Goal: Transaction & Acquisition: Purchase product/service

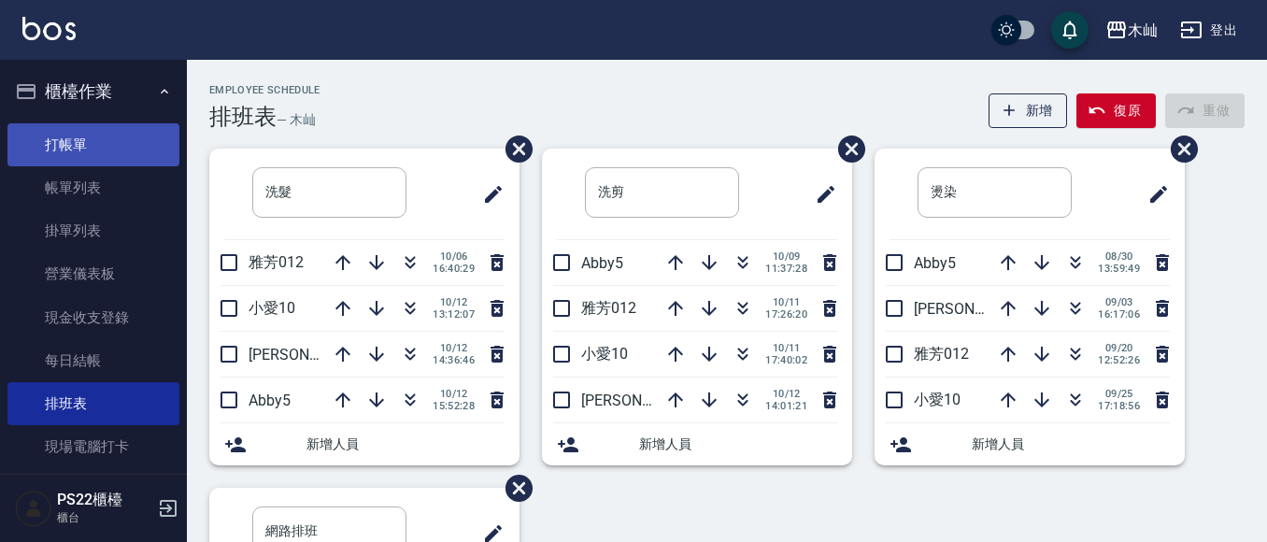
drag, startPoint x: 98, startPoint y: 144, endPoint x: 109, endPoint y: 135, distance: 14.0
click at [98, 144] on link "打帳單" at bounding box center [93, 144] width 172 height 43
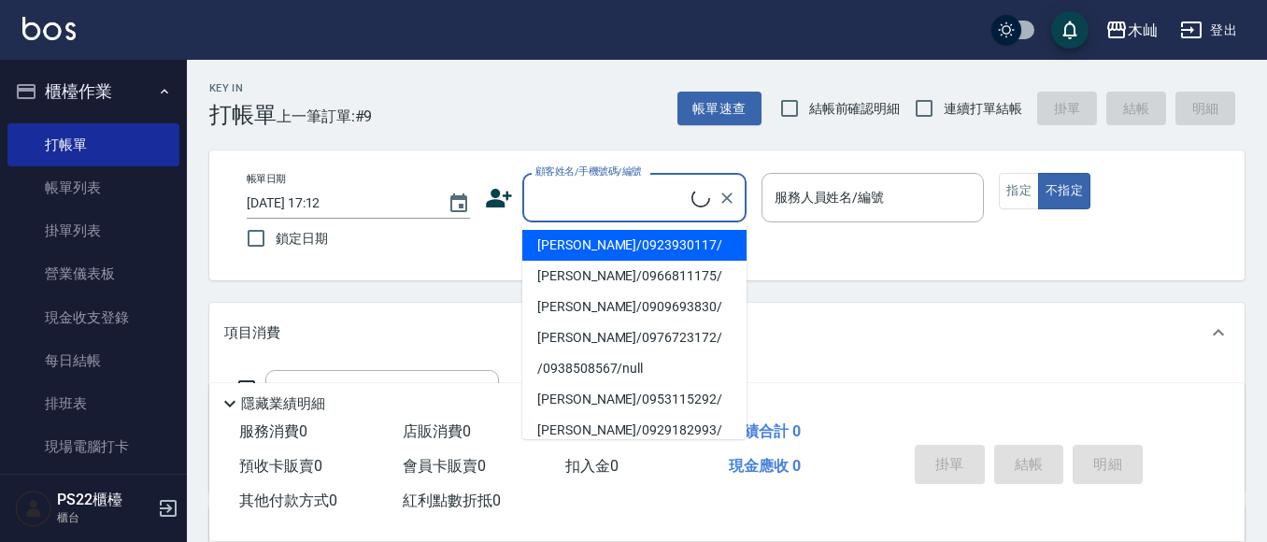
click at [626, 194] on input "顧客姓名/手機號碼/編號" at bounding box center [611, 197] width 161 height 33
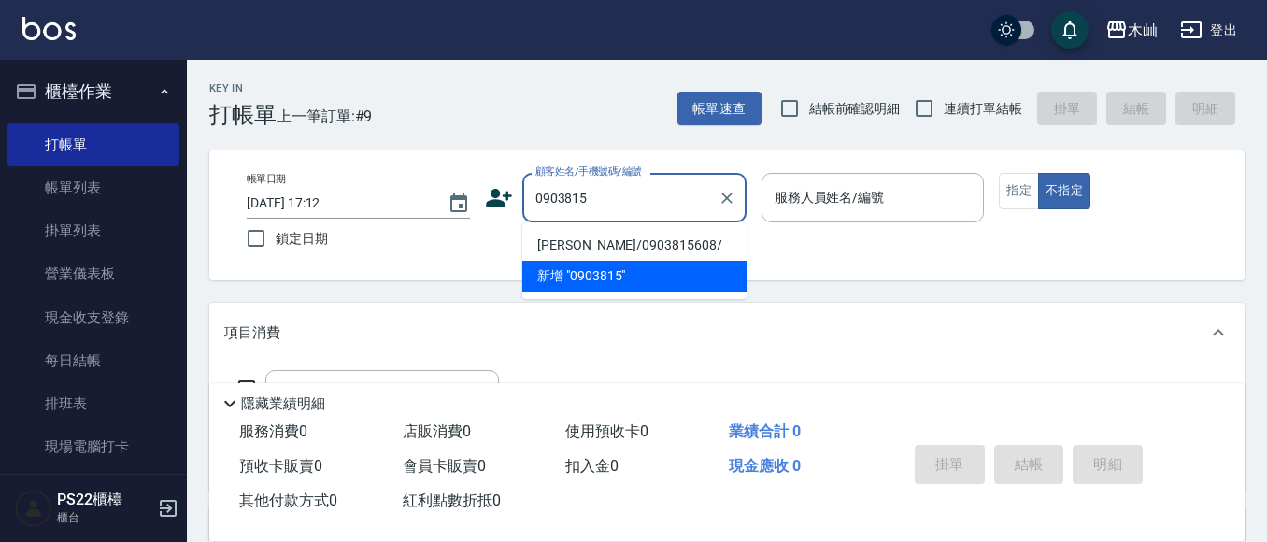
click at [647, 246] on li "[PERSON_NAME]/0903815608/" at bounding box center [634, 245] width 224 height 31
type input "[PERSON_NAME]/0903815608/"
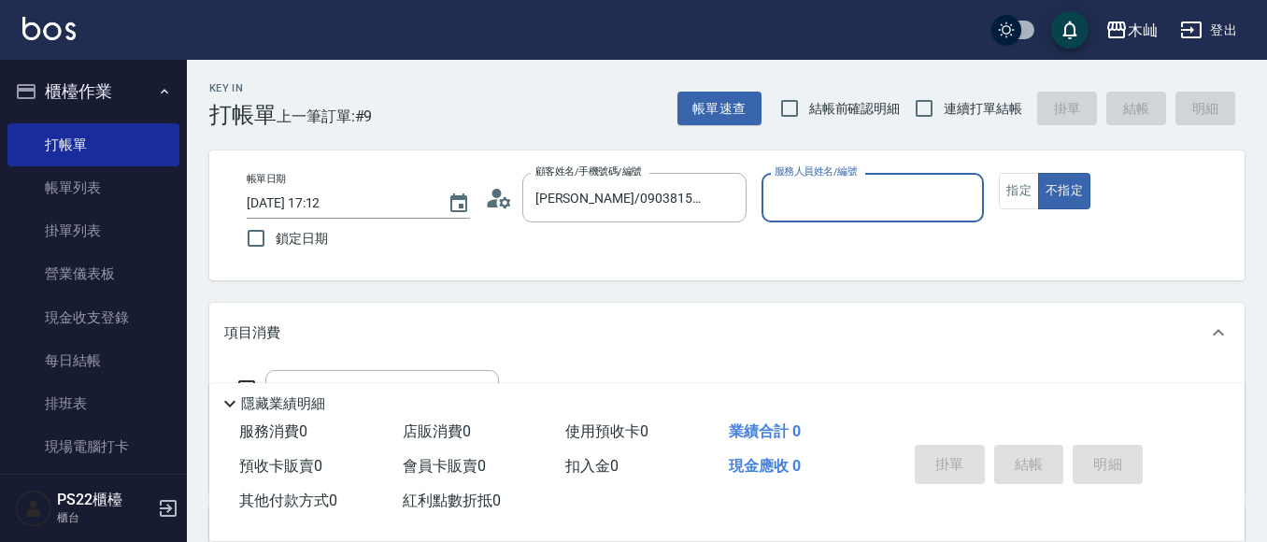
click at [849, 201] on input "服務人員姓名/編號" at bounding box center [873, 197] width 206 height 33
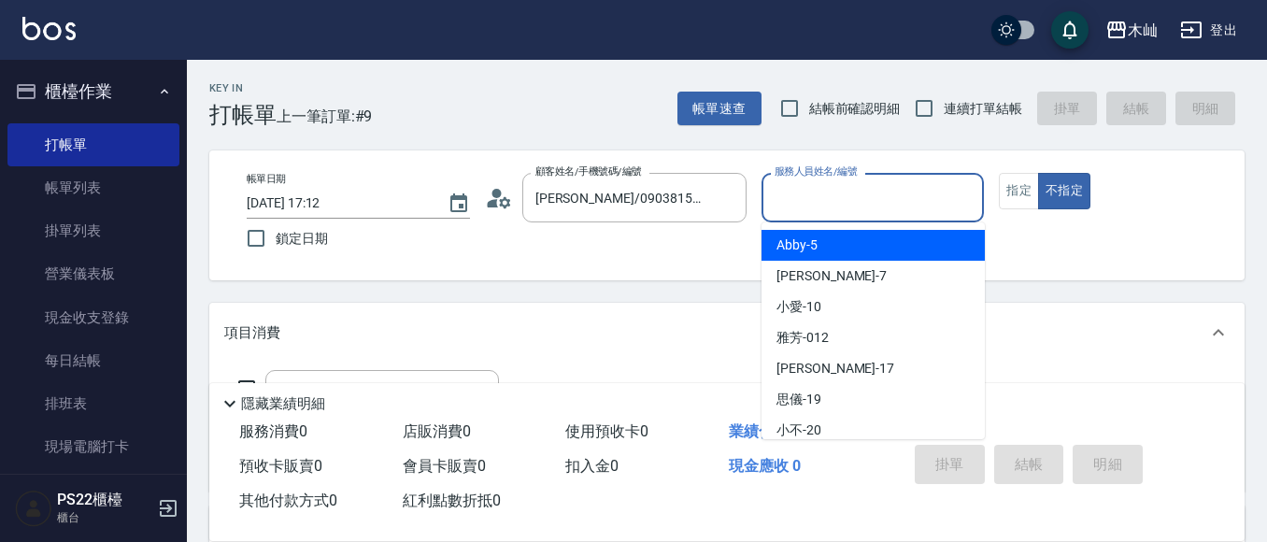
click at [832, 242] on div "Abby -5" at bounding box center [872, 245] width 223 height 31
type input "Abby-5"
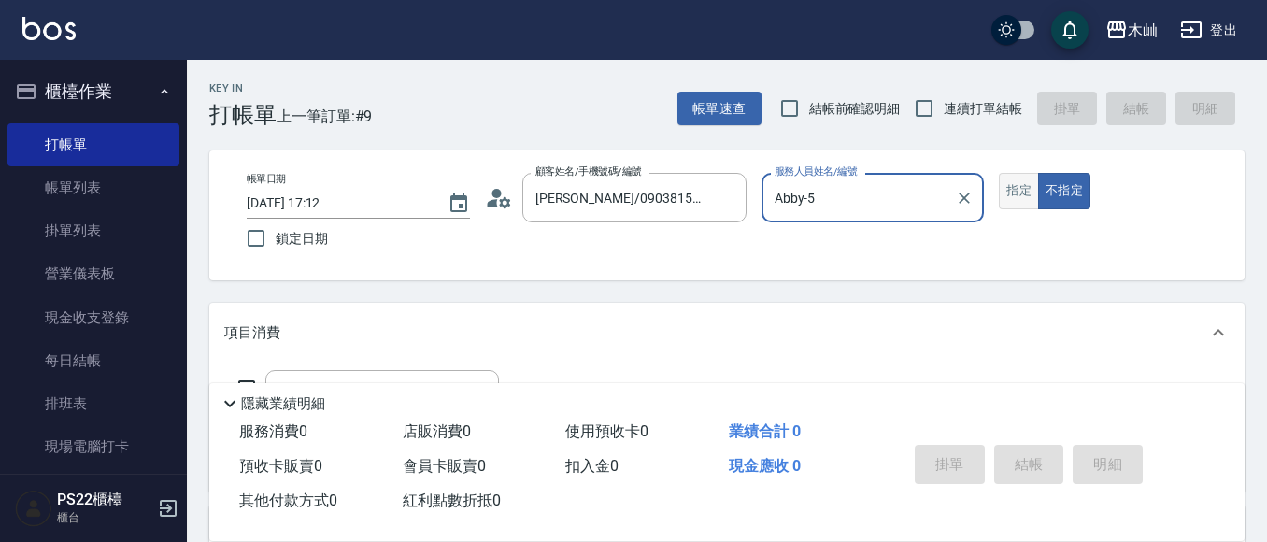
click at [1010, 186] on button "指定" at bounding box center [1019, 191] width 40 height 36
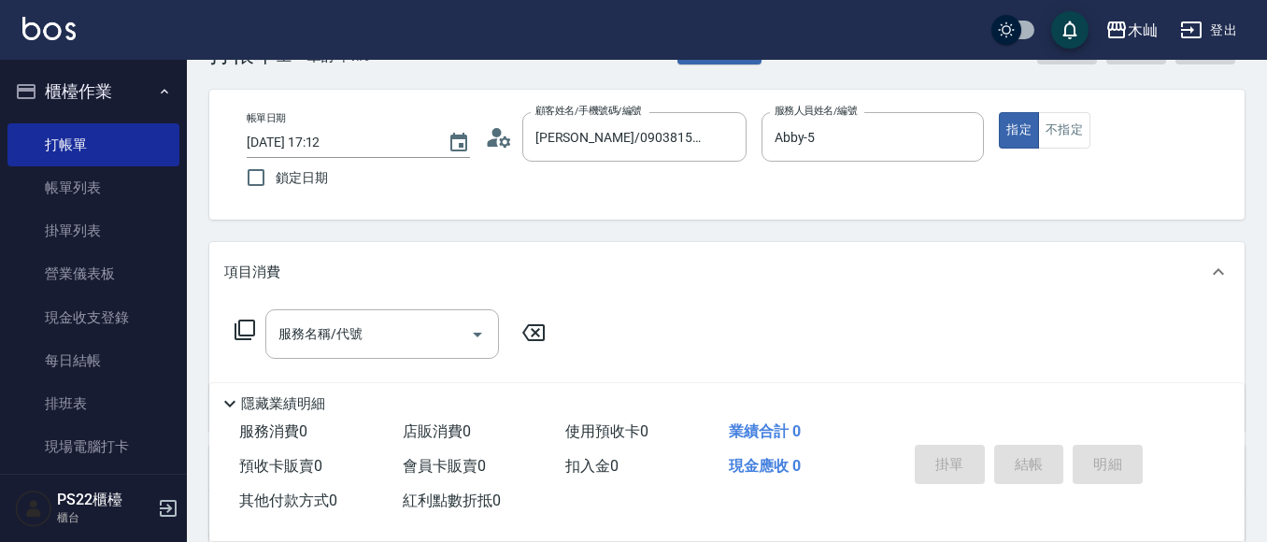
scroll to position [93, 0]
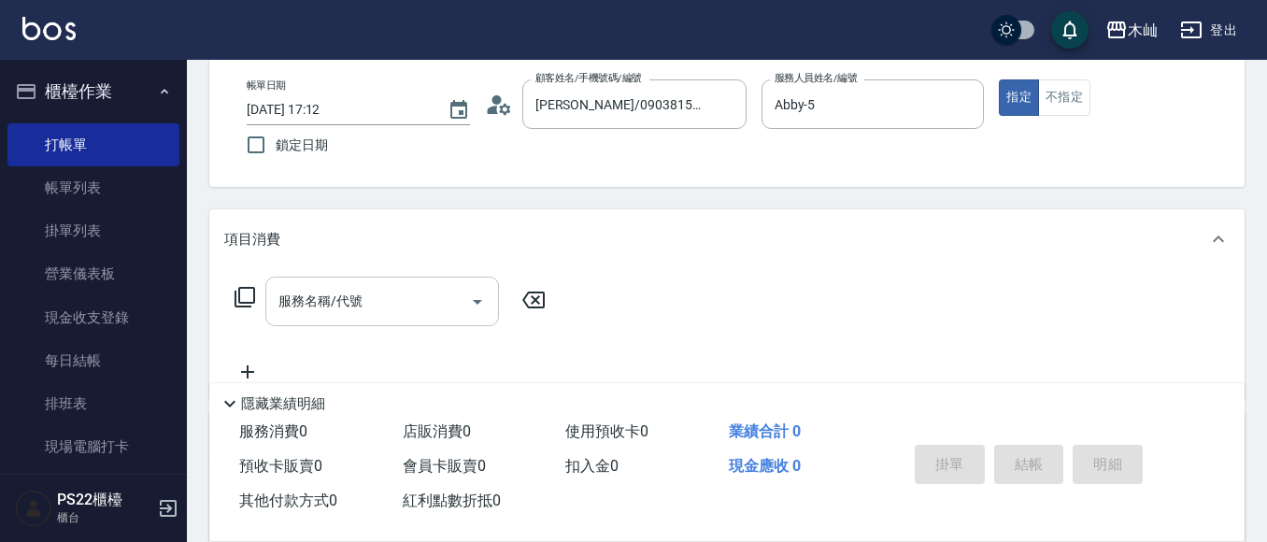
click at [383, 301] on input "服務名稱/代號" at bounding box center [368, 301] width 189 height 33
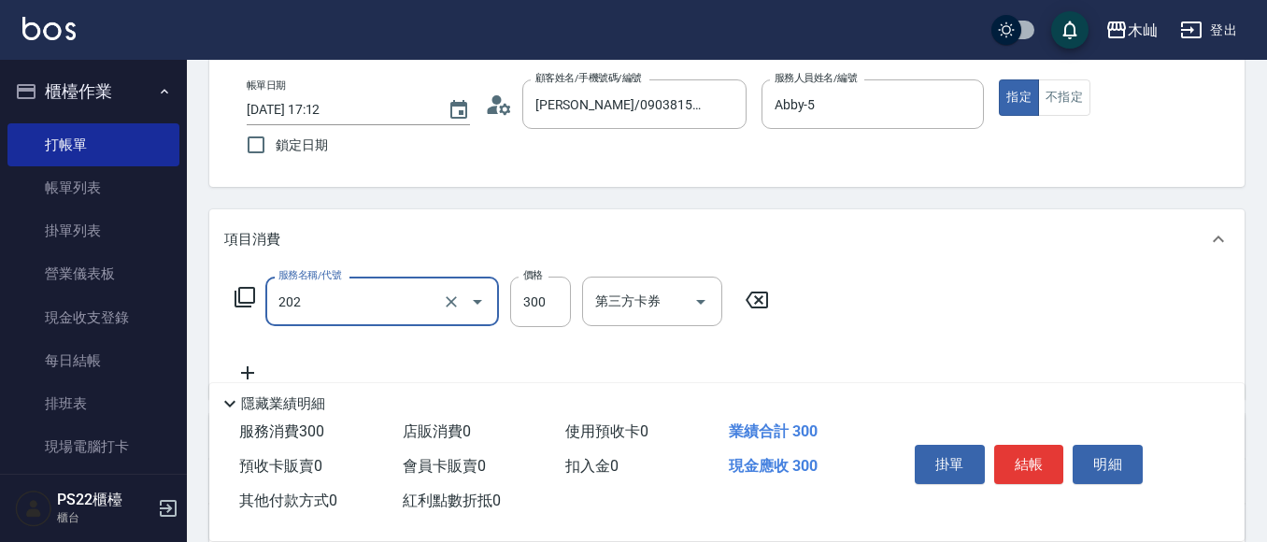
type input "單剪(202)"
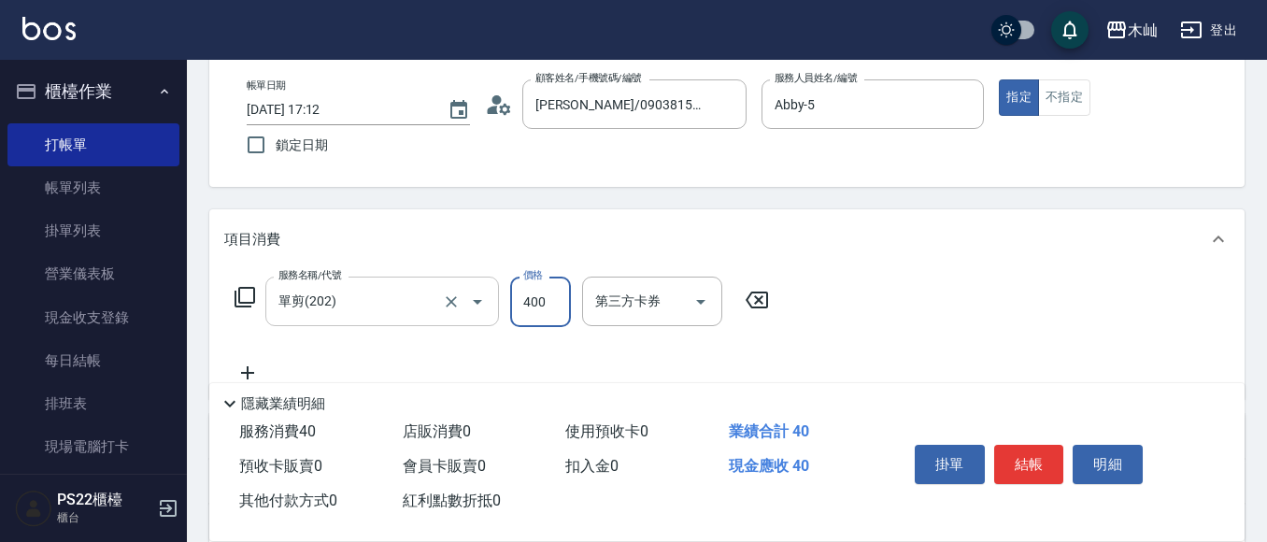
type input "400"
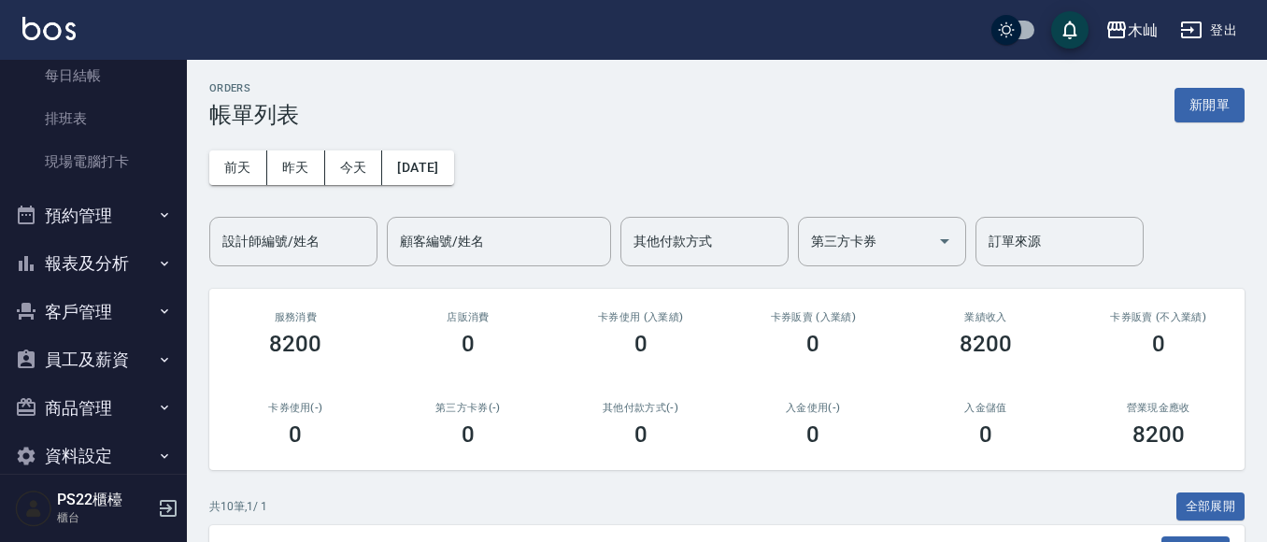
scroll to position [314, 0]
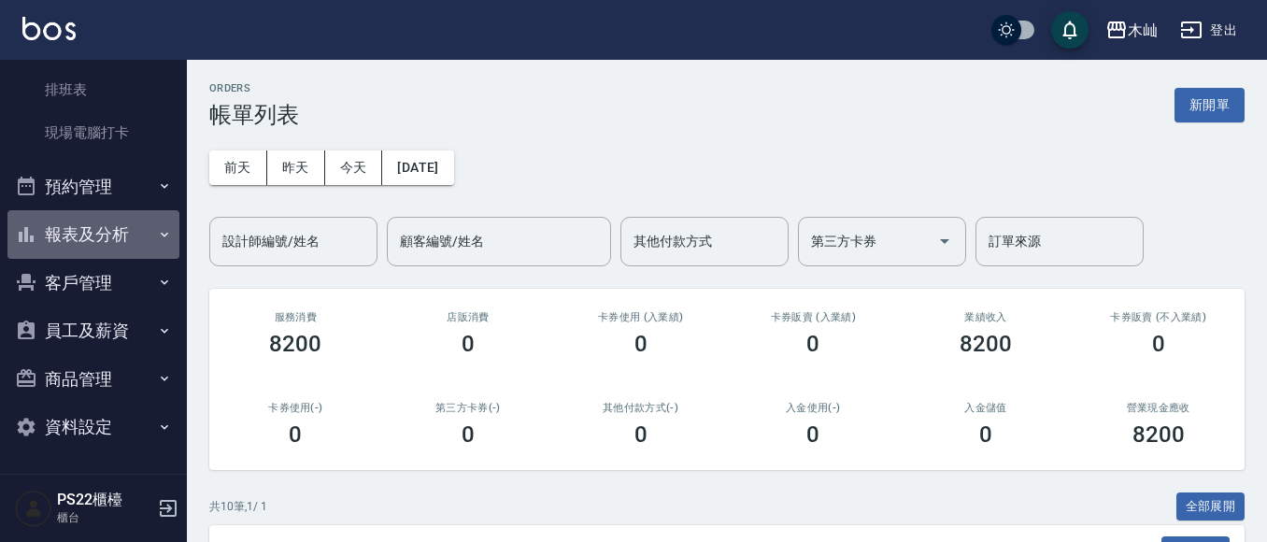
click at [104, 231] on button "報表及分析" at bounding box center [93, 234] width 172 height 49
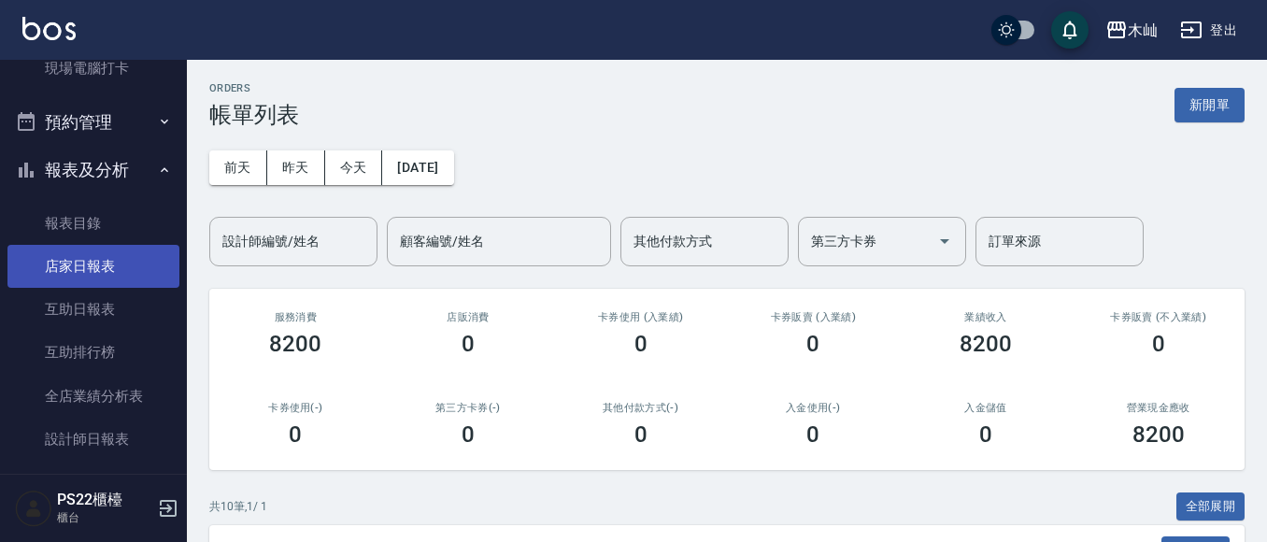
scroll to position [501, 0]
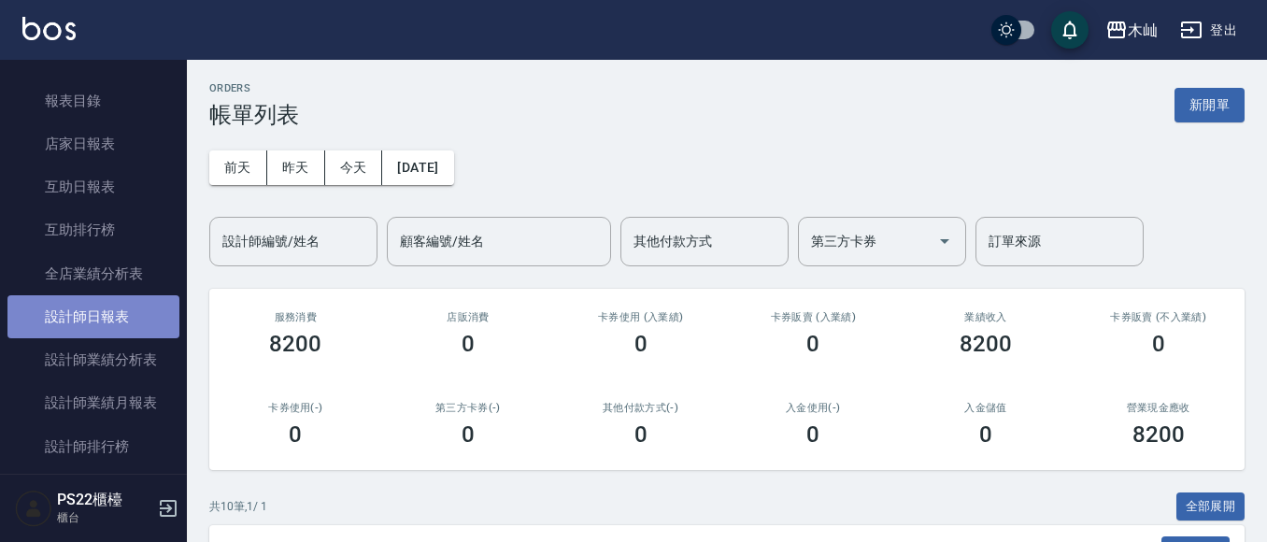
click at [99, 323] on link "設計師日報表" at bounding box center [93, 316] width 172 height 43
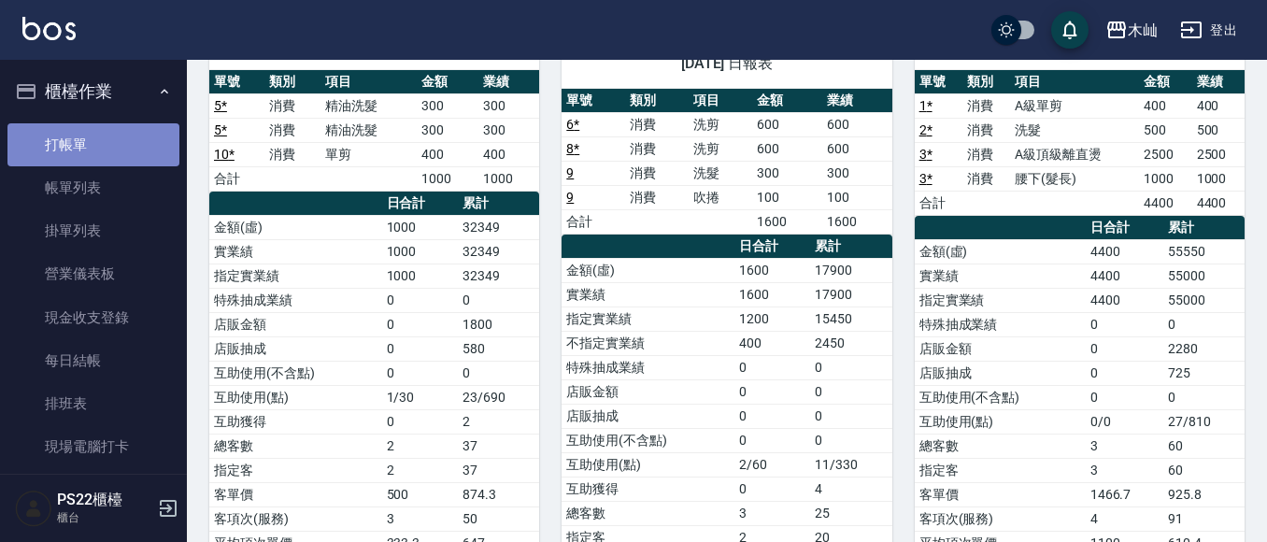
click at [93, 142] on link "打帳單" at bounding box center [93, 144] width 172 height 43
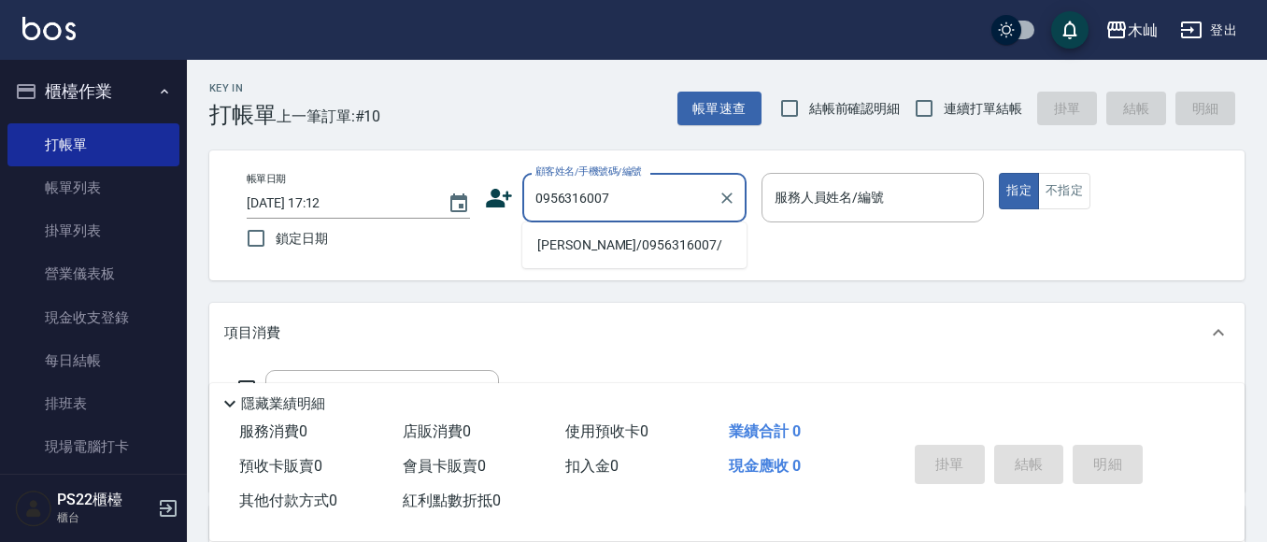
click at [598, 249] on li "[PERSON_NAME]/0956316007/" at bounding box center [634, 245] width 224 height 31
type input "[PERSON_NAME]/0956316007/"
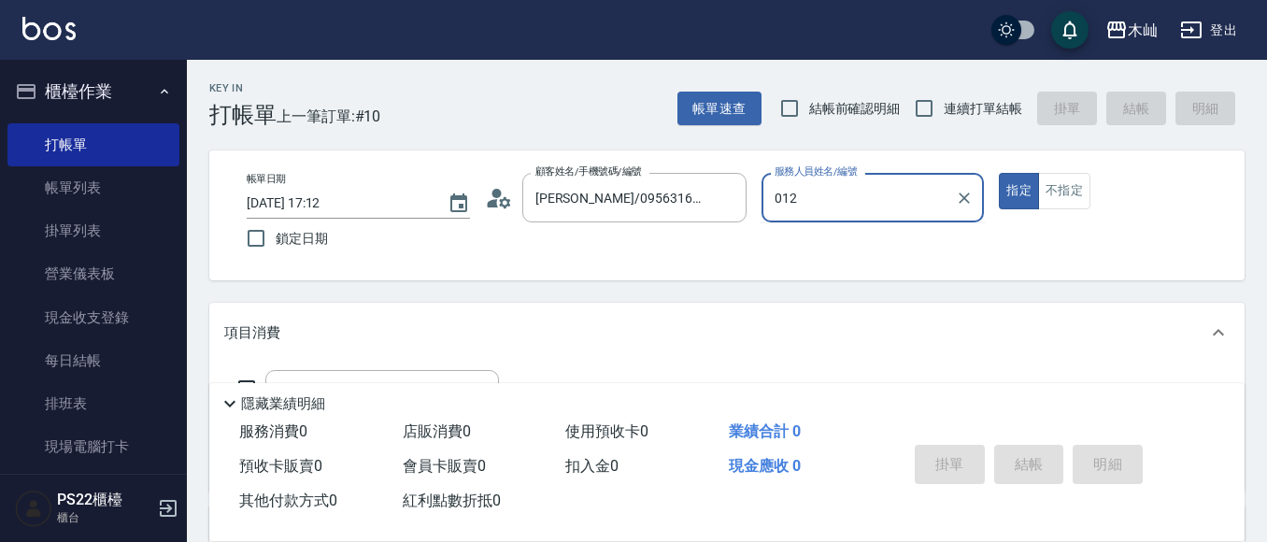
type input "012"
type button "true"
type input "雅芳-012"
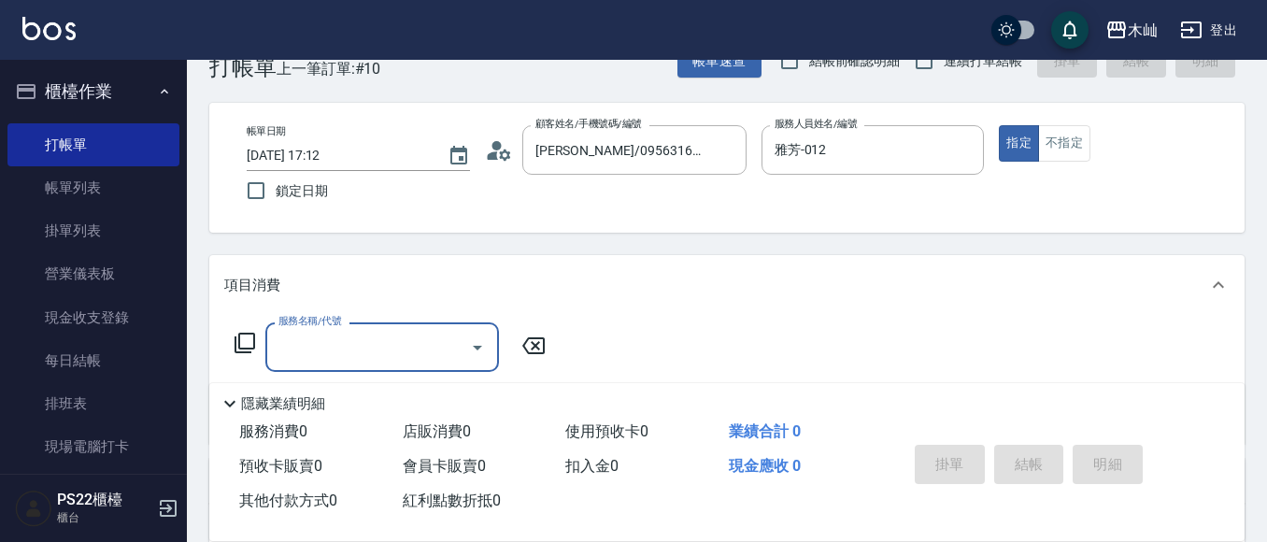
scroll to position [93, 0]
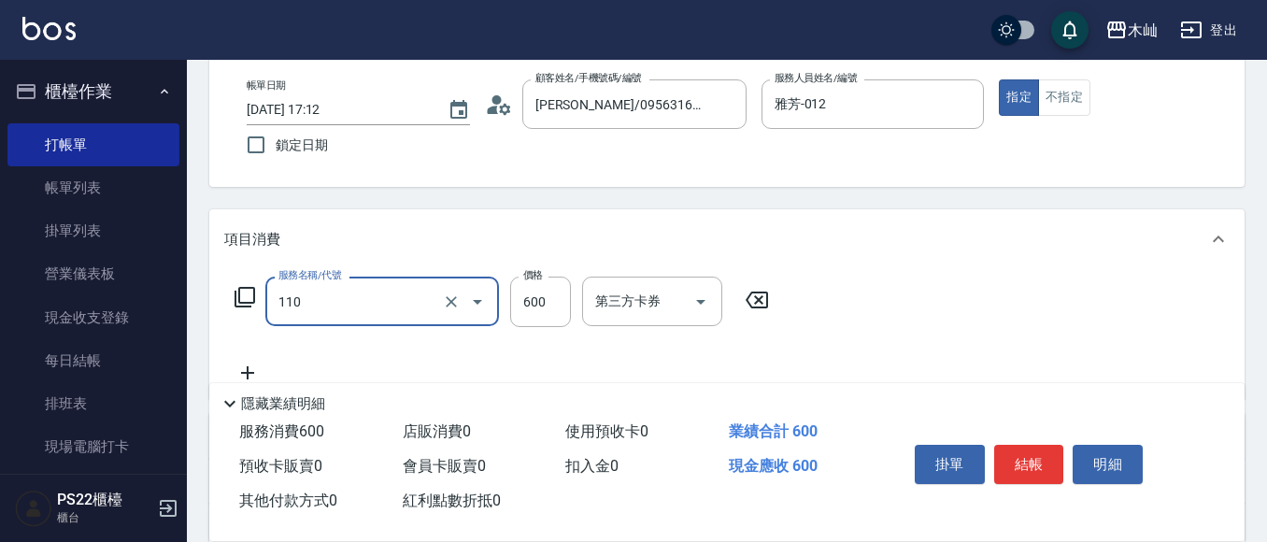
type input "精油洗+去角質(抗油)(110)"
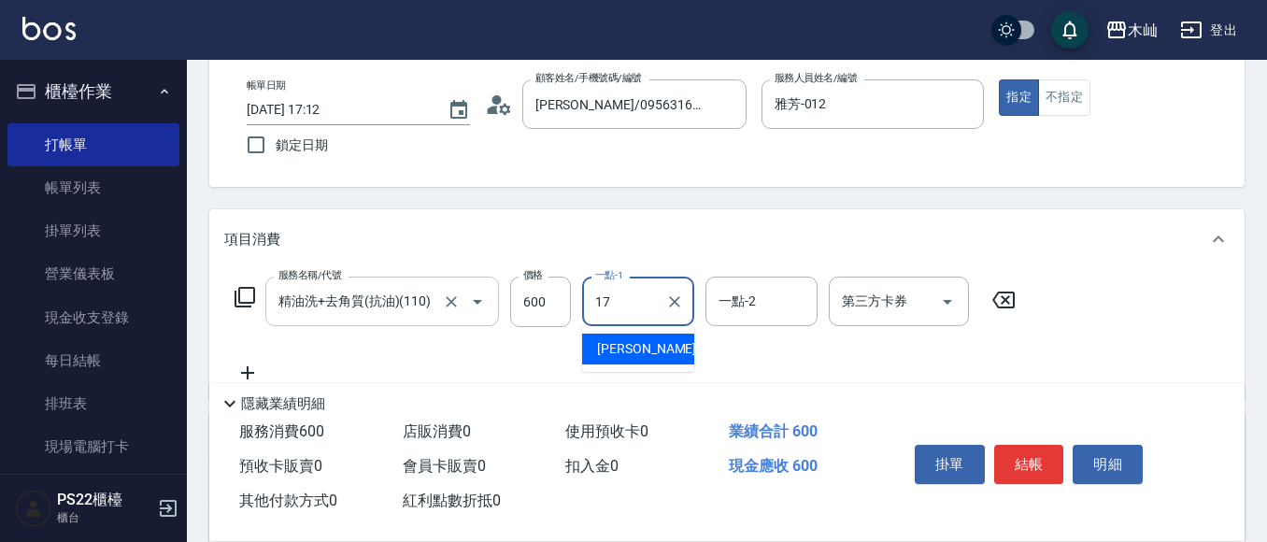
type input "[PERSON_NAME]-17"
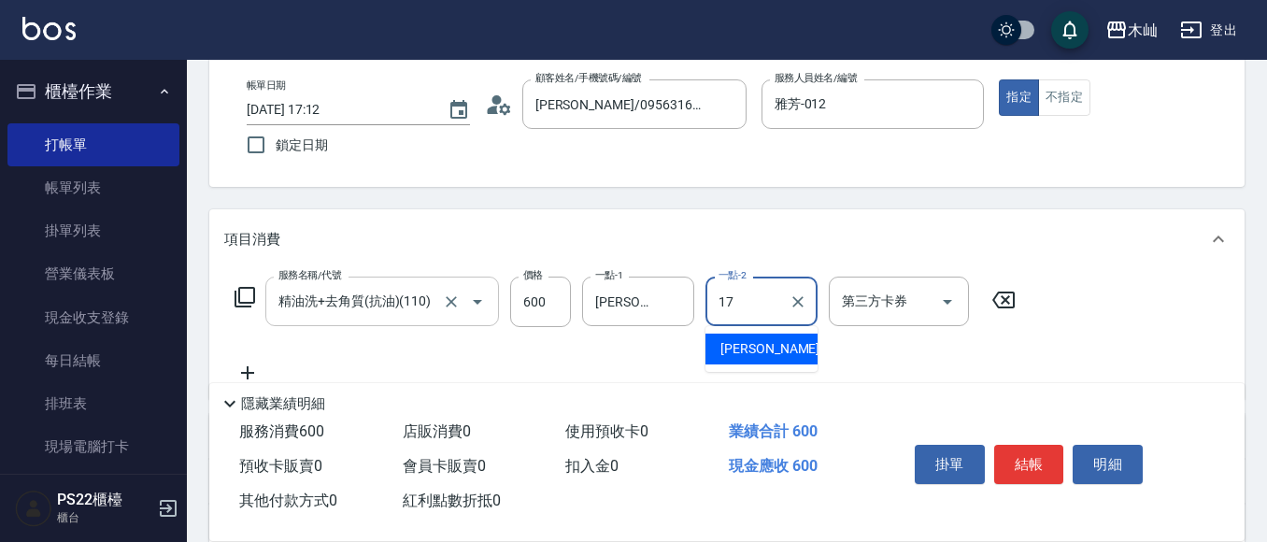
type input "[PERSON_NAME]-17"
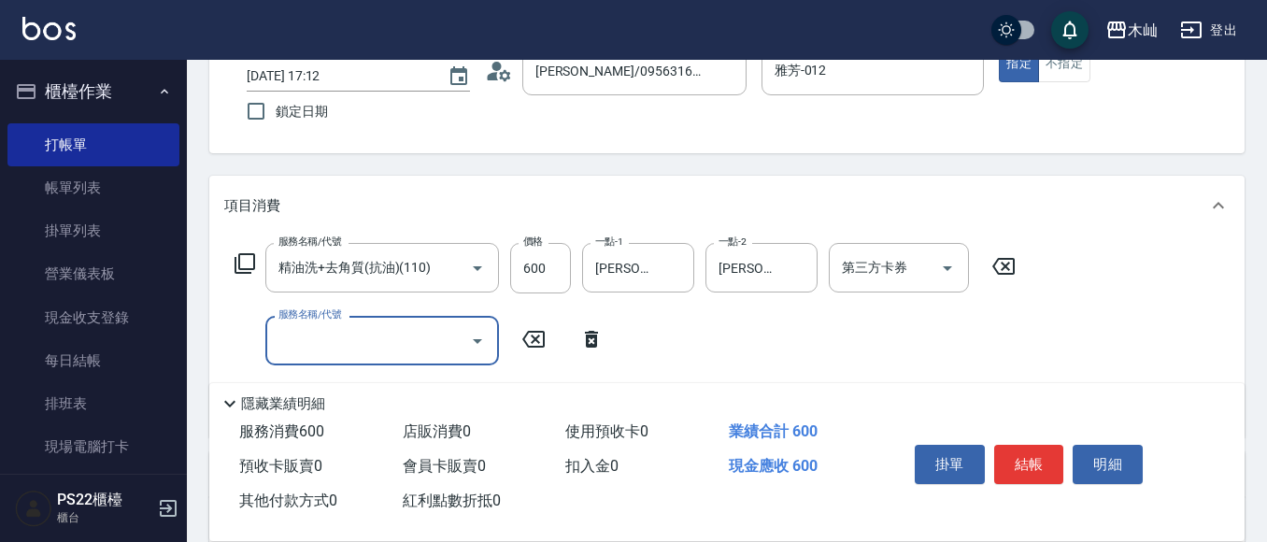
scroll to position [187, 0]
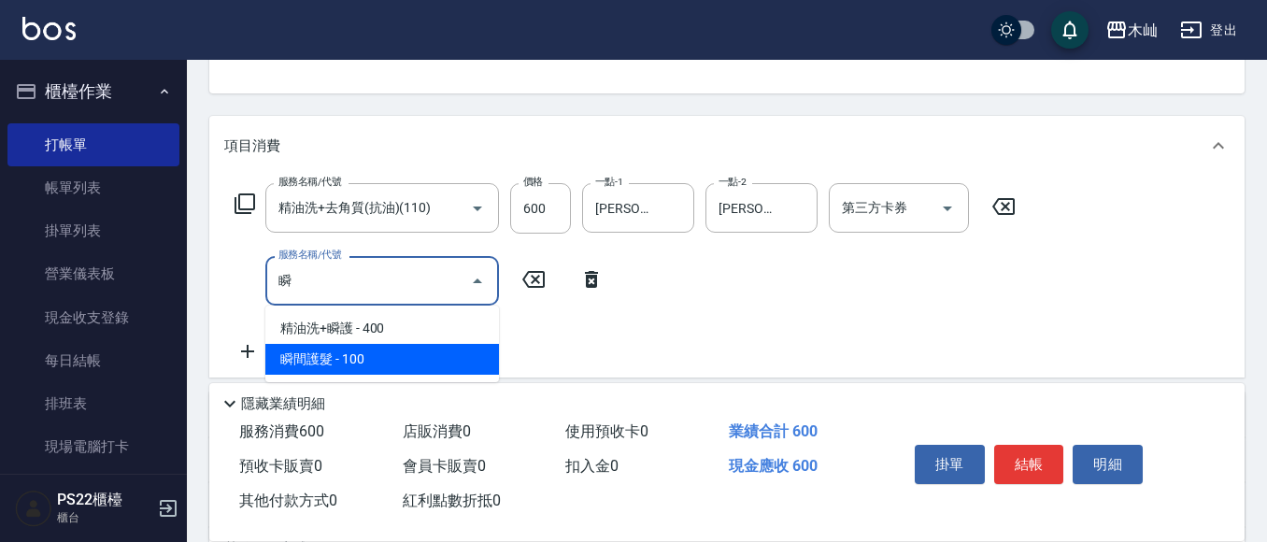
click at [458, 354] on span "瞬間護髮 - 100" at bounding box center [382, 359] width 234 height 31
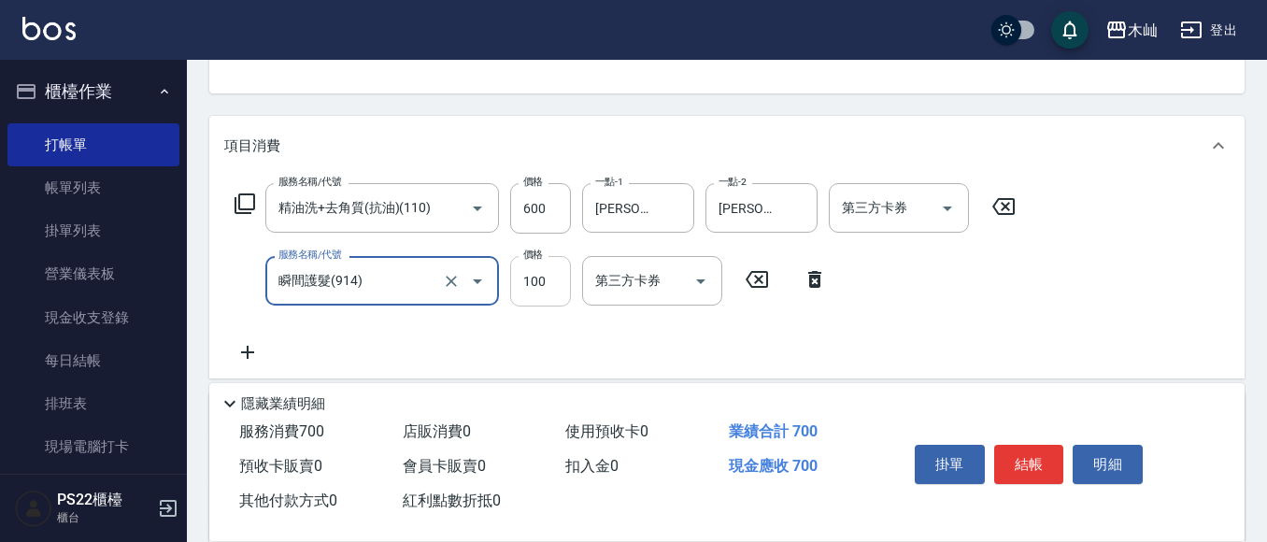
type input "瞬間護髮(914)"
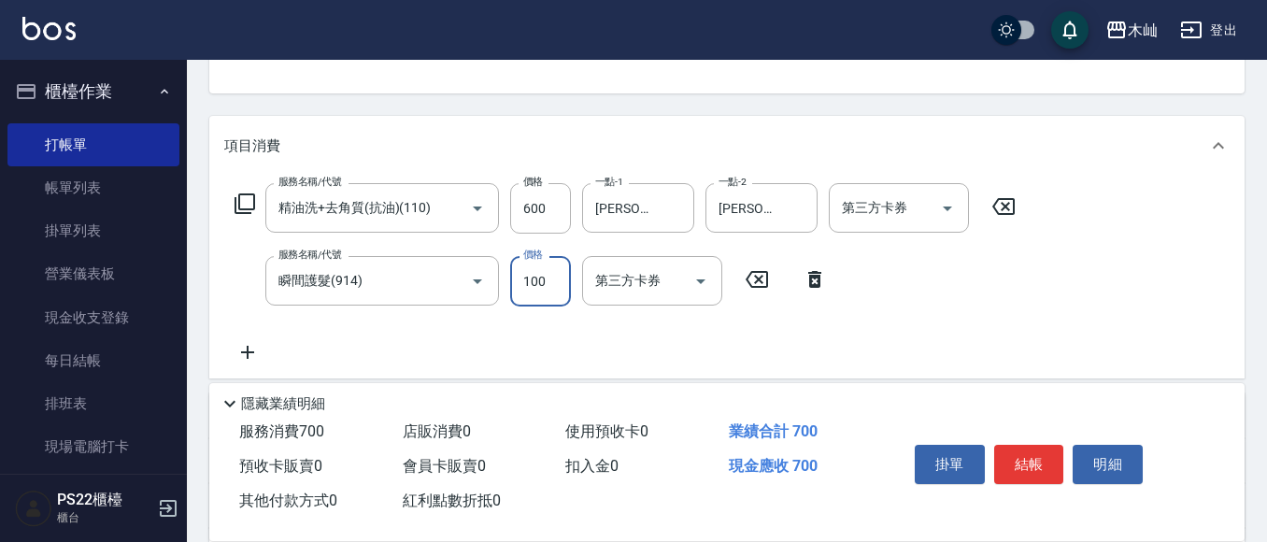
click at [537, 281] on input "100" at bounding box center [540, 281] width 61 height 50
type input "200"
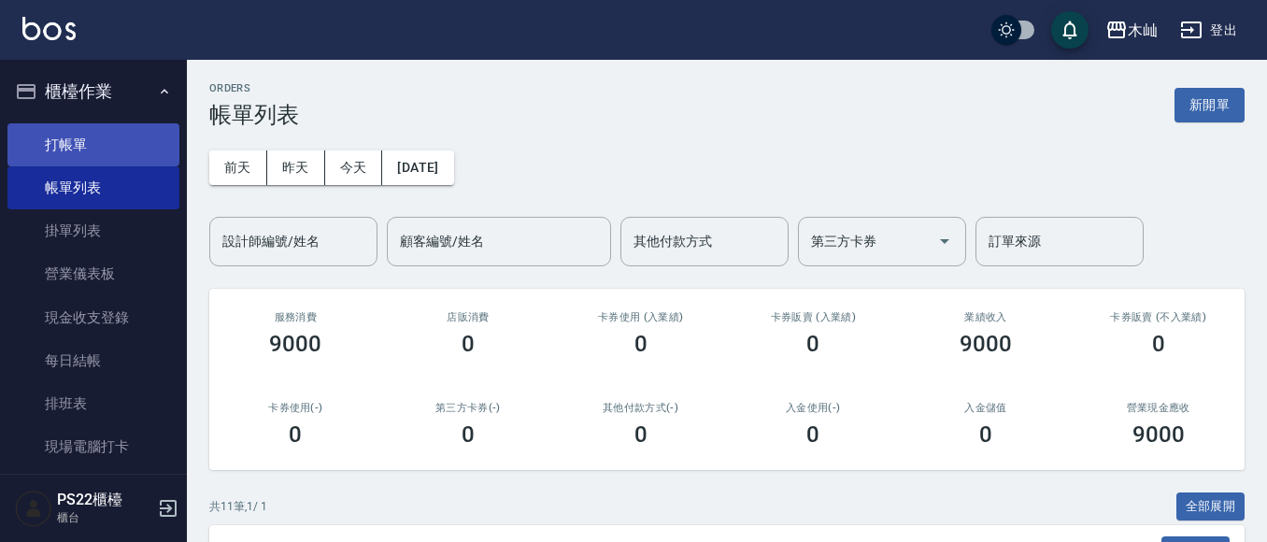
click at [115, 141] on link "打帳單" at bounding box center [93, 144] width 172 height 43
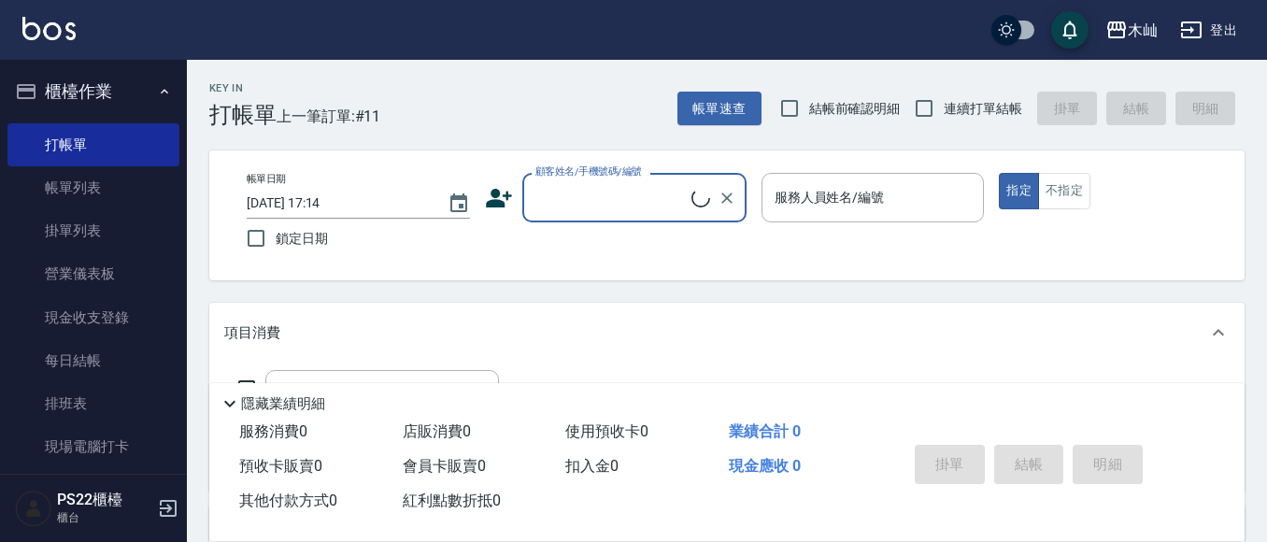
click at [625, 192] on input "顧客姓名/手機號碼/編號" at bounding box center [611, 197] width 161 height 33
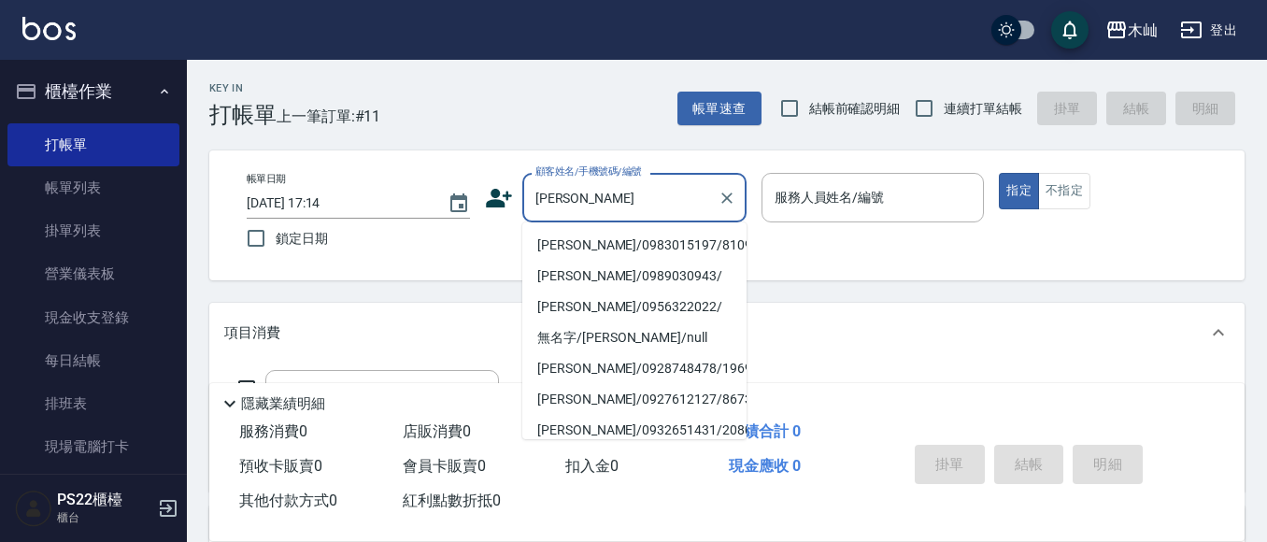
click at [686, 243] on li "[PERSON_NAME]/0983015197/810901" at bounding box center [634, 245] width 224 height 31
type input "[PERSON_NAME]/0983015197/810901"
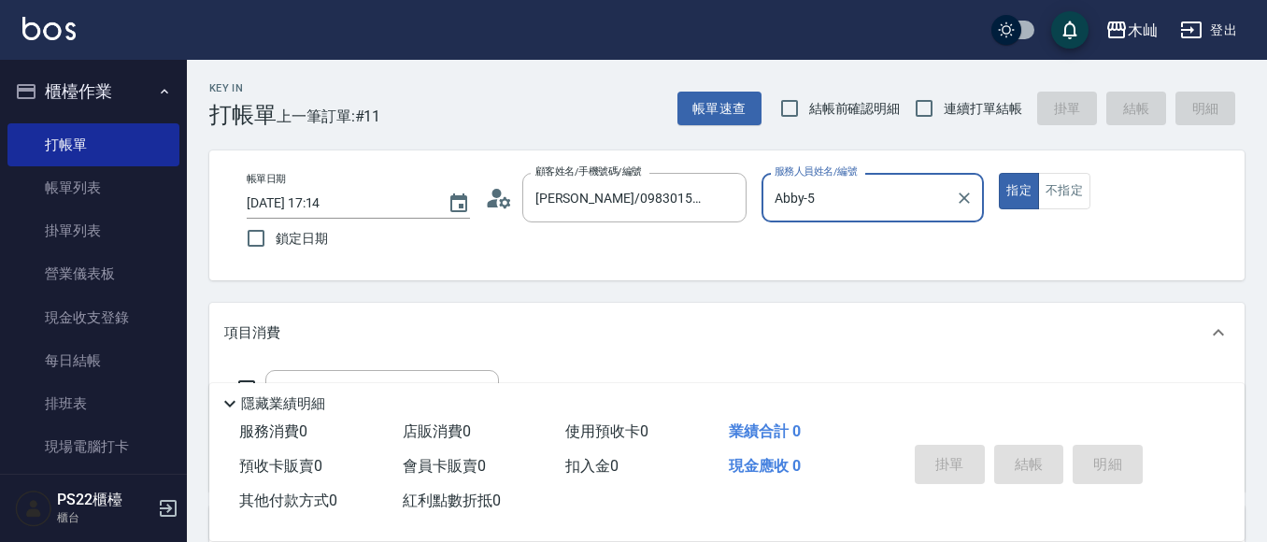
type input "Abby-5"
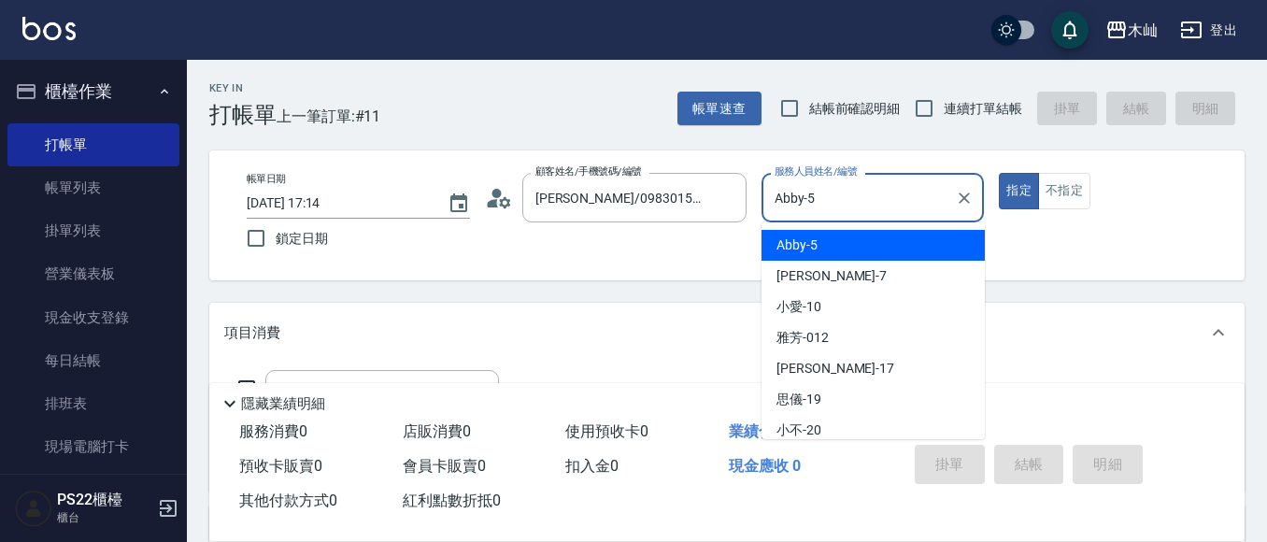
click at [819, 195] on input "Abby-5" at bounding box center [859, 197] width 178 height 33
click at [673, 248] on div "帳單日期 [DATE] 17:14 鎖定日期 顧客姓名/手機號碼/編號 [PERSON_NAME]/0983015197/810901 顧客姓名/手機號碼/編…" at bounding box center [727, 215] width 990 height 85
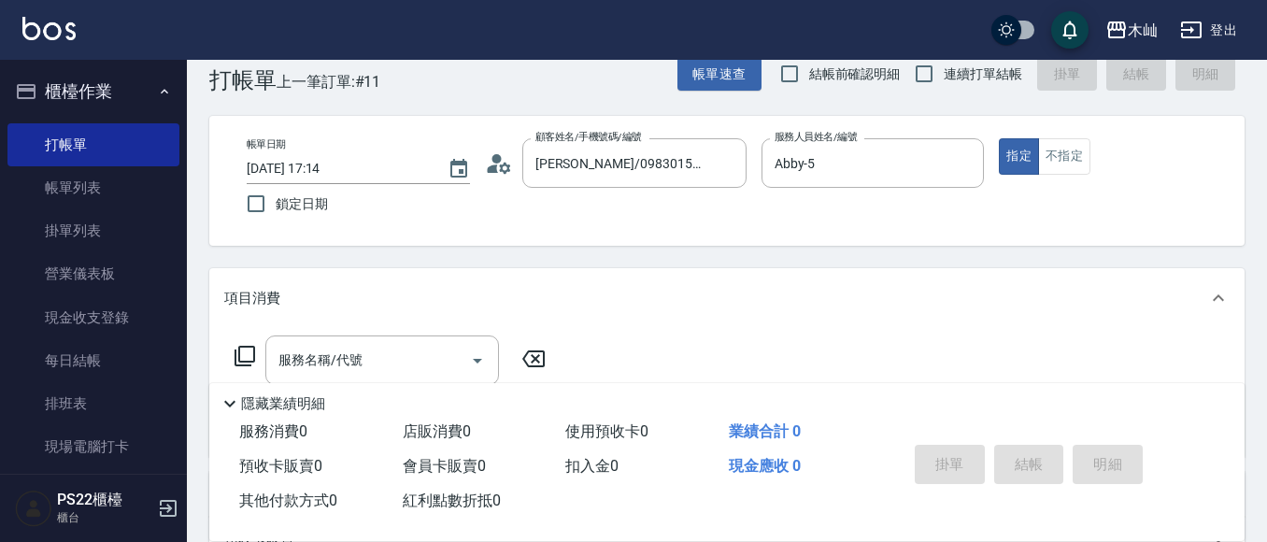
scroll to position [93, 0]
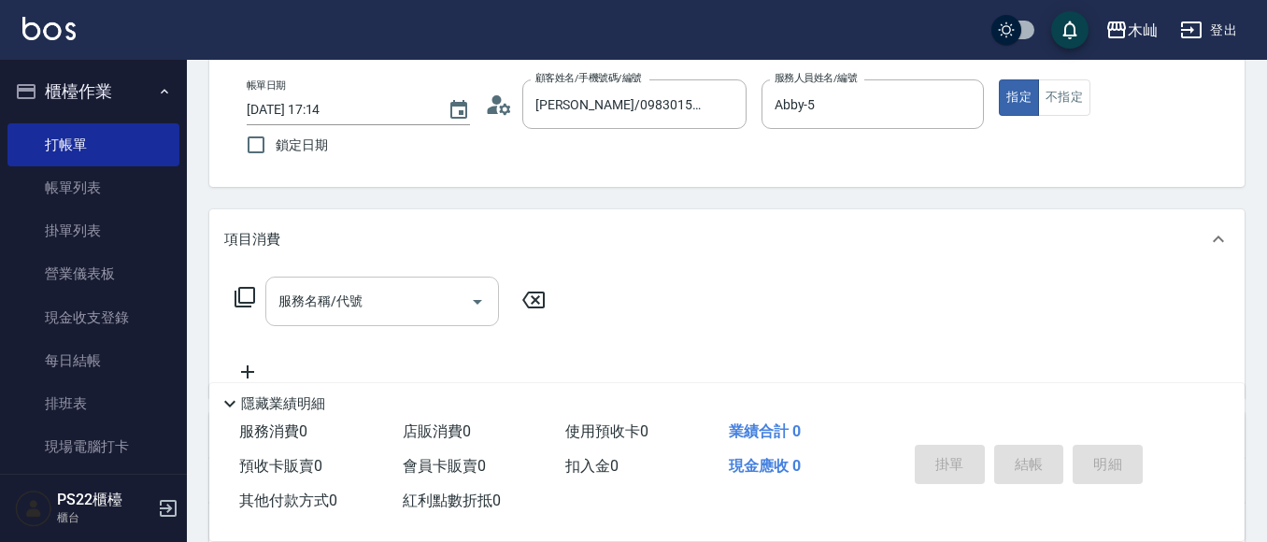
click at [339, 305] on input "服務名稱/代號" at bounding box center [368, 301] width 189 height 33
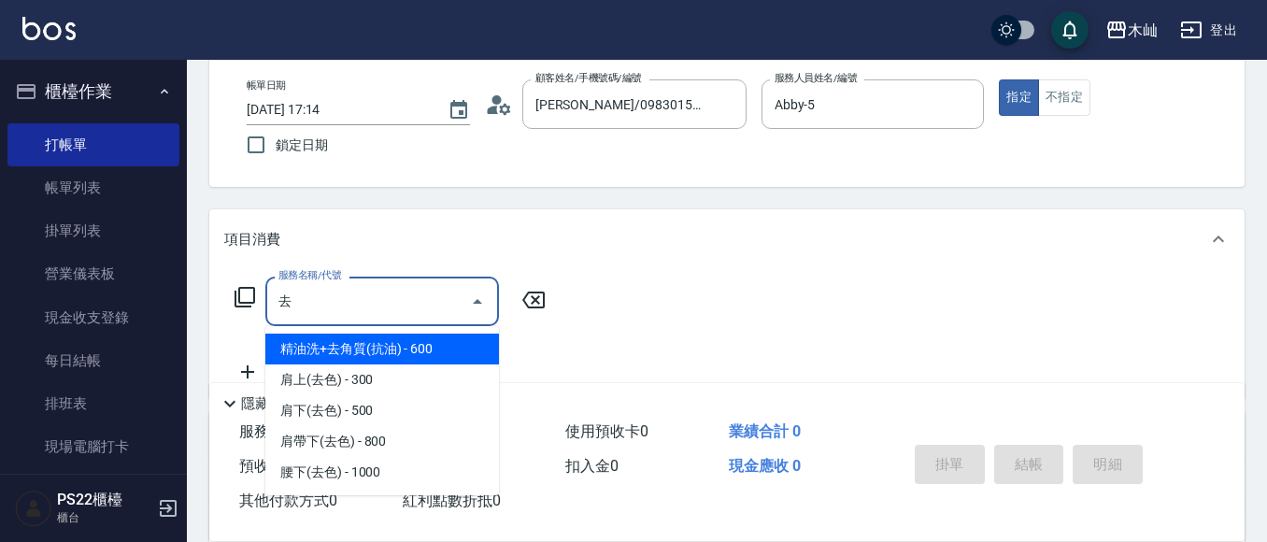
click at [376, 355] on span "精油洗+去角質(抗油) - 600" at bounding box center [382, 349] width 234 height 31
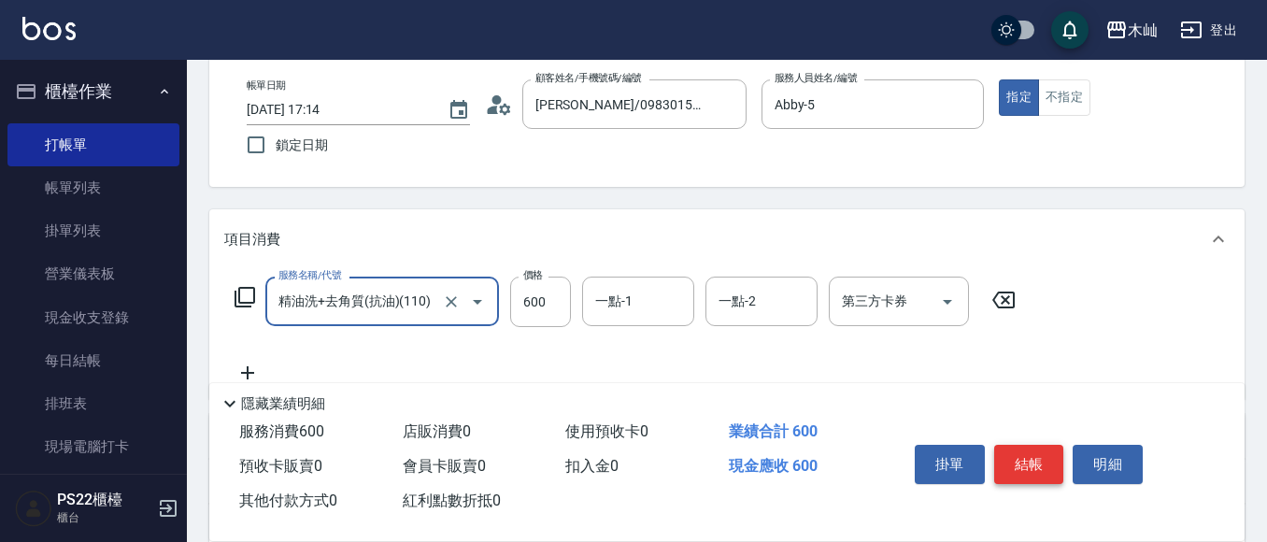
type input "精油洗+去角質(抗油)(110)"
click at [1036, 456] on button "結帳" at bounding box center [1029, 464] width 70 height 39
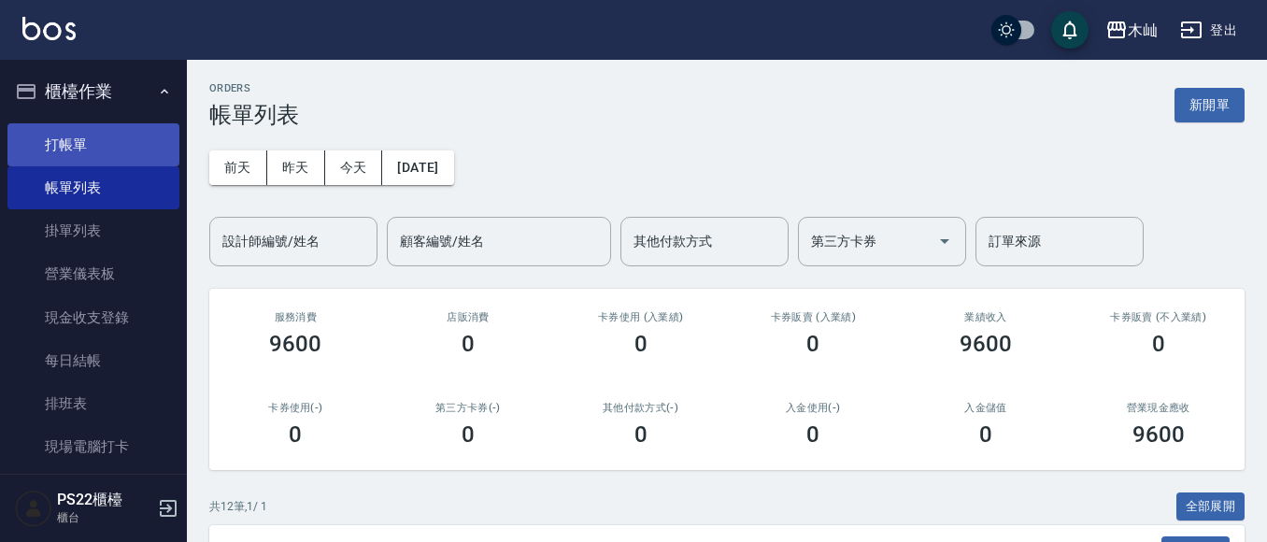
click at [69, 160] on link "打帳單" at bounding box center [93, 144] width 172 height 43
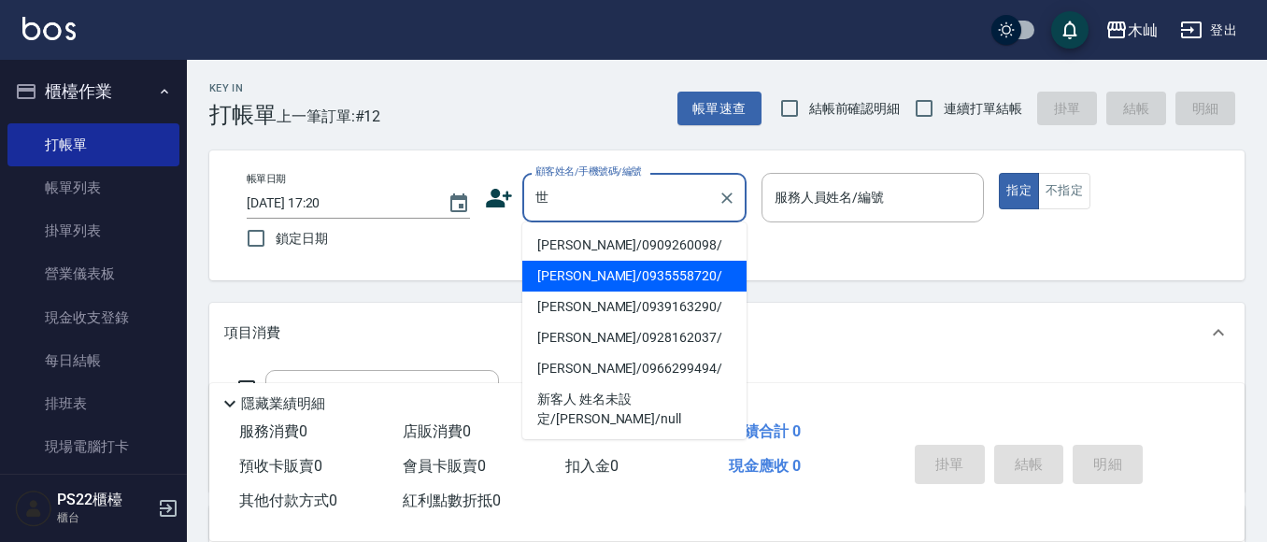
drag, startPoint x: 596, startPoint y: 269, endPoint x: 596, endPoint y: 281, distance: 12.1
click at [596, 269] on li "[PERSON_NAME]/0935558720/" at bounding box center [634, 276] width 224 height 31
type input "[PERSON_NAME]/0935558720/"
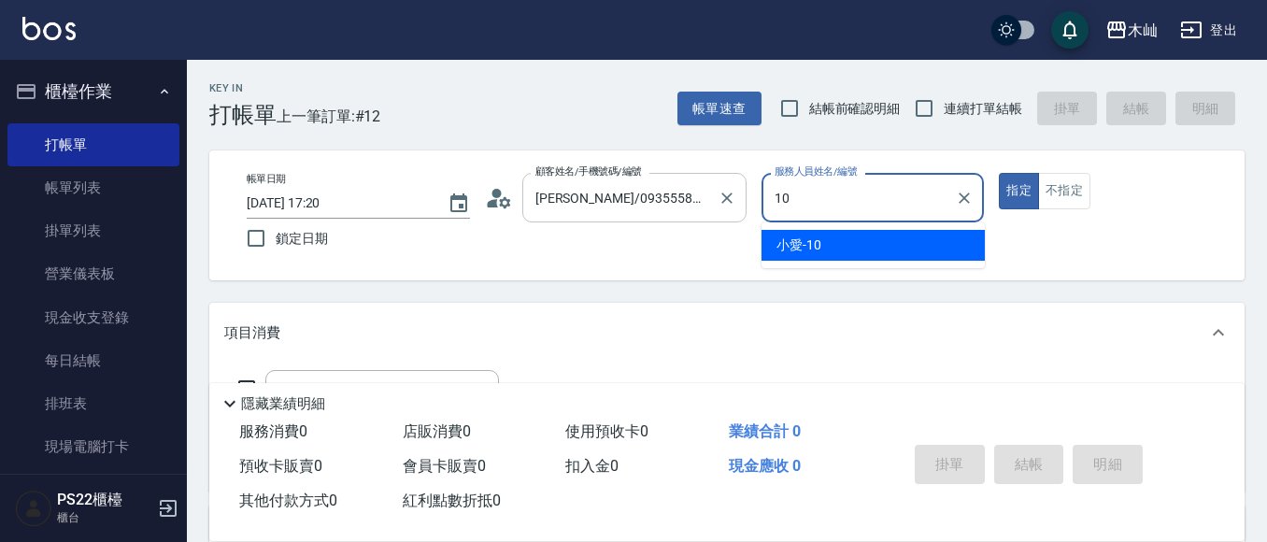
type input "小愛-10"
type button "true"
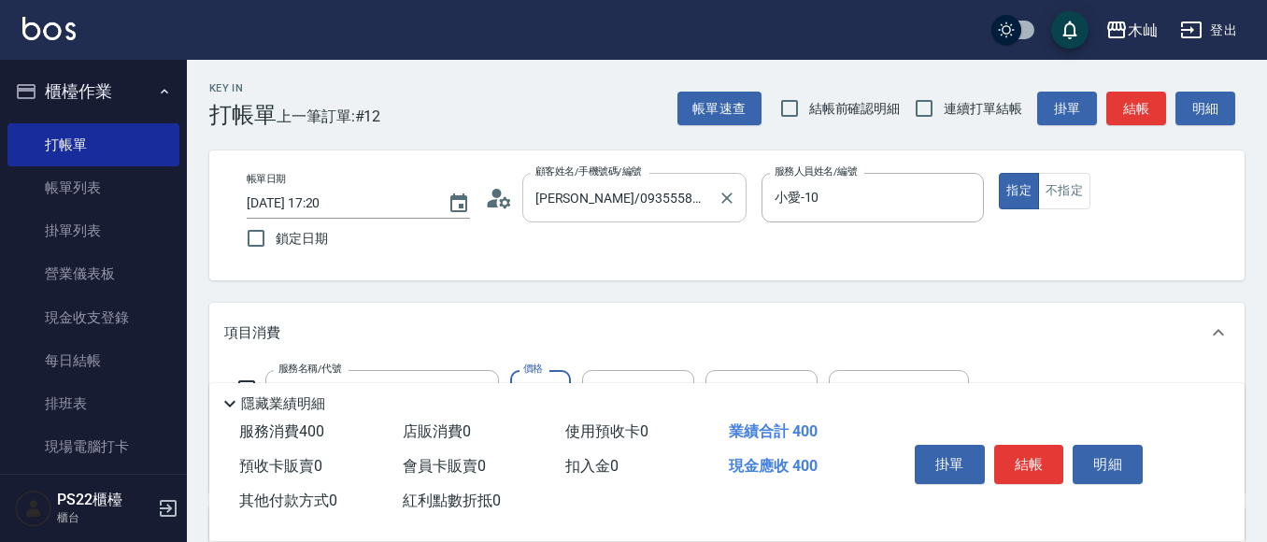
type input "精油洗+瞬護(904)"
click at [1012, 454] on button "結帳" at bounding box center [1029, 464] width 70 height 39
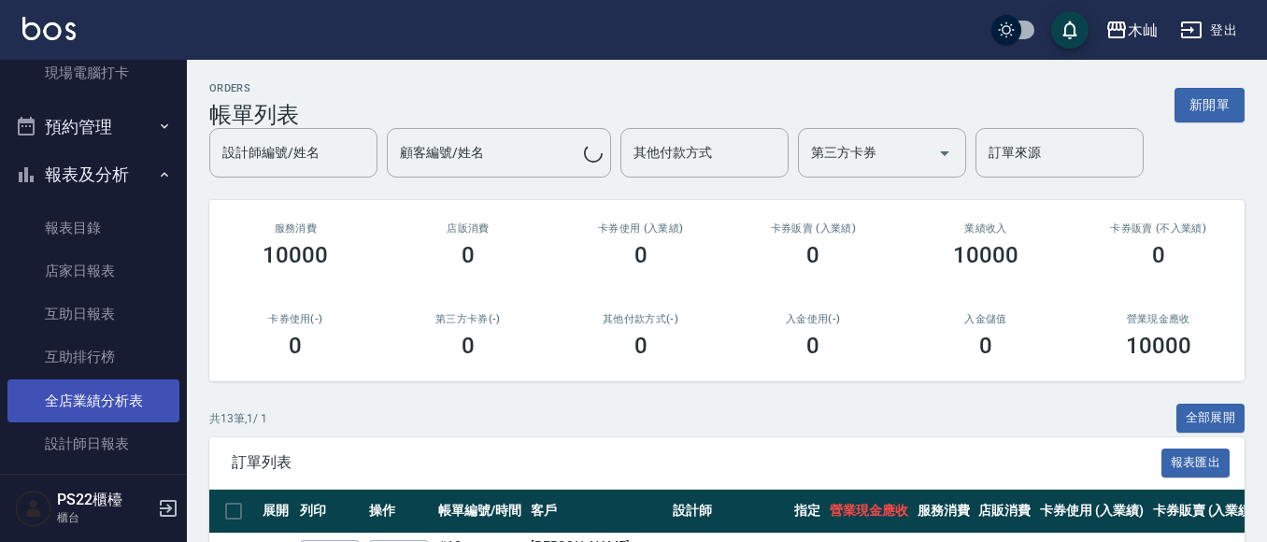
scroll to position [747, 0]
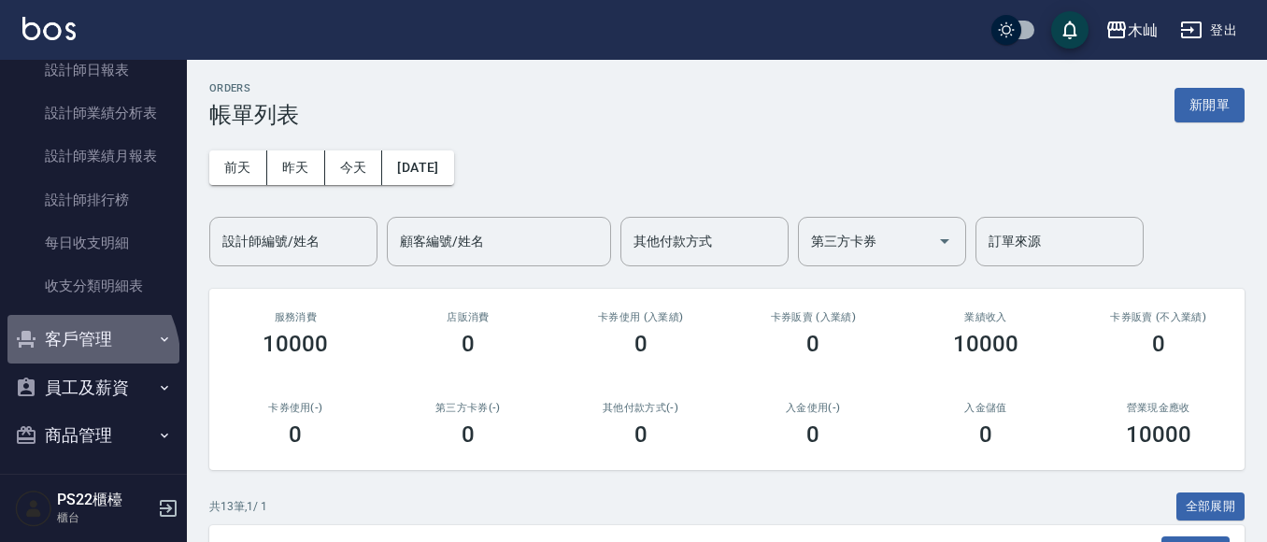
click at [75, 358] on button "客戶管理" at bounding box center [93, 339] width 172 height 49
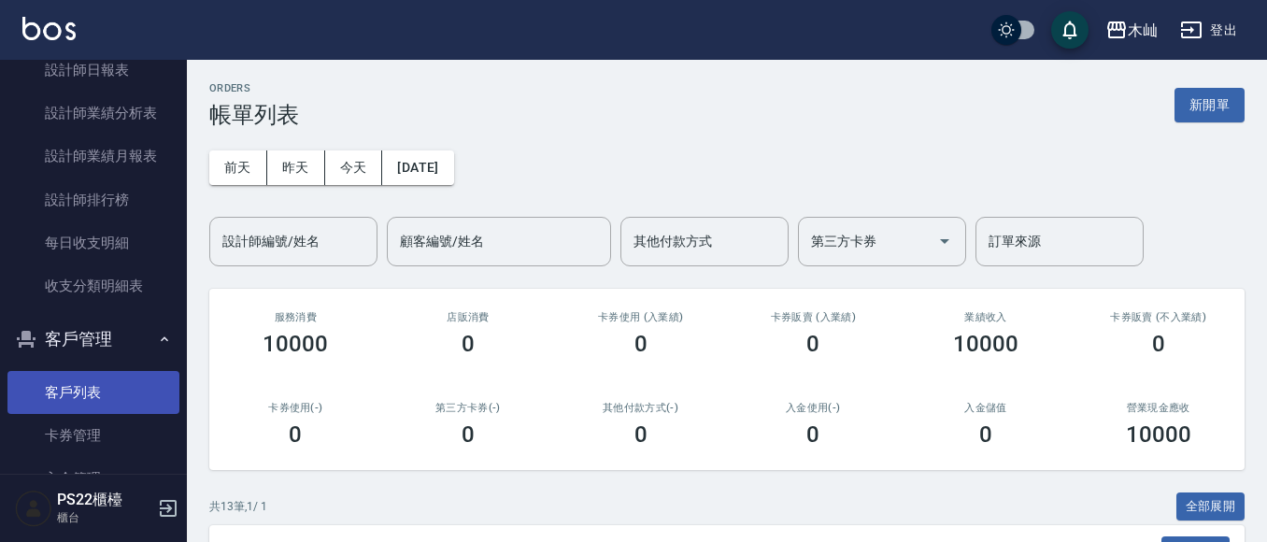
click at [81, 381] on link "客戶列表" at bounding box center [93, 392] width 172 height 43
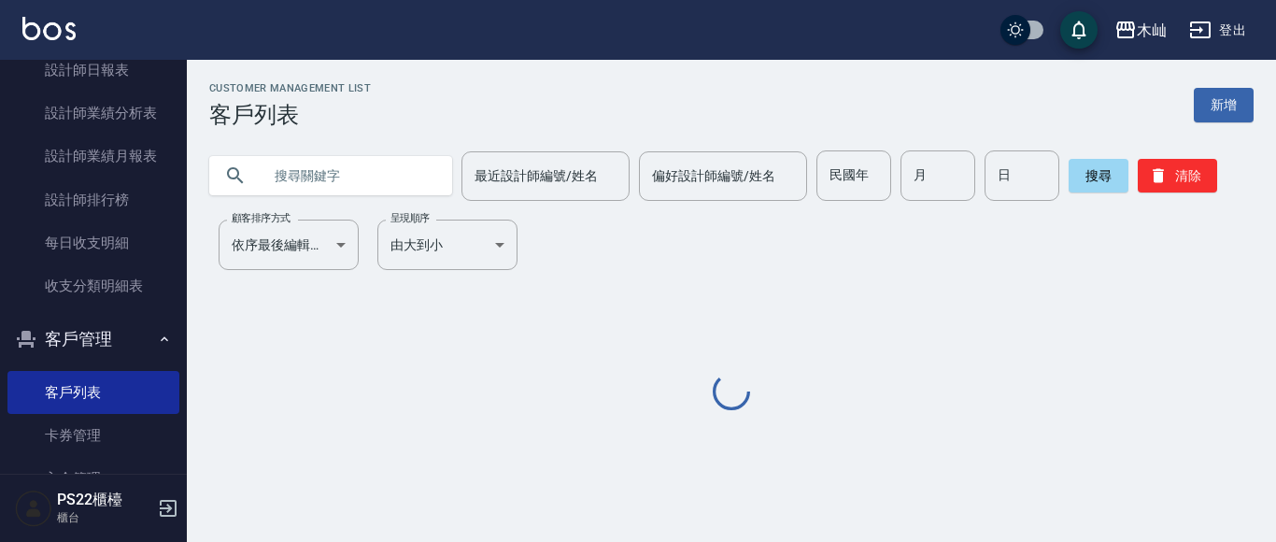
click at [420, 149] on div "最近設計師編號/姓名 最近設計師編號/姓名 偏好設計師編號/姓名 偏好設計師編號/姓名 民國年 民國年 月 月 日 日 搜尋 清除" at bounding box center [720, 164] width 1067 height 73
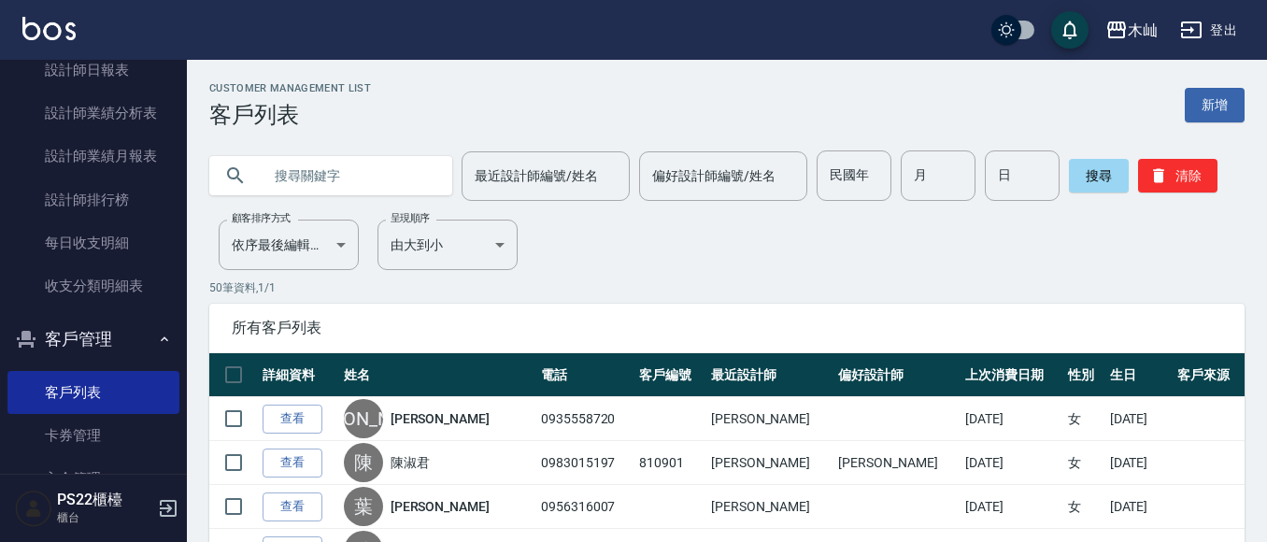
click at [335, 190] on input "text" at bounding box center [350, 175] width 176 height 50
type input "愛跑"
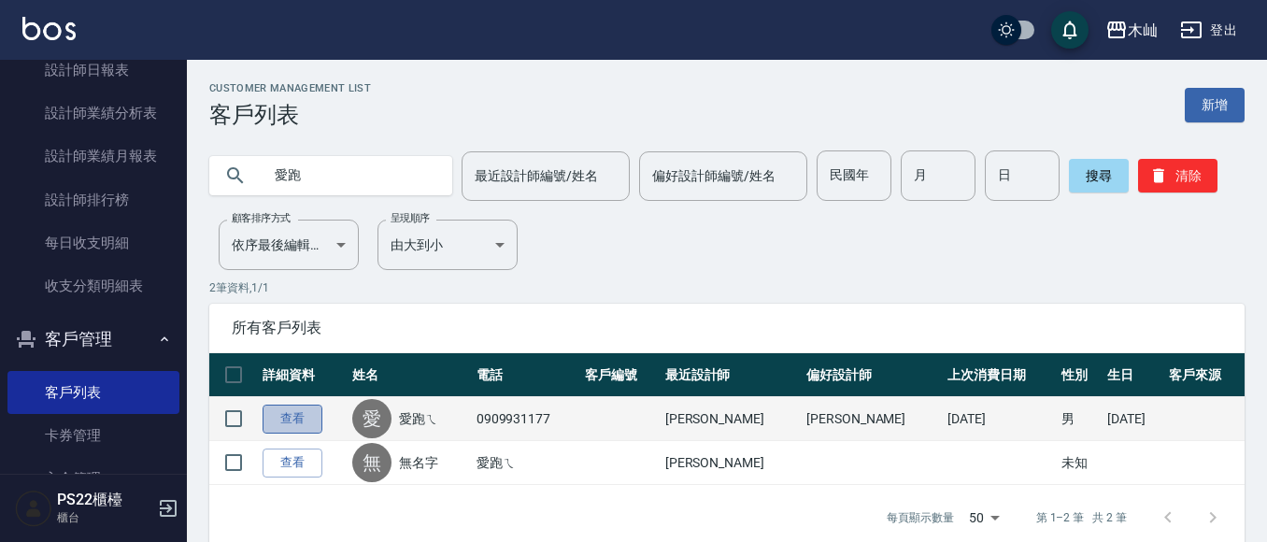
click at [317, 419] on link "查看" at bounding box center [293, 419] width 60 height 29
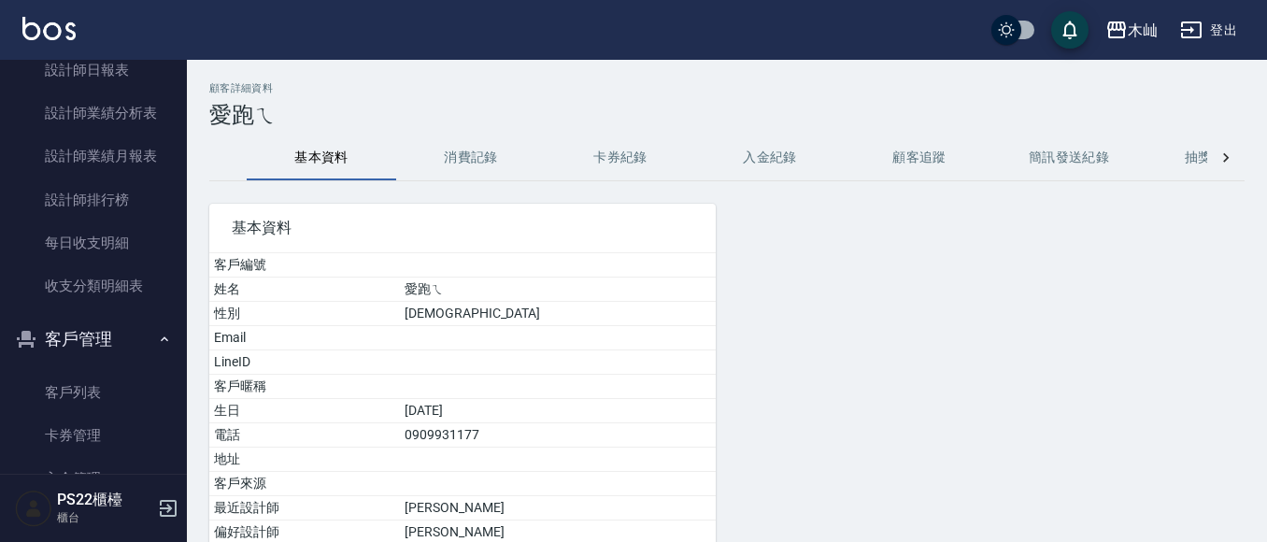
click at [461, 145] on button "消費記錄" at bounding box center [470, 157] width 149 height 45
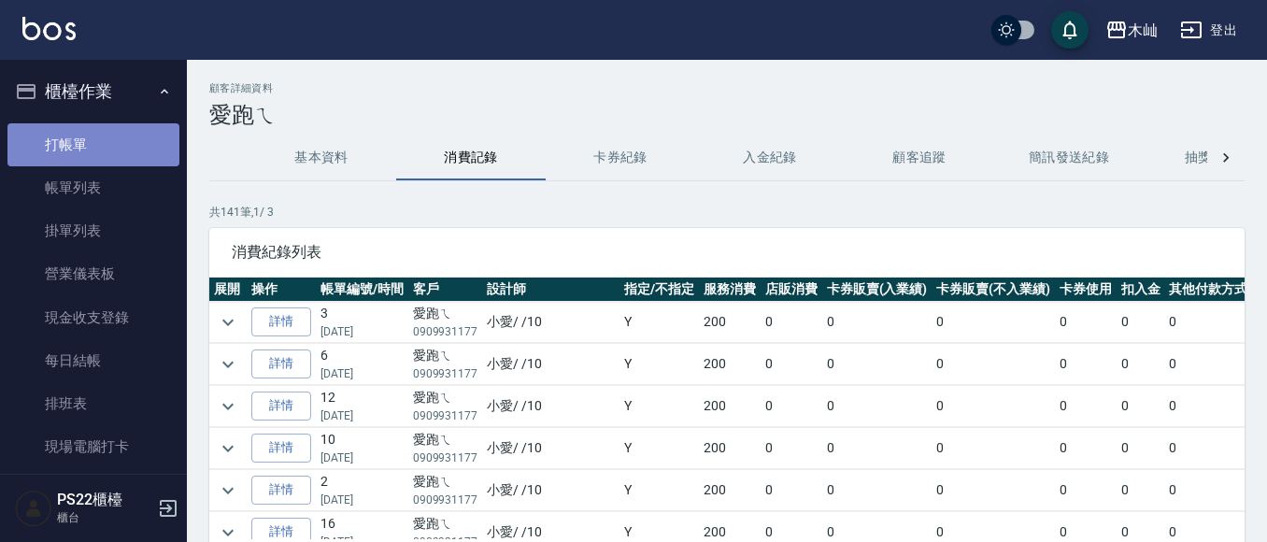
click at [113, 160] on link "打帳單" at bounding box center [93, 144] width 172 height 43
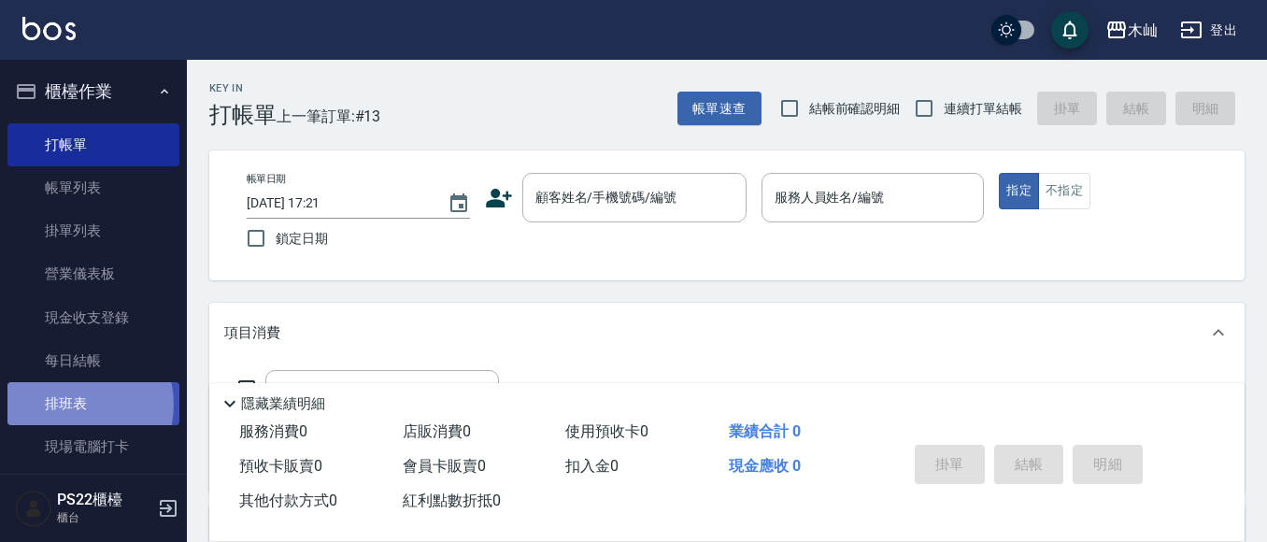
click at [74, 405] on link "排班表" at bounding box center [93, 403] width 172 height 43
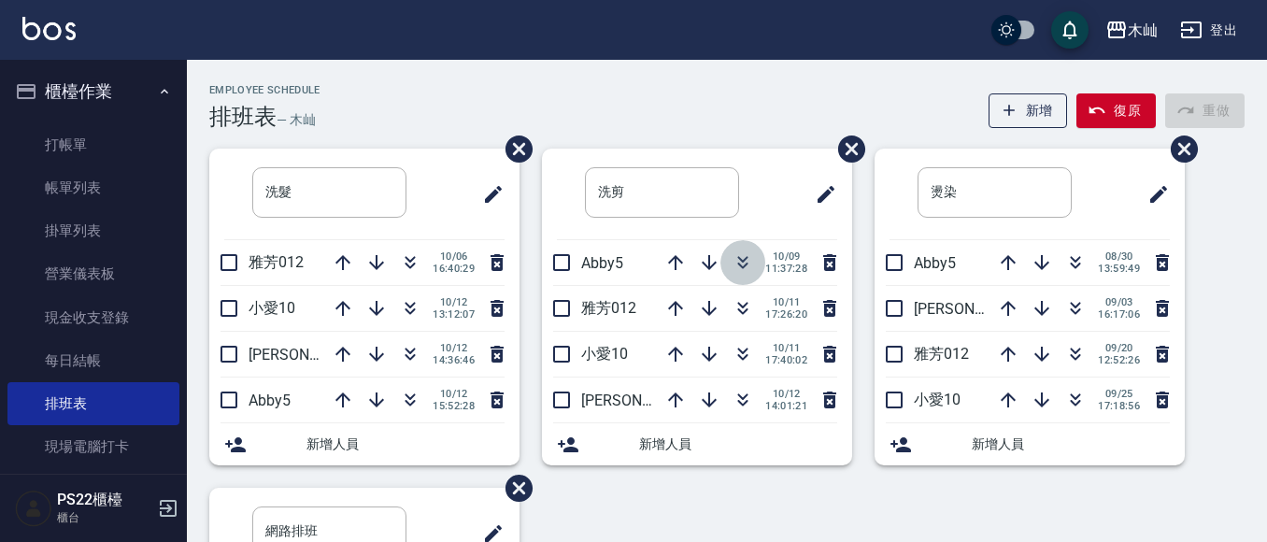
click at [738, 265] on icon "button" at bounding box center [743, 266] width 10 height 7
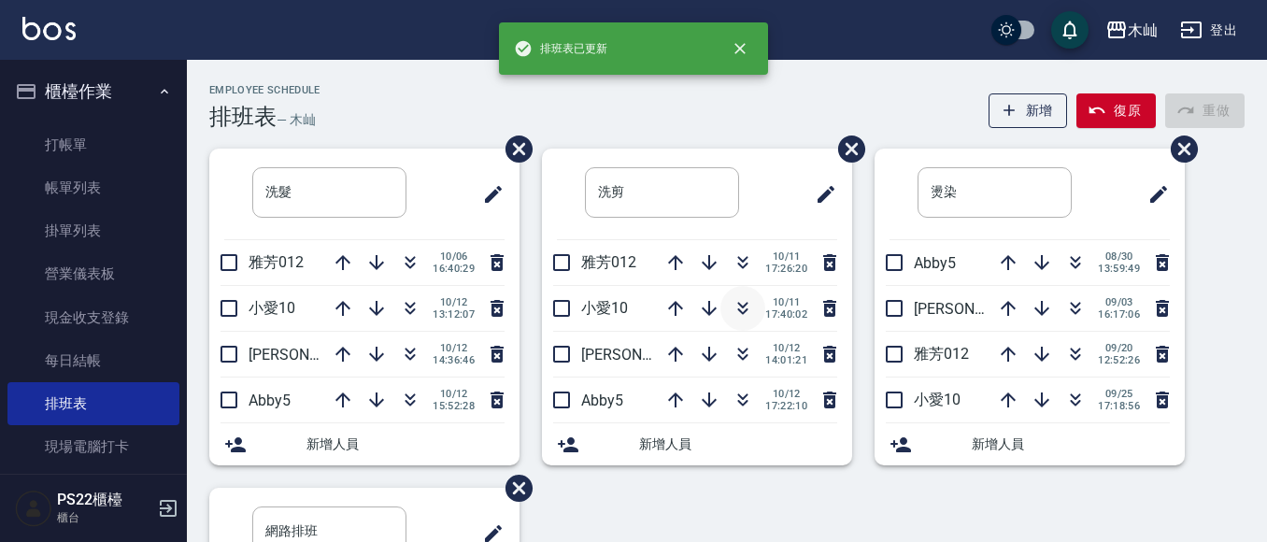
click at [747, 303] on icon "button" at bounding box center [742, 308] width 22 height 22
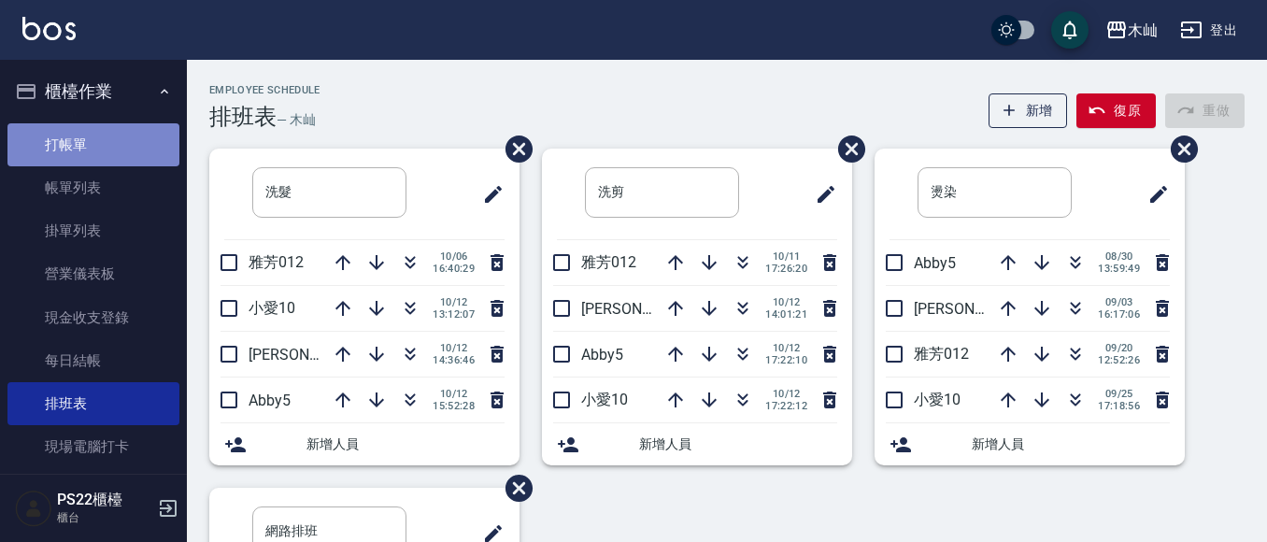
click at [130, 136] on link "打帳單" at bounding box center [93, 144] width 172 height 43
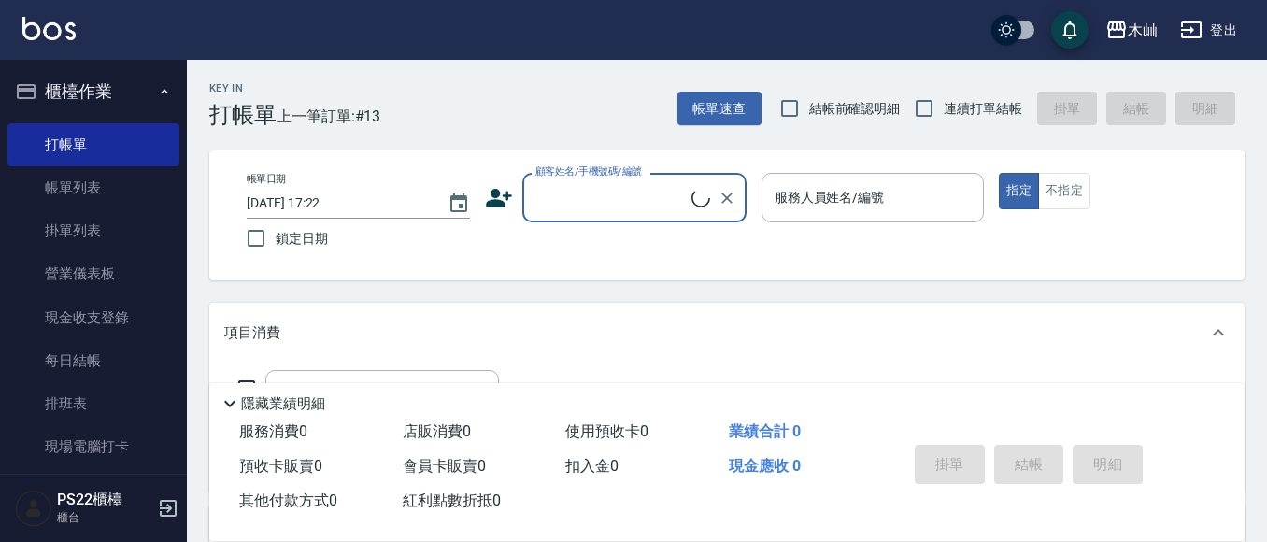
click at [627, 199] on input "顧客姓名/手機號碼/編號" at bounding box center [611, 197] width 161 height 33
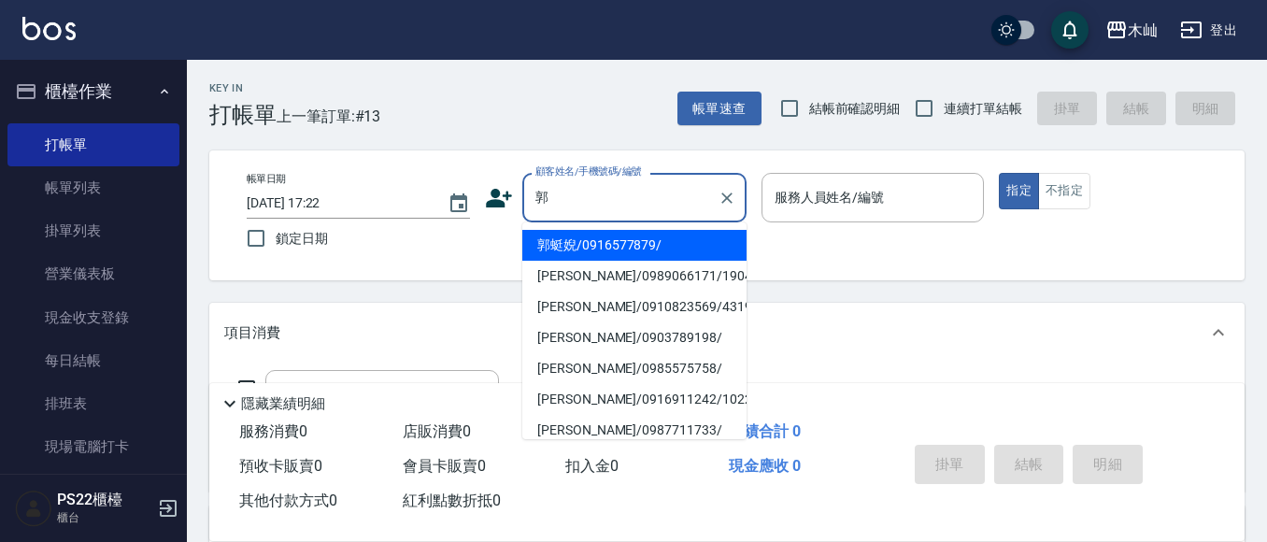
click at [672, 239] on li "郭蜓婗/0916577879/" at bounding box center [634, 245] width 224 height 31
type input "郭蜓婗/0916577879/"
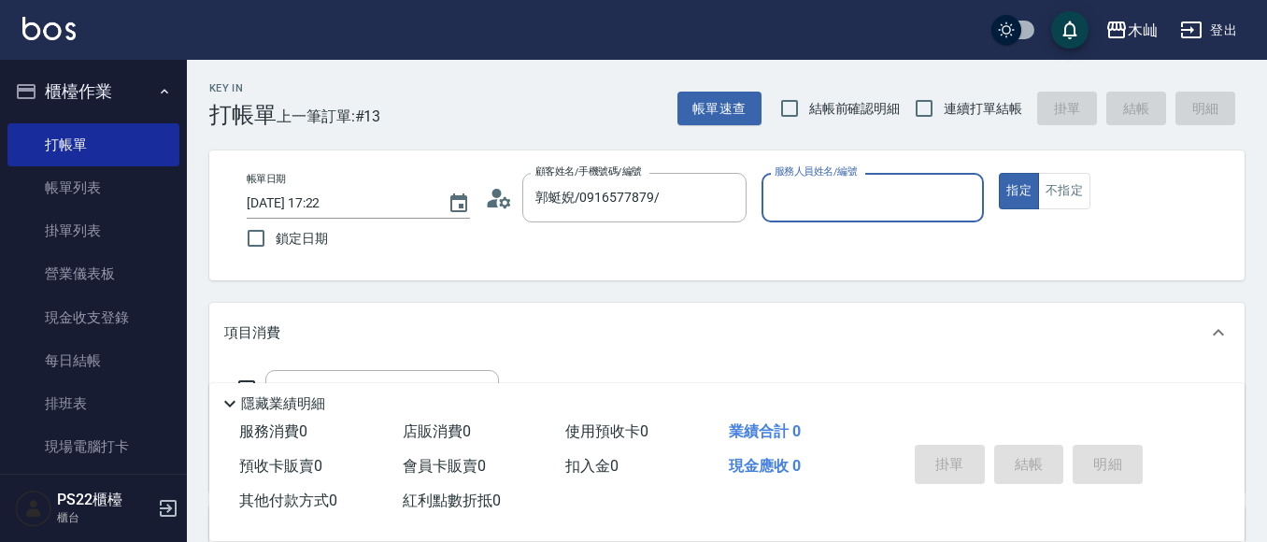
click at [802, 203] on input "服務人員姓名/編號" at bounding box center [873, 197] width 206 height 33
type input "77"
click at [999, 173] on button "指定" at bounding box center [1019, 191] width 40 height 36
type button "true"
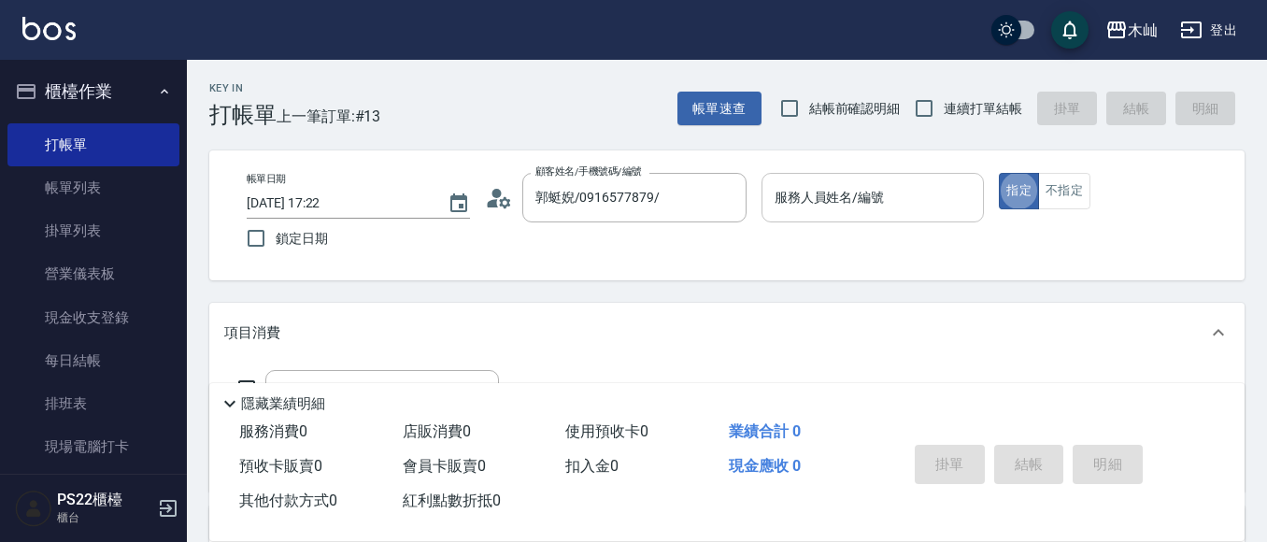
click at [787, 215] on div "服務人員姓名/編號" at bounding box center [872, 198] width 223 height 50
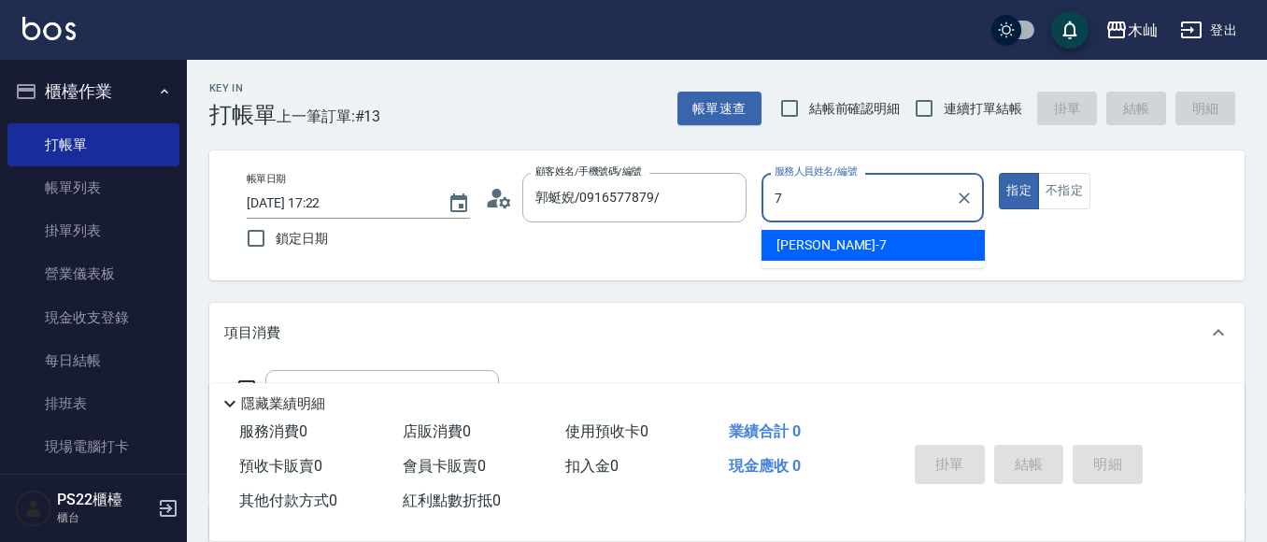
type input "[PERSON_NAME]-7"
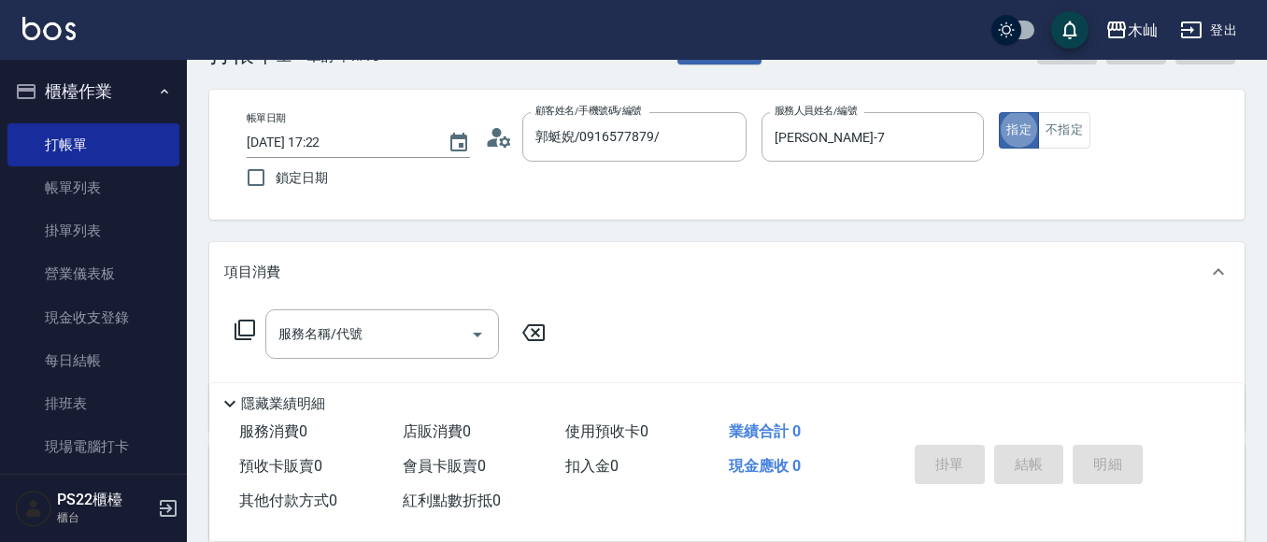
scroll to position [93, 0]
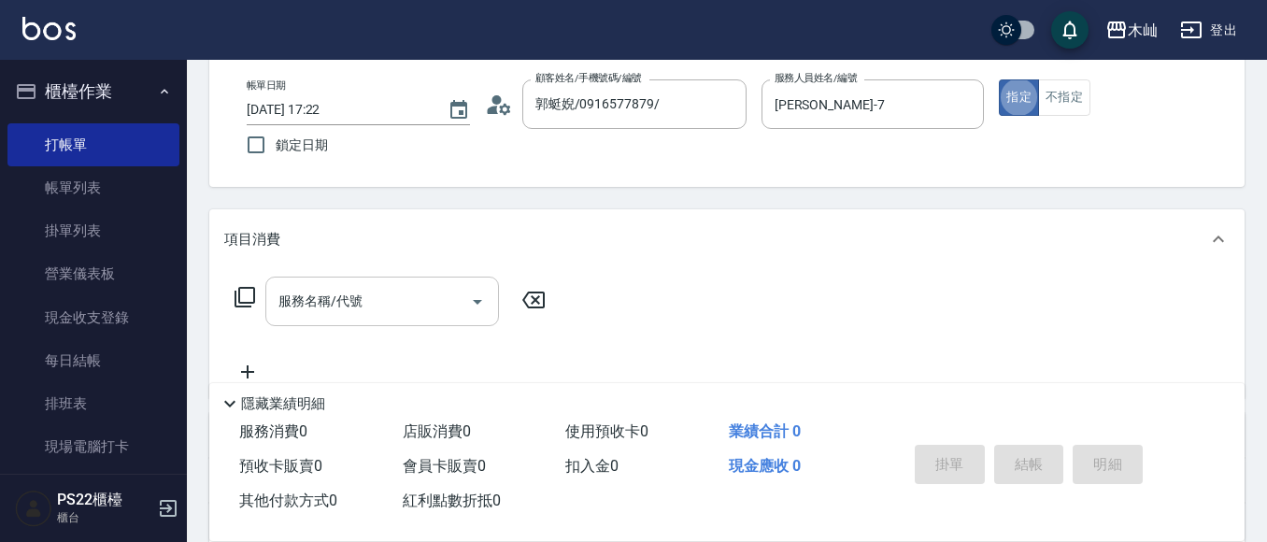
click at [400, 305] on input "服務名稱/代號" at bounding box center [368, 301] width 189 height 33
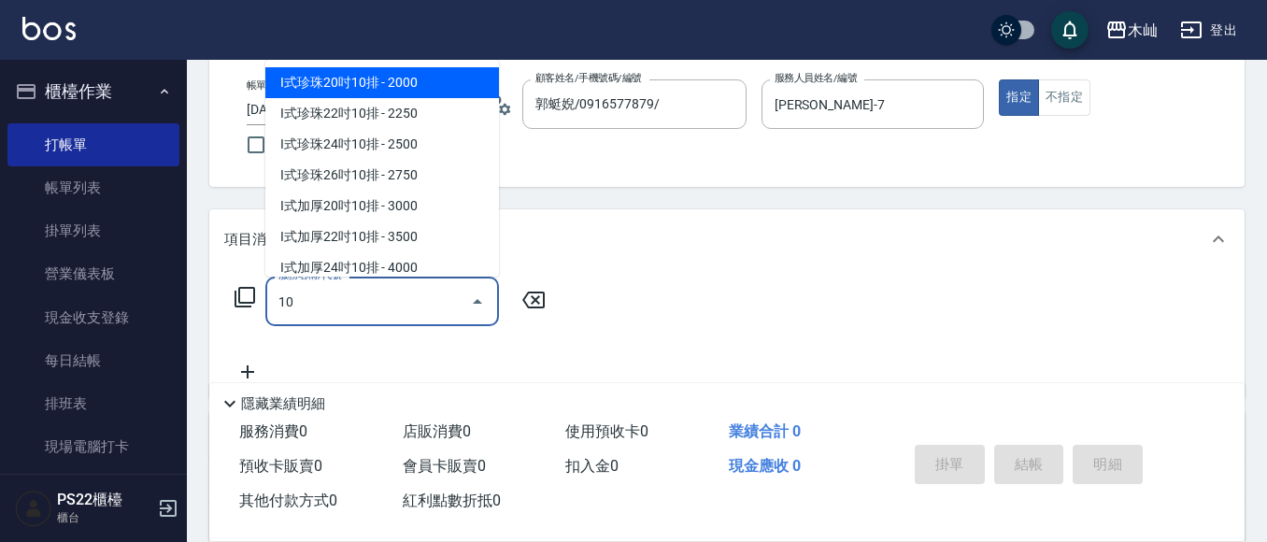
type input "1"
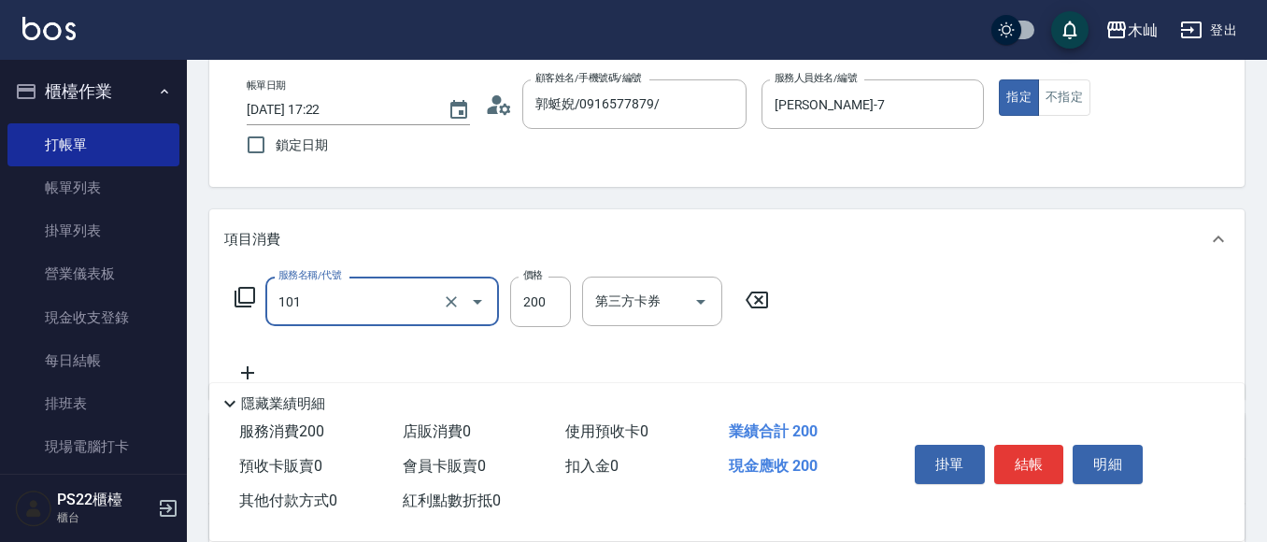
type input "洗髮(101)"
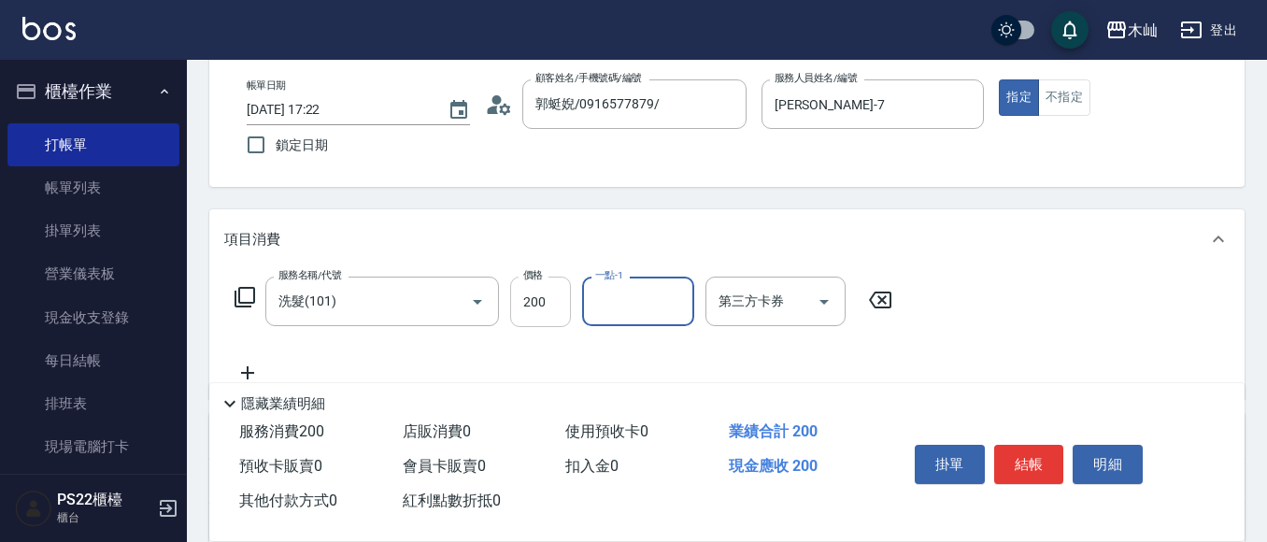
click at [541, 303] on input "200" at bounding box center [540, 302] width 61 height 50
type input "300"
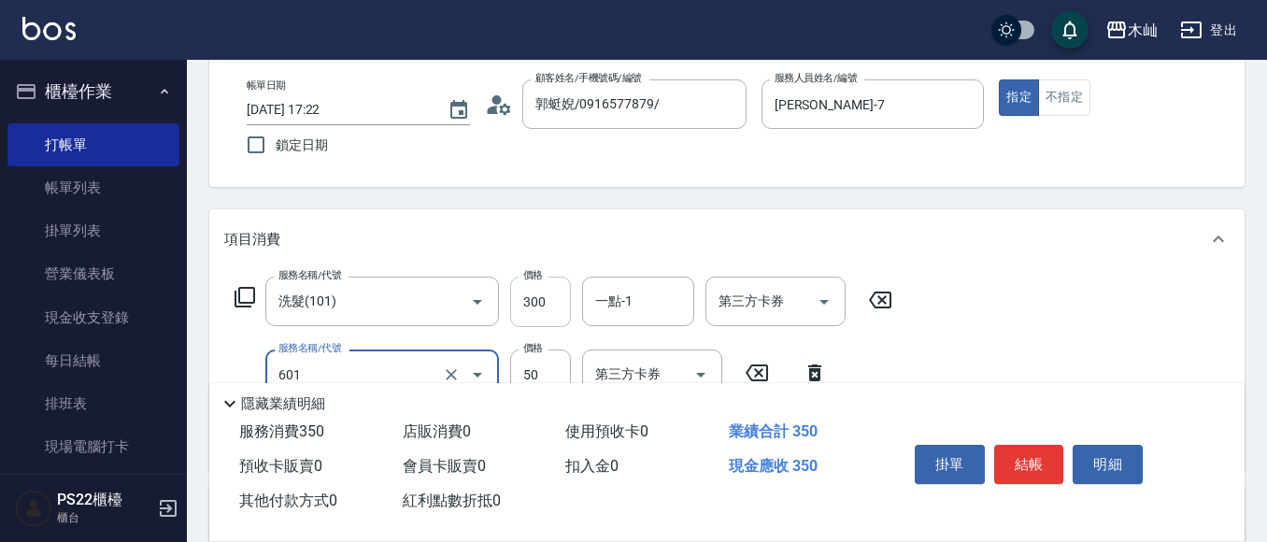
type input "吹捲(601)"
click at [550, 368] on input "50" at bounding box center [540, 374] width 61 height 50
type input "100"
click at [1019, 448] on button "結帳" at bounding box center [1029, 464] width 70 height 39
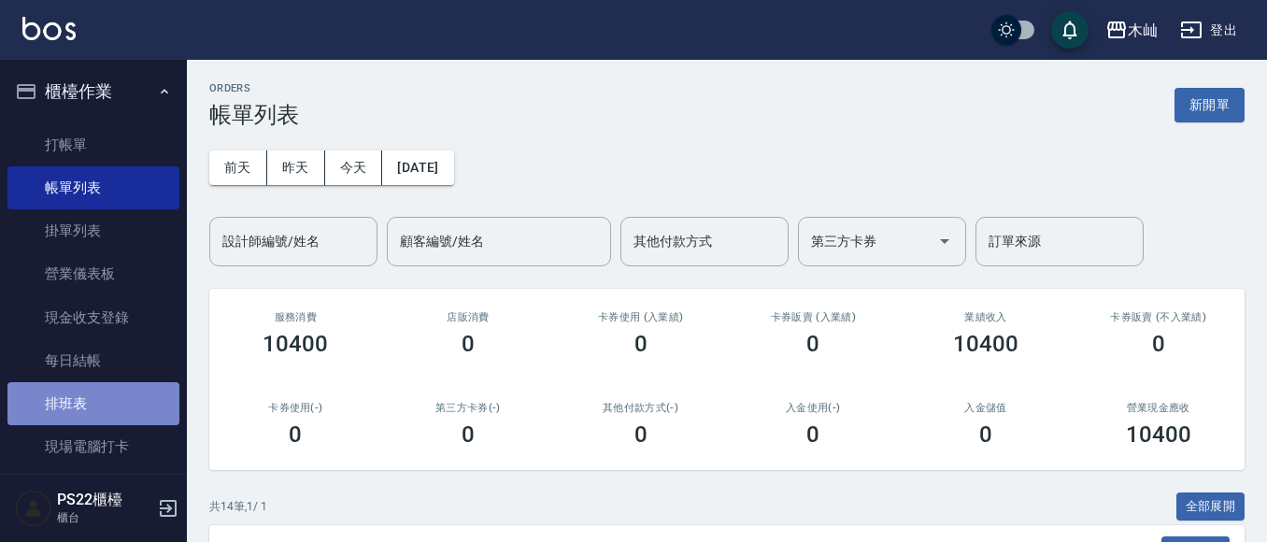
click at [98, 396] on link "排班表" at bounding box center [93, 403] width 172 height 43
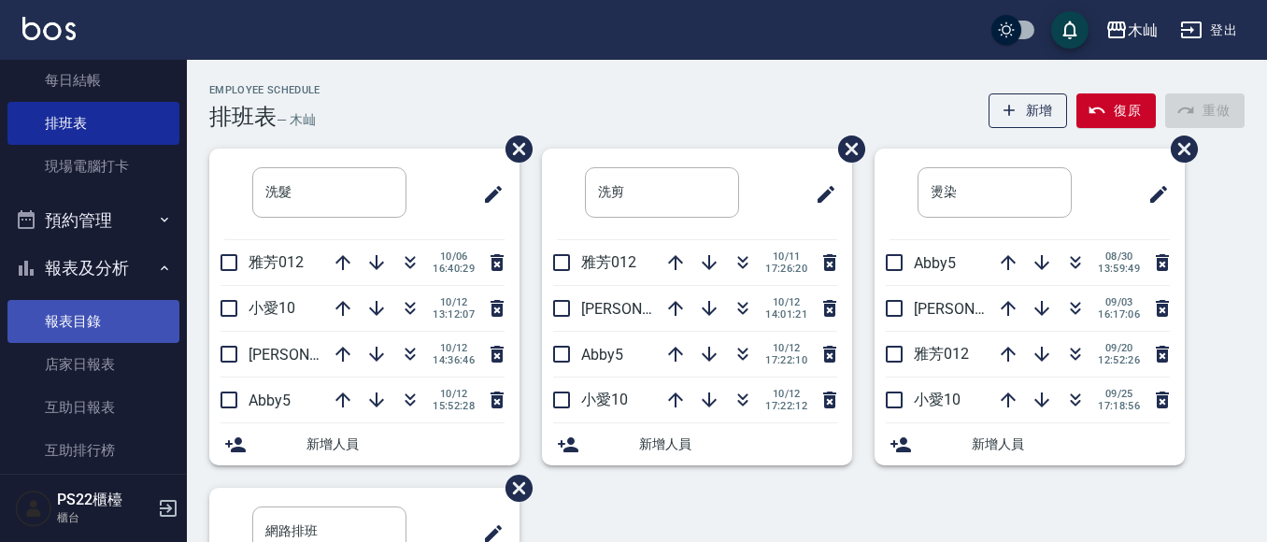
scroll to position [374, 0]
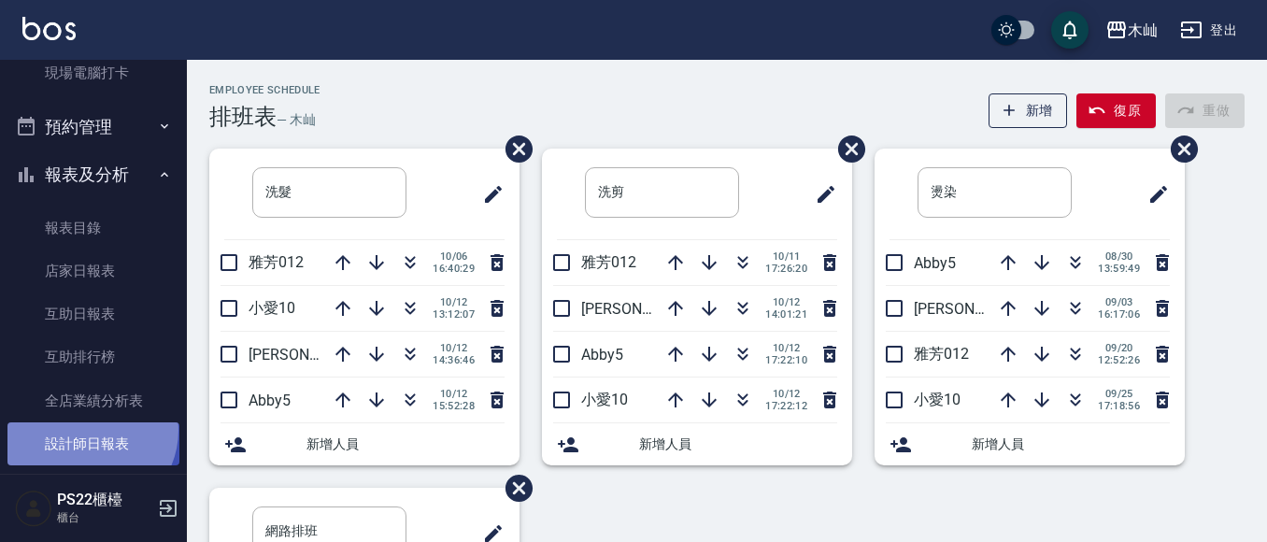
click at [87, 431] on link "設計師日報表" at bounding box center [93, 443] width 172 height 43
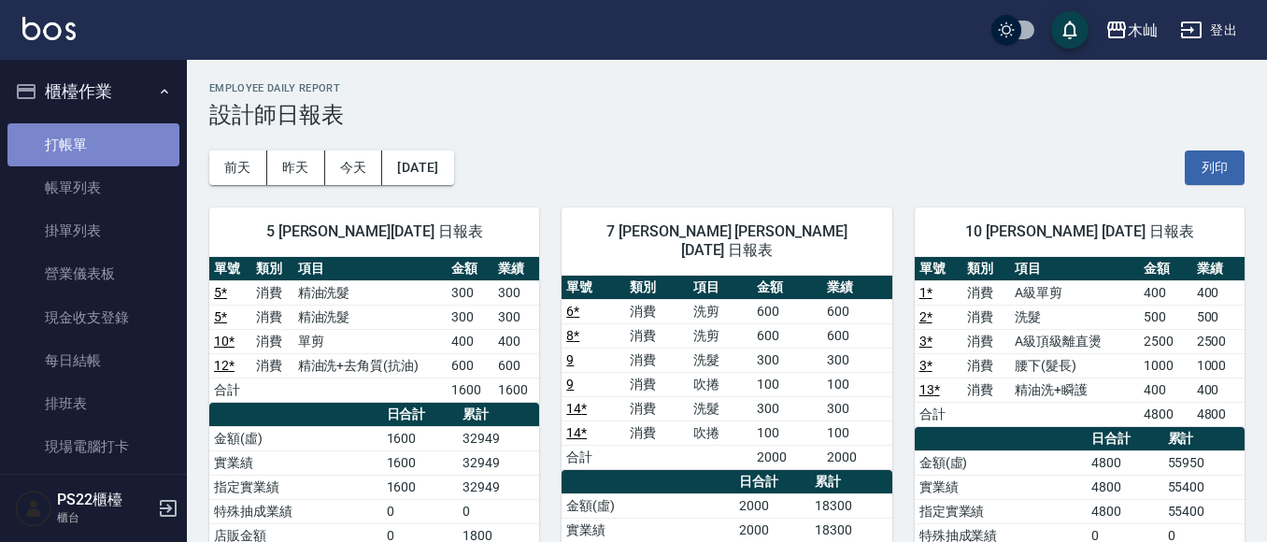
click at [109, 141] on link "打帳單" at bounding box center [93, 144] width 172 height 43
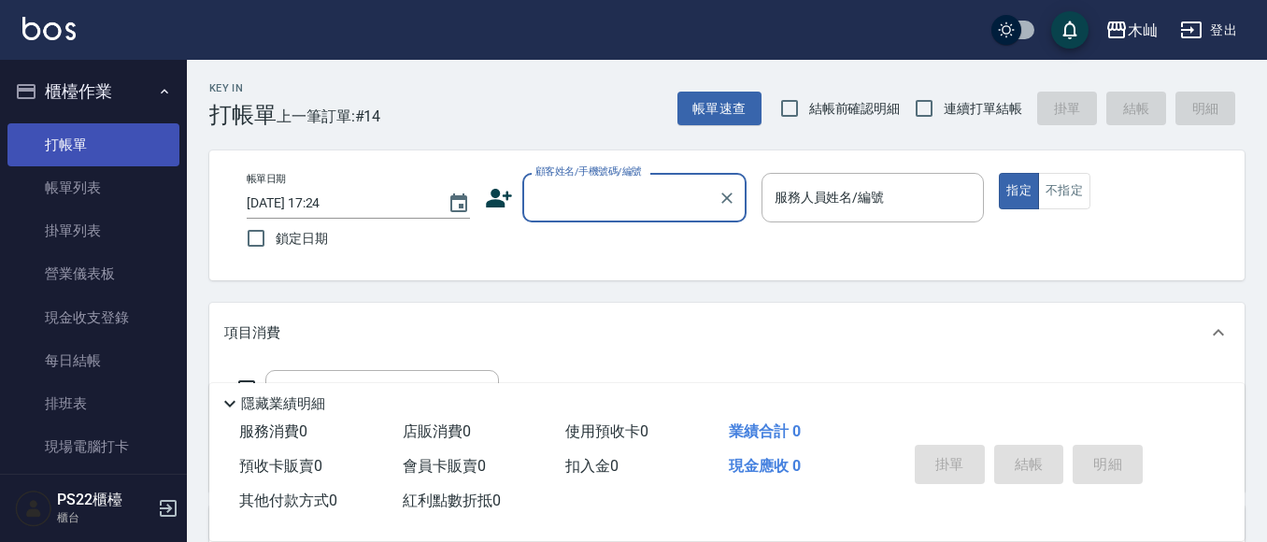
click at [105, 163] on link "打帳單" at bounding box center [93, 144] width 172 height 43
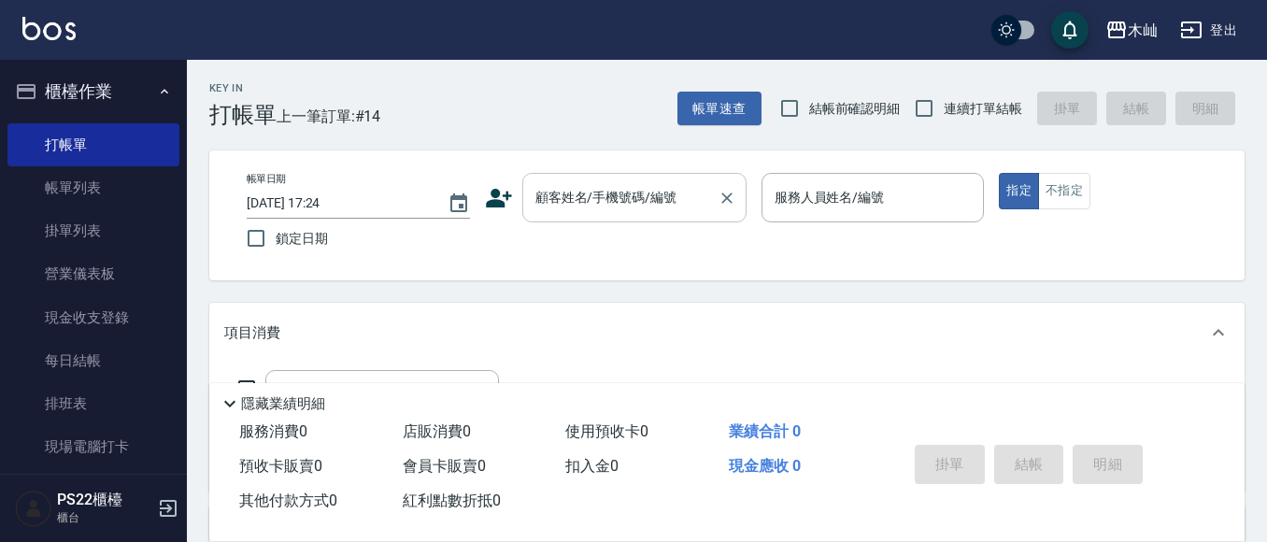
click at [547, 208] on input "顧客姓名/手機號碼/編號" at bounding box center [620, 197] width 179 height 33
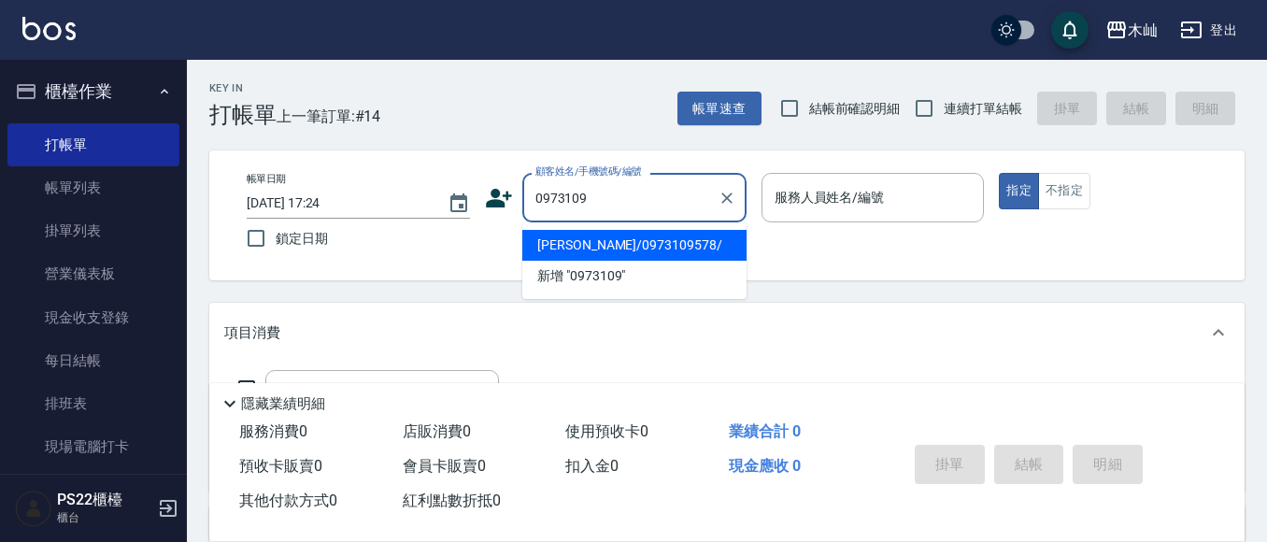
click at [643, 254] on li "[PERSON_NAME]/0973109578/" at bounding box center [634, 245] width 224 height 31
type input "[PERSON_NAME]/0973109578/"
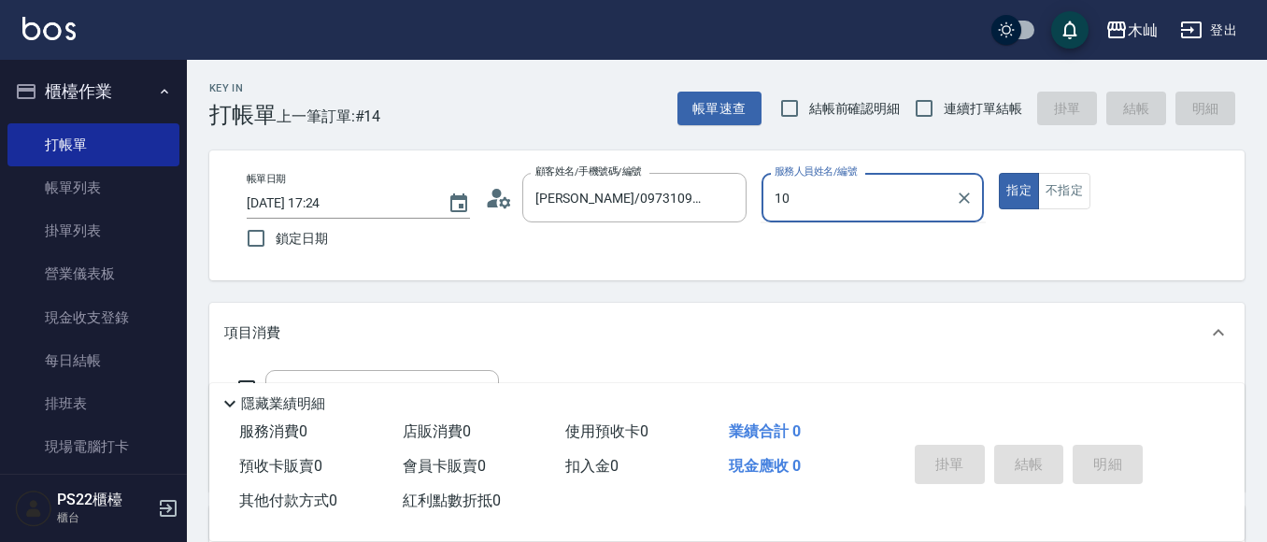
type input "小愛-10"
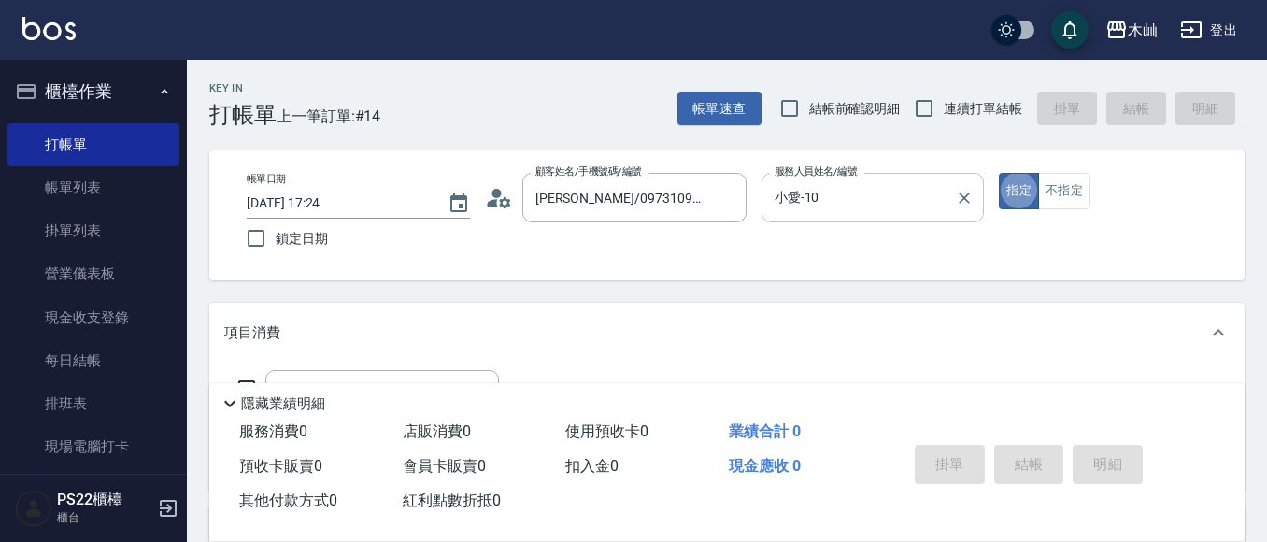
type button "true"
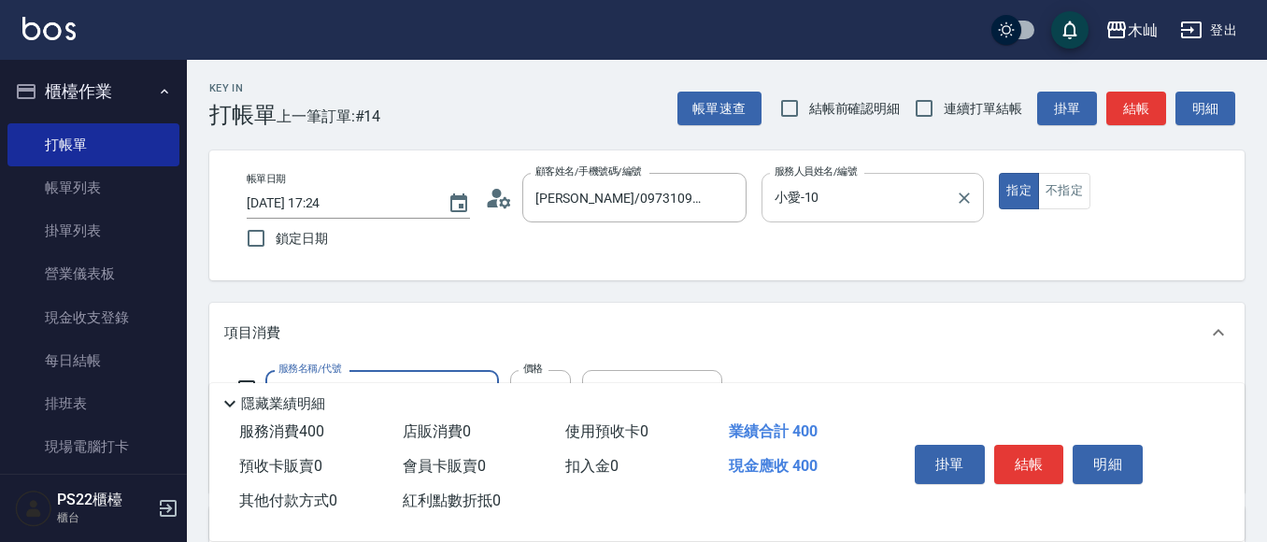
type input "A級單剪(105)"
click at [1120, 115] on button "結帳" at bounding box center [1136, 109] width 60 height 35
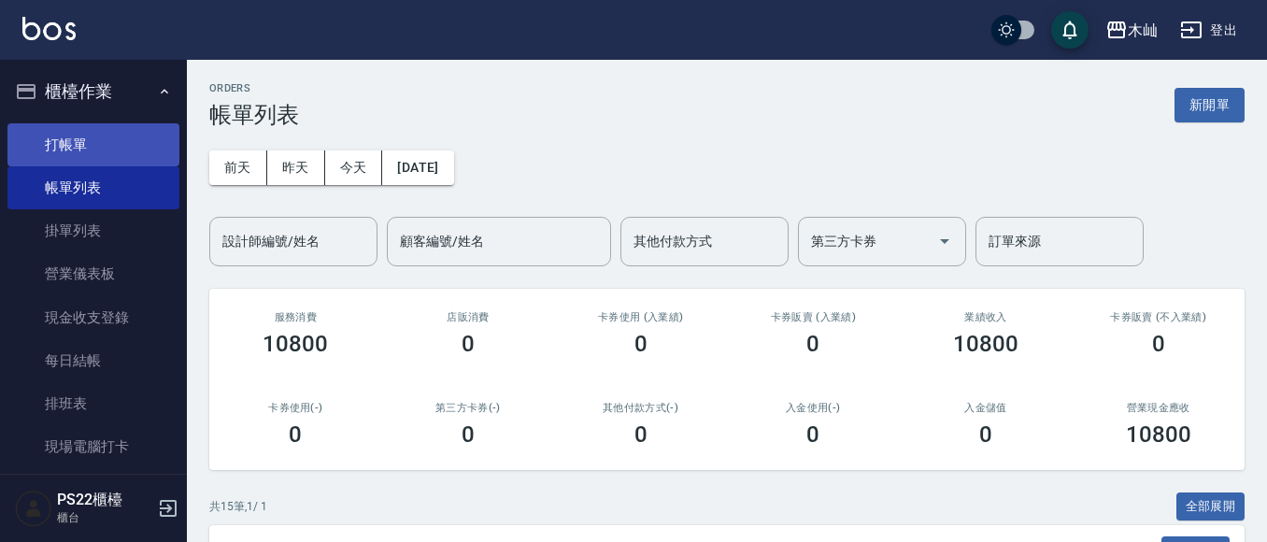
click at [109, 129] on link "打帳單" at bounding box center [93, 144] width 172 height 43
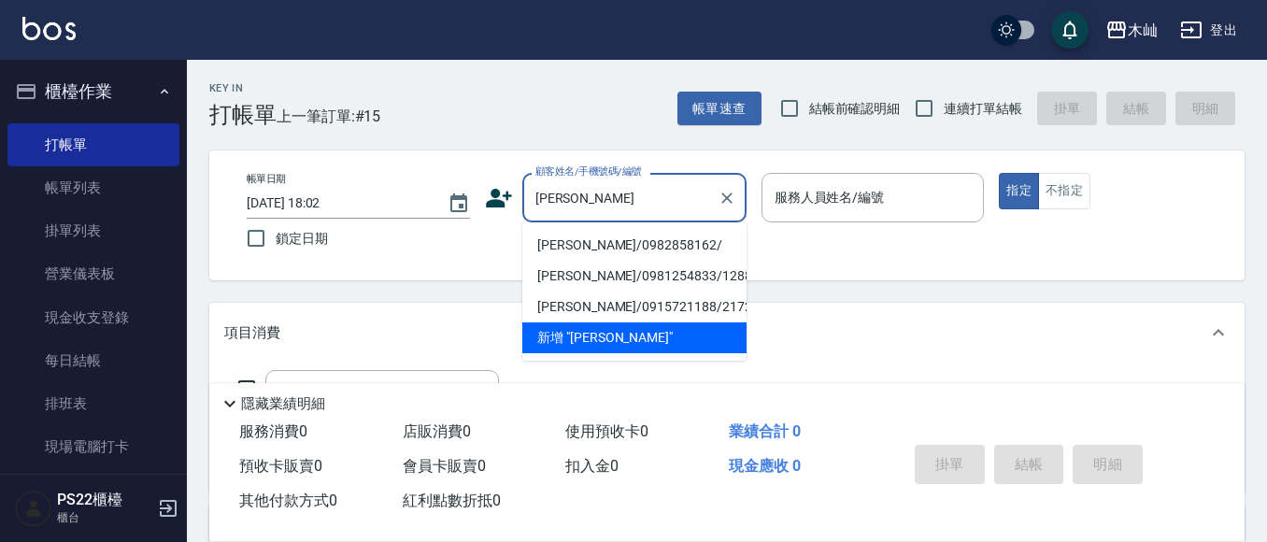
click at [574, 250] on li "[PERSON_NAME]/0982858162/" at bounding box center [634, 245] width 224 height 31
type input "[PERSON_NAME]/0982858162/"
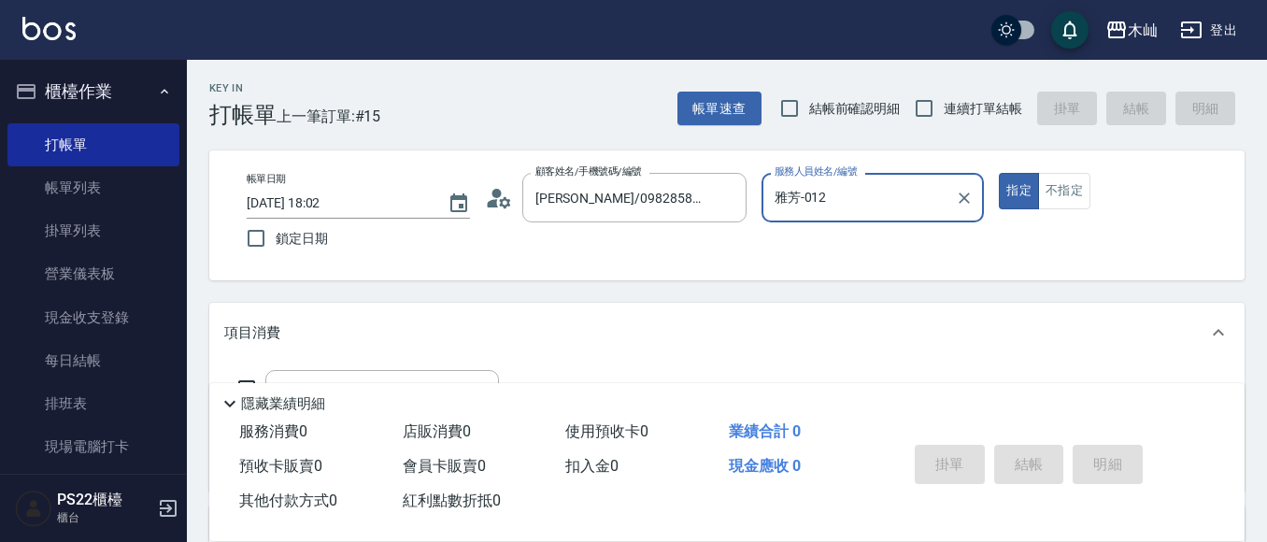
type input "雅芳-012"
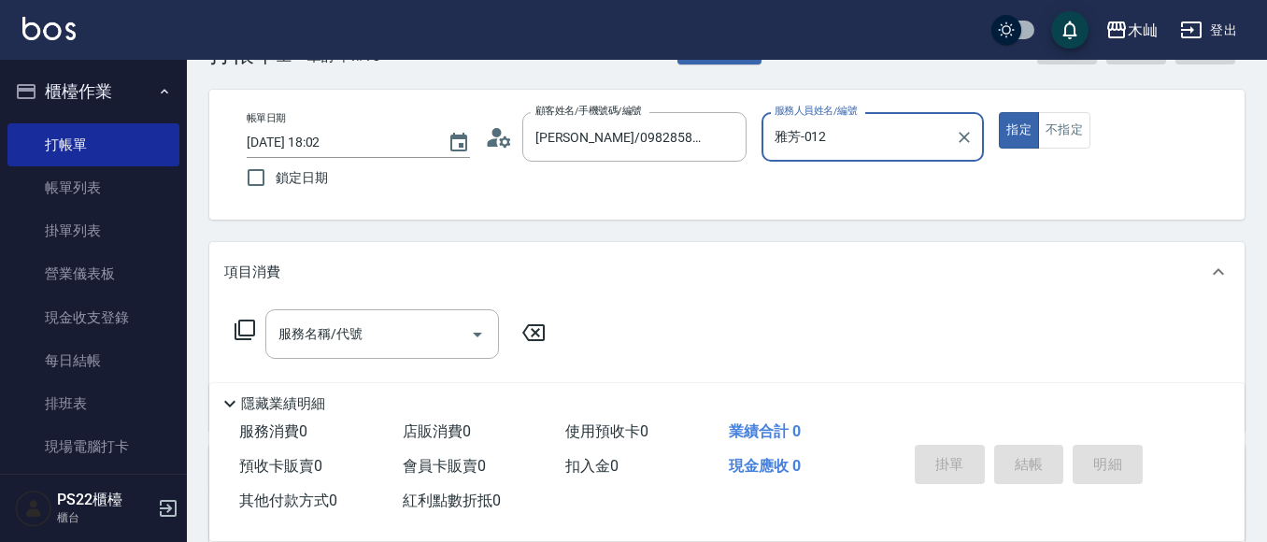
scroll to position [93, 0]
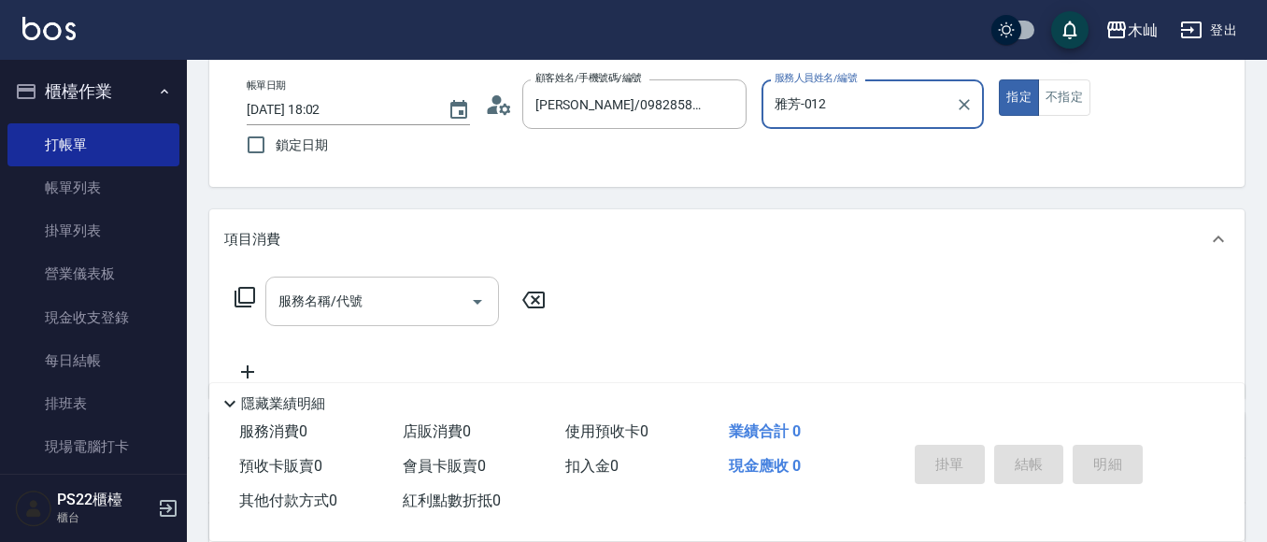
click at [426, 306] on input "服務名稱/代號" at bounding box center [368, 301] width 189 height 33
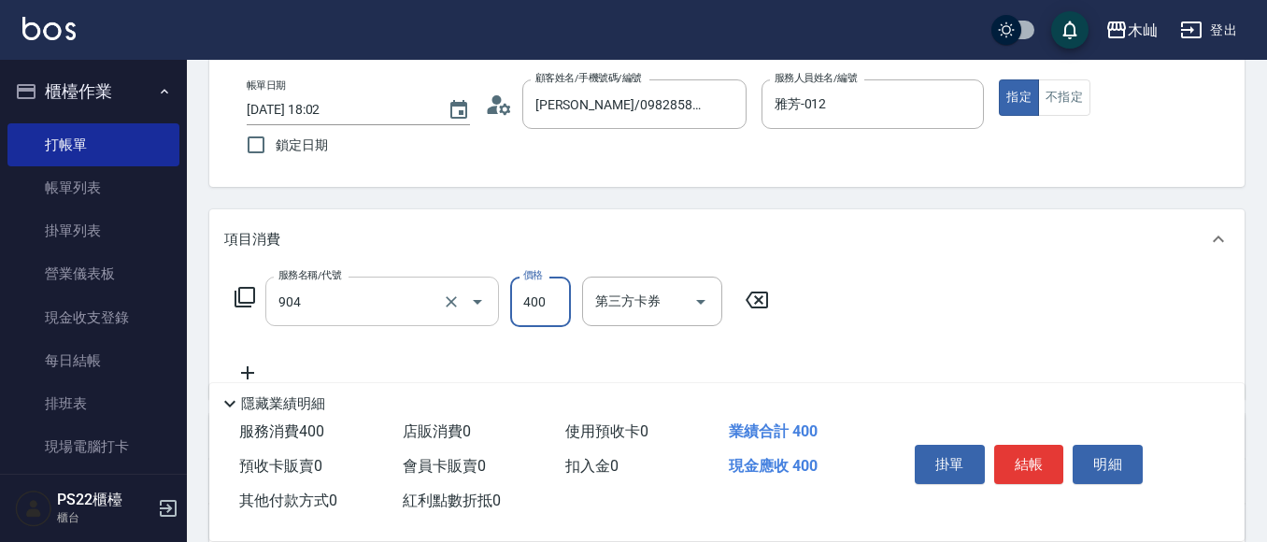
type input "精油洗+瞬護(904)"
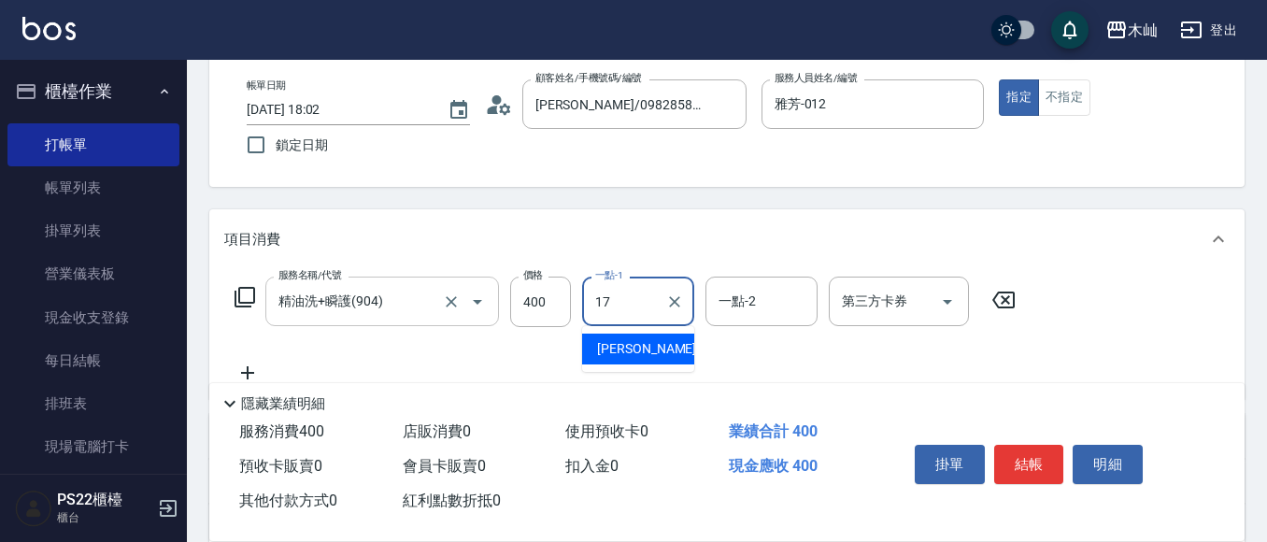
type input "[PERSON_NAME]-17"
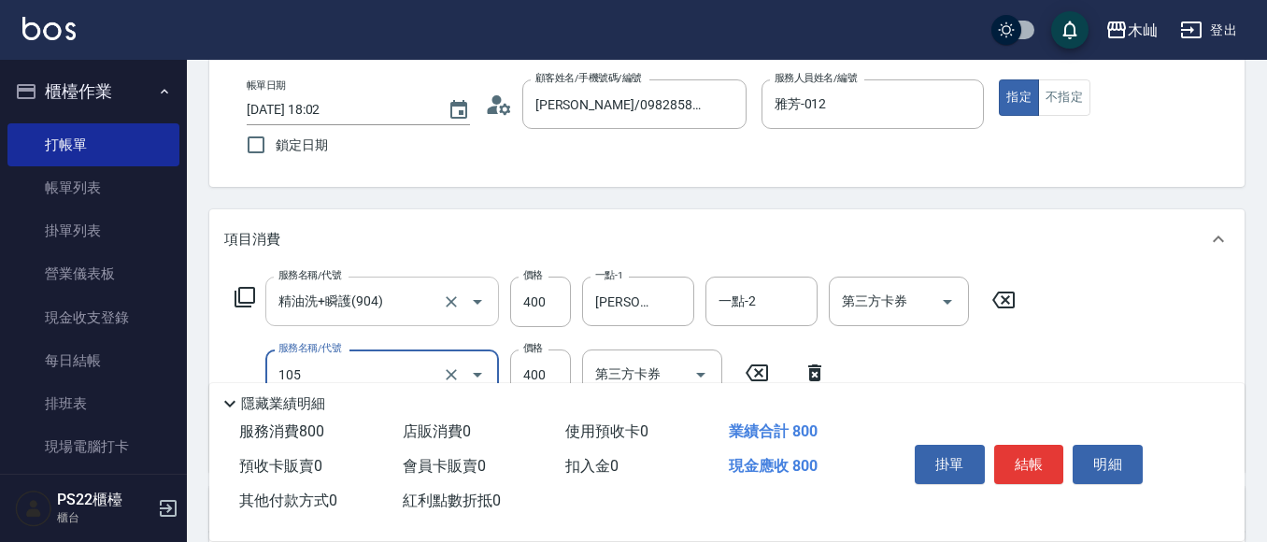
type input "A級單剪(105)"
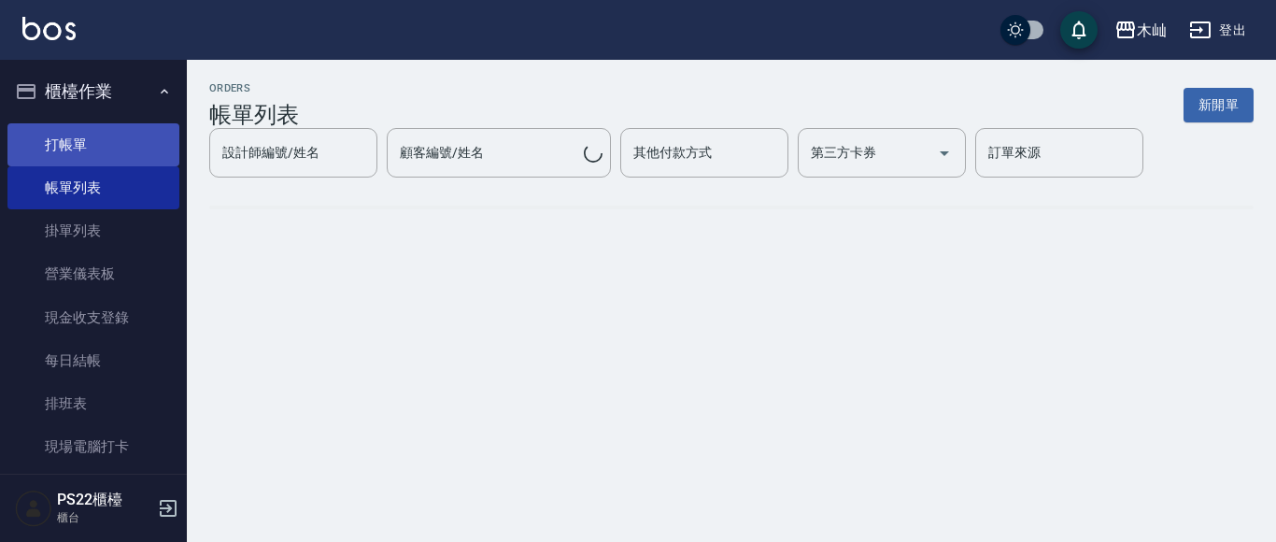
click at [146, 149] on link "打帳單" at bounding box center [93, 144] width 172 height 43
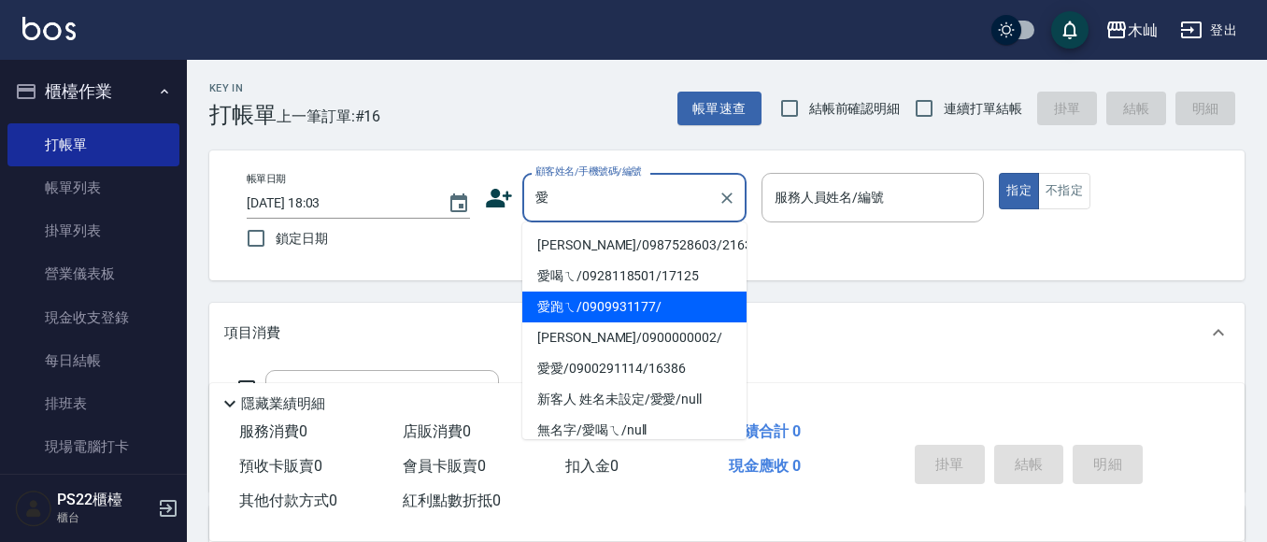
click at [627, 307] on li "愛跑ㄟ/0909931177/" at bounding box center [634, 306] width 224 height 31
type input "愛跑ㄟ/0909931177/"
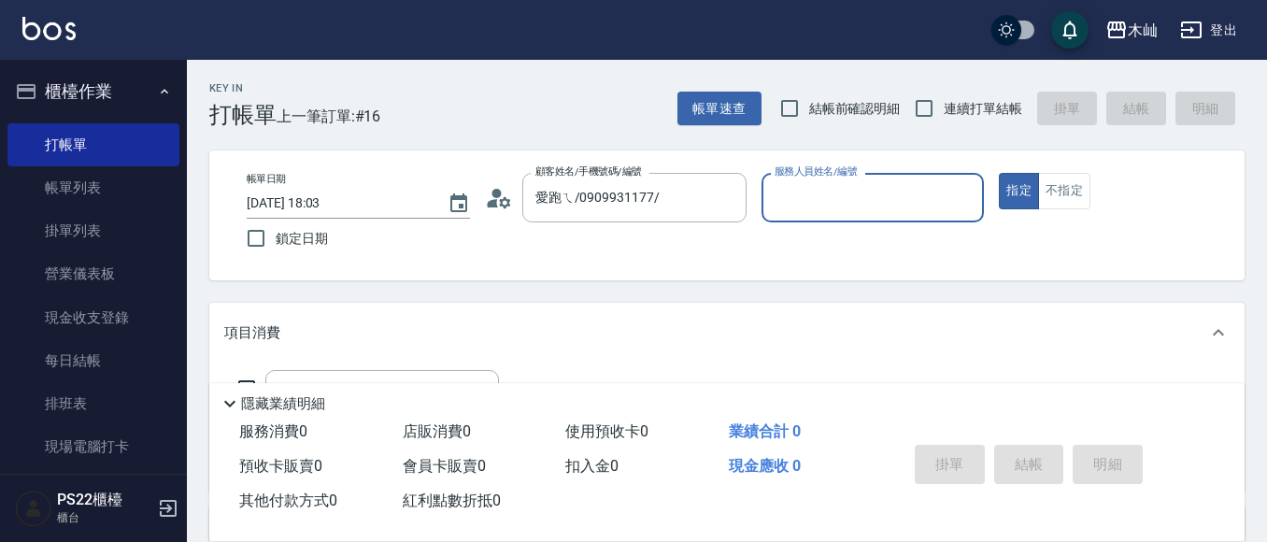
type input "小愛-10"
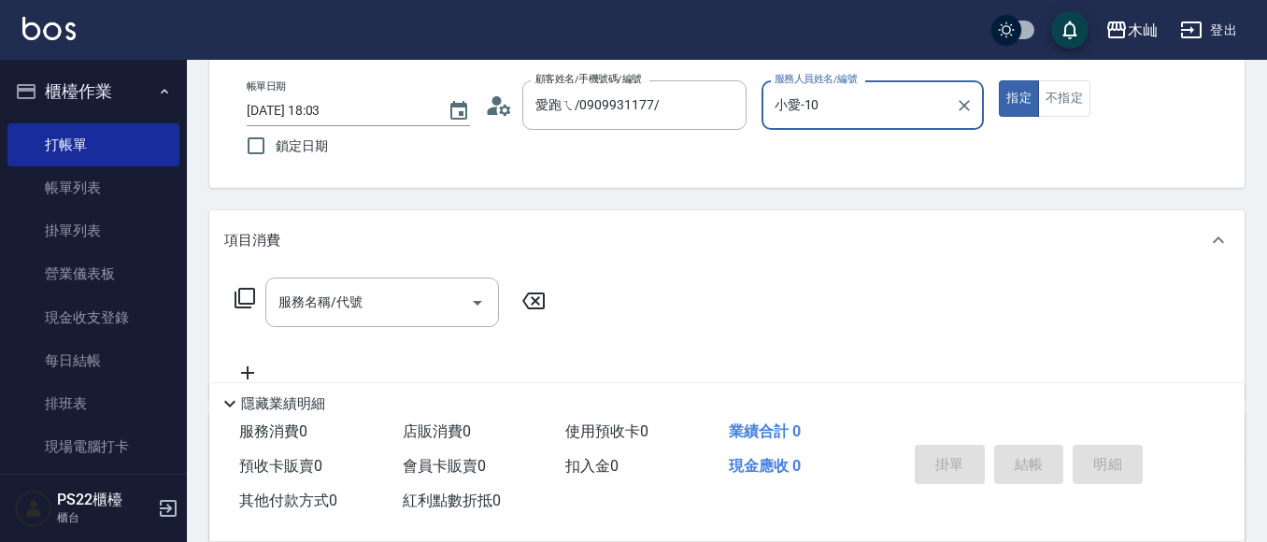
scroll to position [93, 0]
click at [415, 306] on input "服務名稱/代號" at bounding box center [368, 301] width 189 height 33
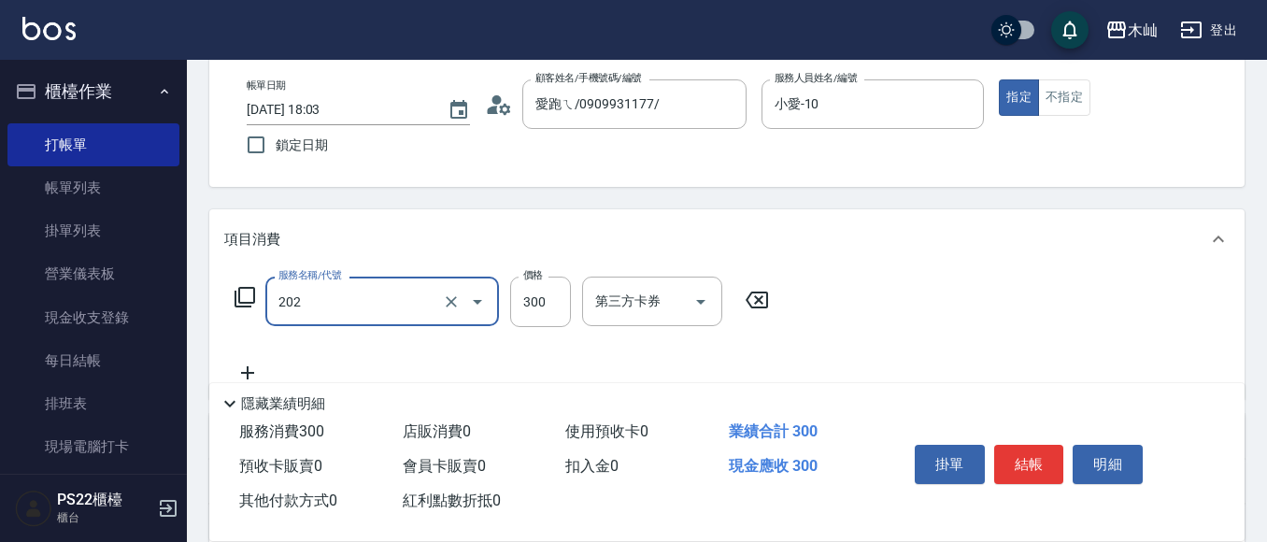
type input "單剪(202)"
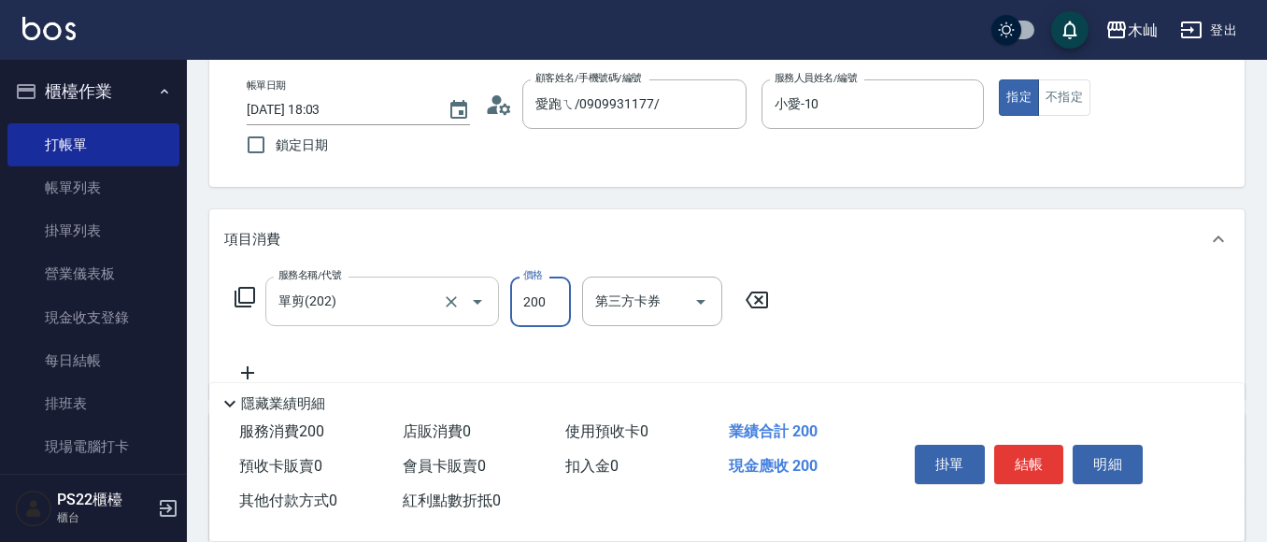
type input "200"
click at [1037, 452] on button "結帳" at bounding box center [1029, 464] width 70 height 39
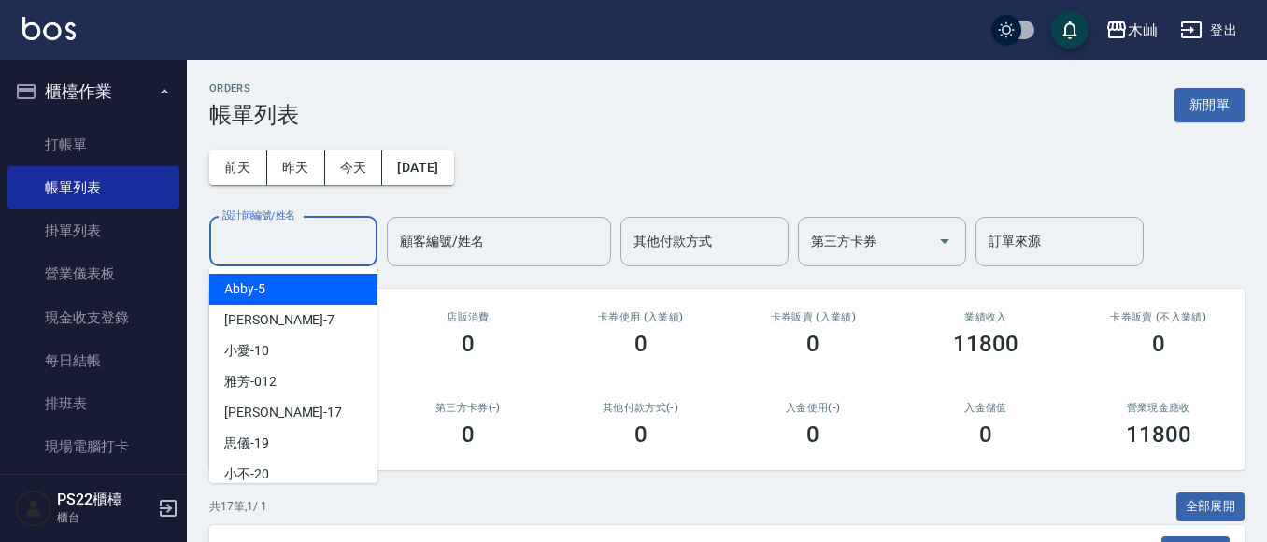
click at [334, 250] on input "設計師編號/姓名" at bounding box center [293, 241] width 151 height 33
type input "0"
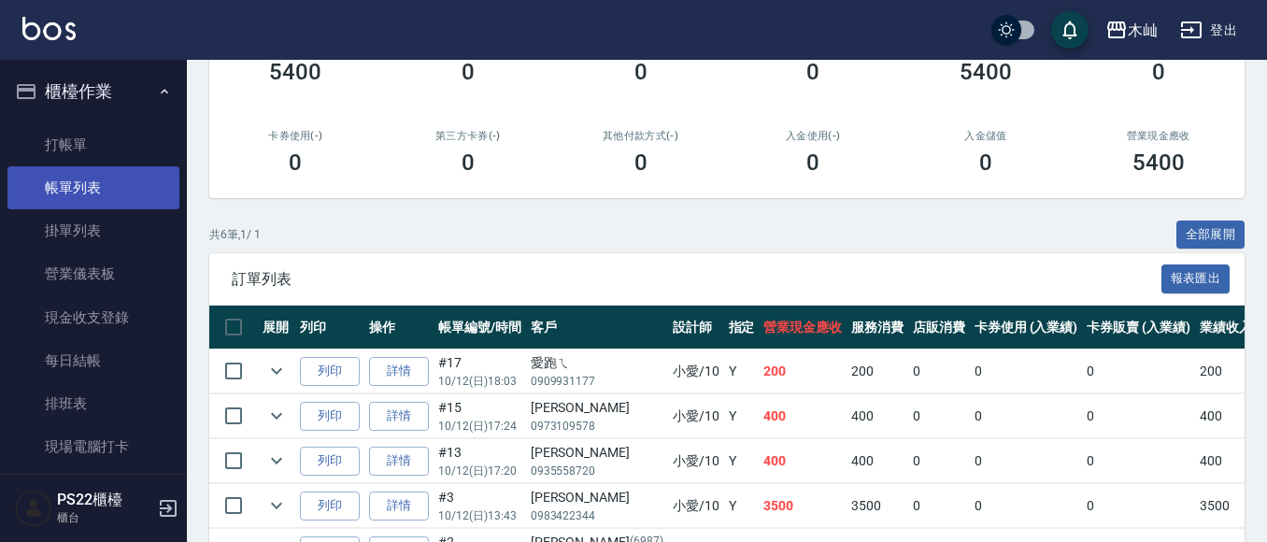
scroll to position [250, 0]
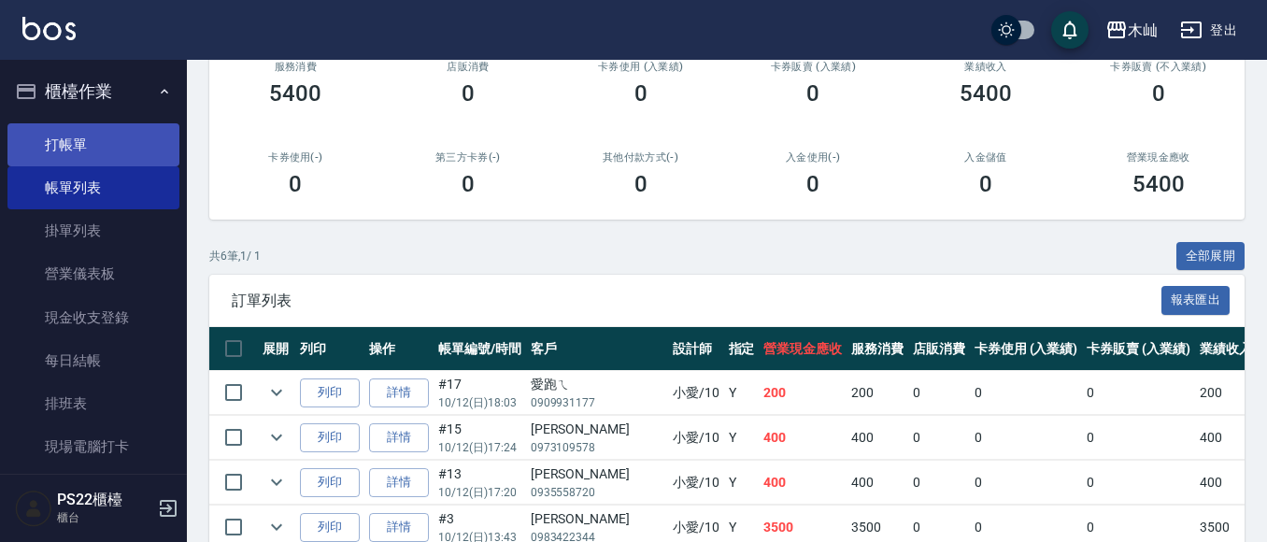
type input "小愛-10"
click at [60, 144] on link "打帳單" at bounding box center [93, 144] width 172 height 43
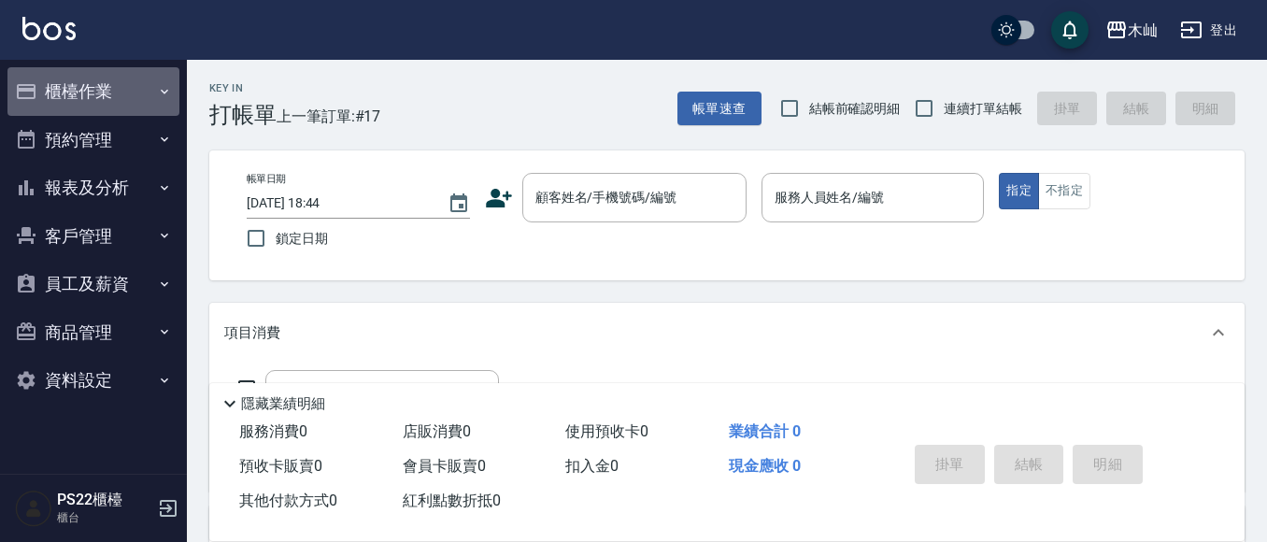
click at [89, 89] on button "櫃檯作業" at bounding box center [93, 91] width 172 height 49
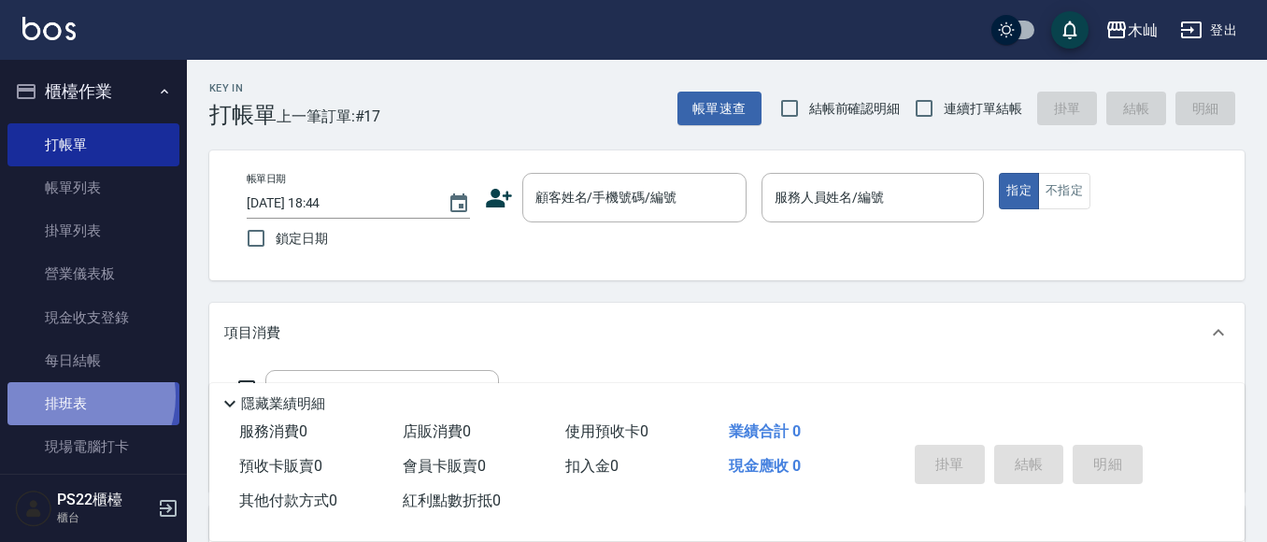
click at [74, 396] on link "排班表" at bounding box center [93, 403] width 172 height 43
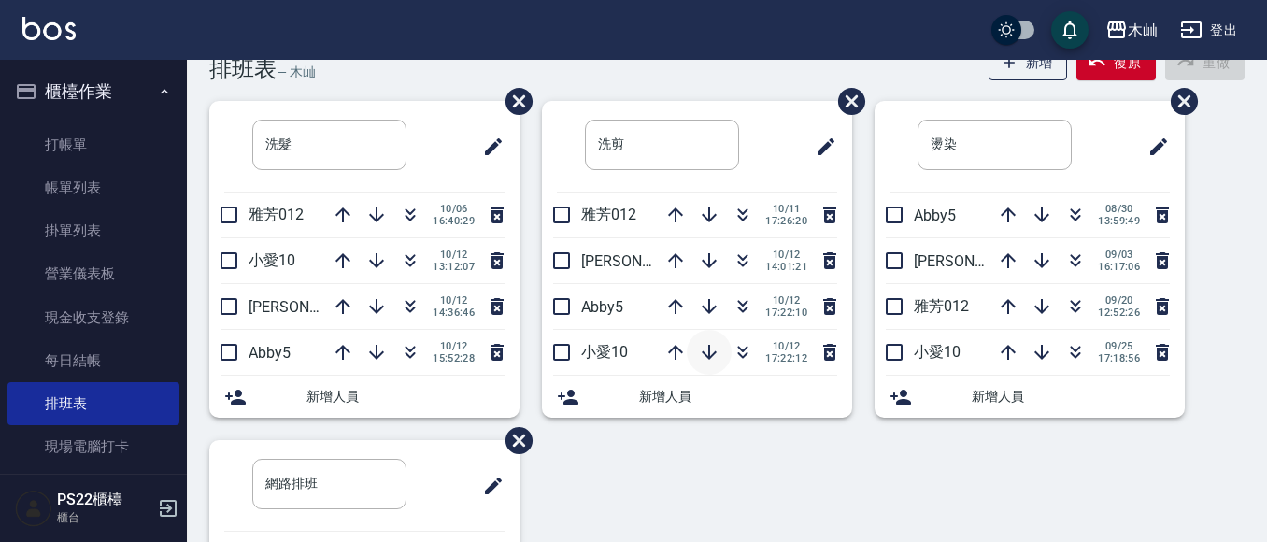
scroll to position [93, 0]
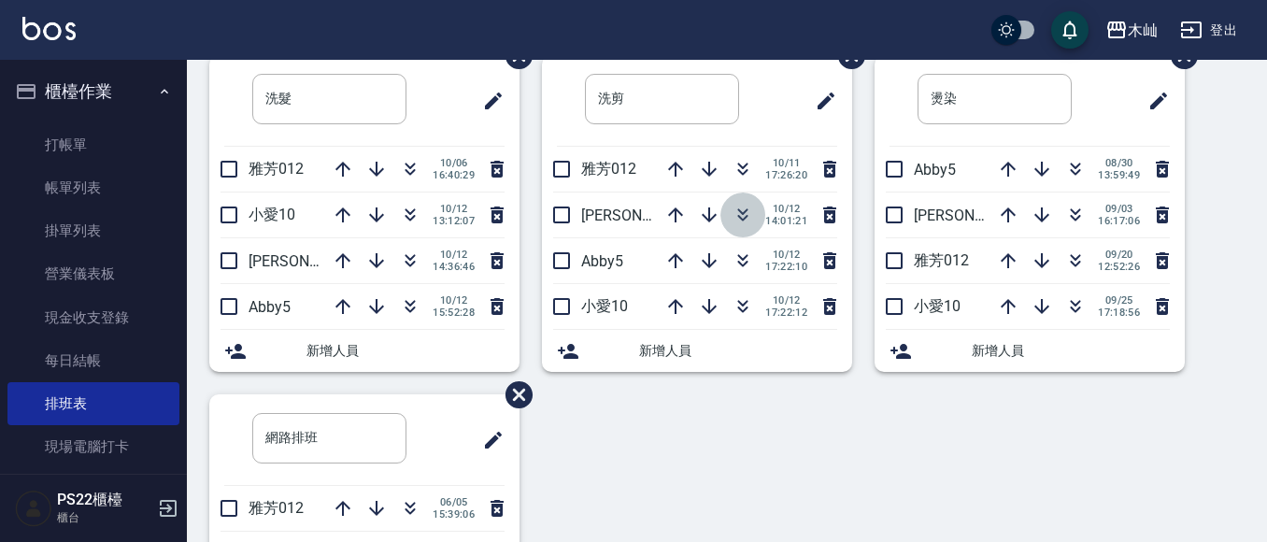
click at [743, 218] on icon "button" at bounding box center [742, 215] width 22 height 22
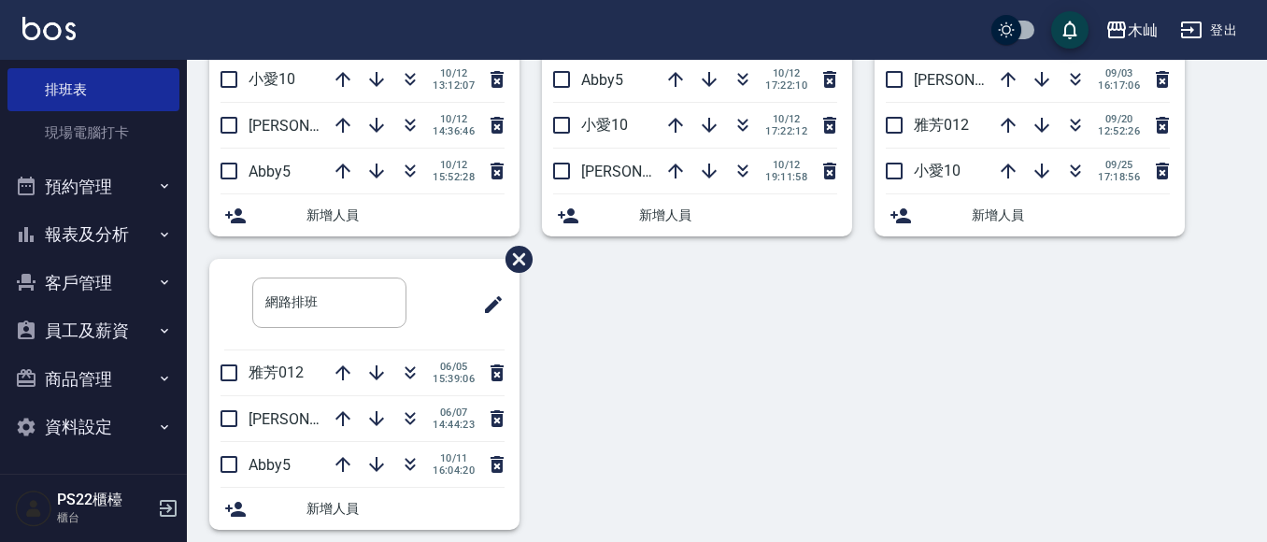
scroll to position [247, 0]
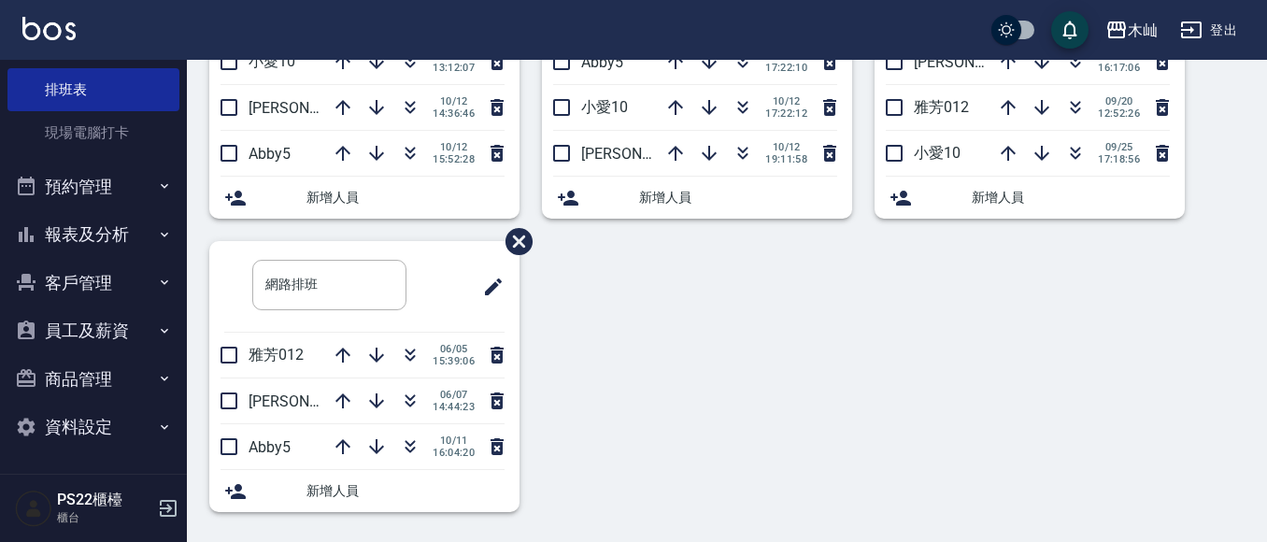
click at [77, 276] on button "客戶管理" at bounding box center [93, 283] width 172 height 49
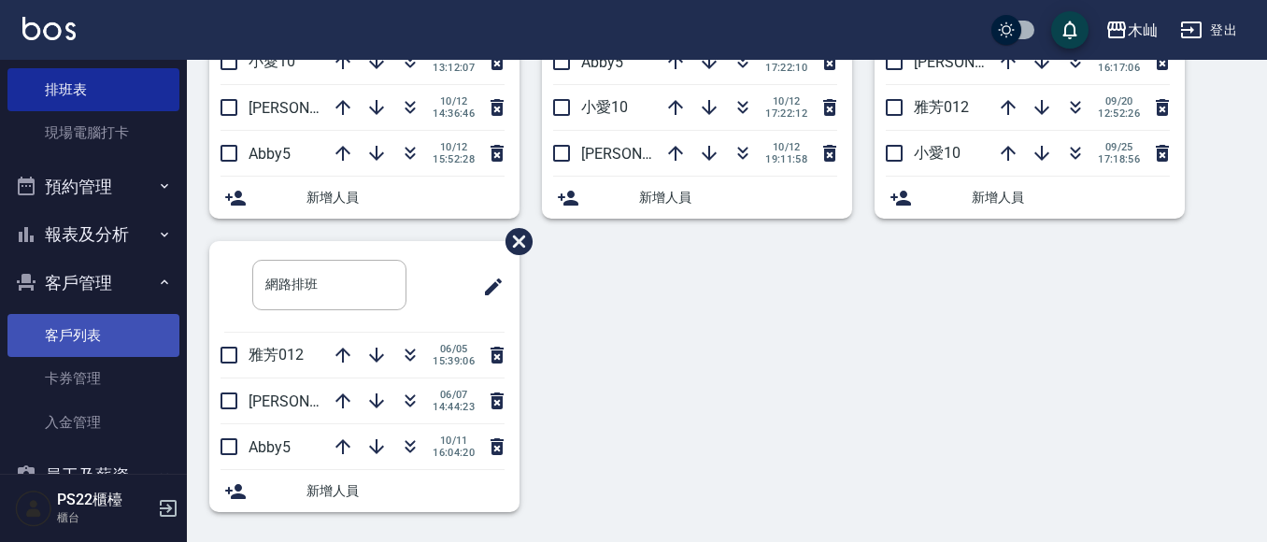
click at [95, 336] on link "客戶列表" at bounding box center [93, 335] width 172 height 43
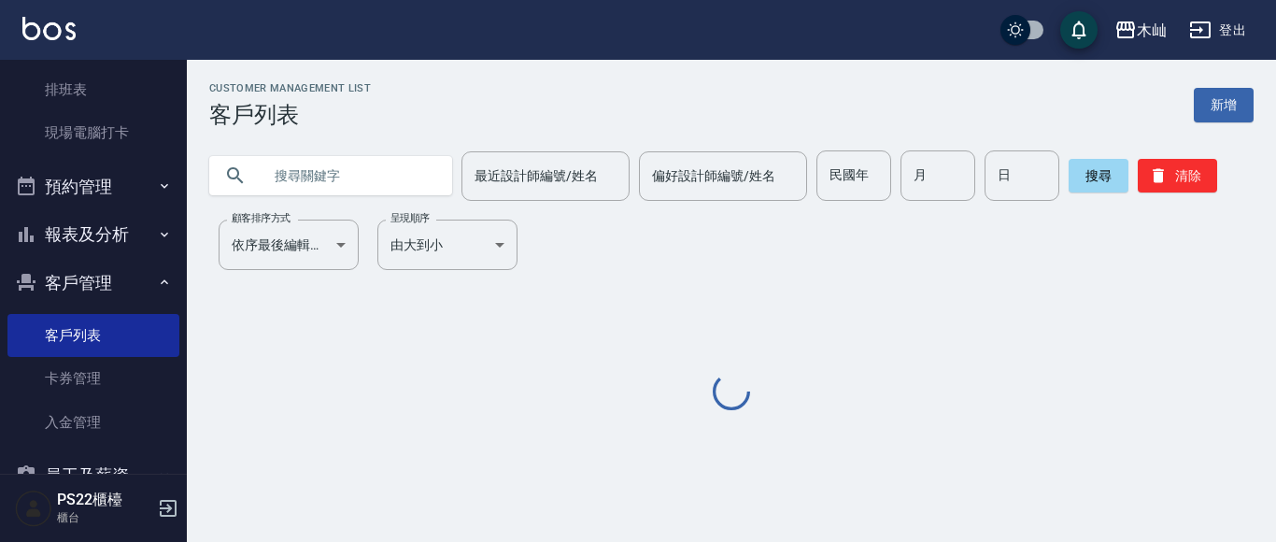
click at [393, 175] on input "text" at bounding box center [350, 175] width 176 height 50
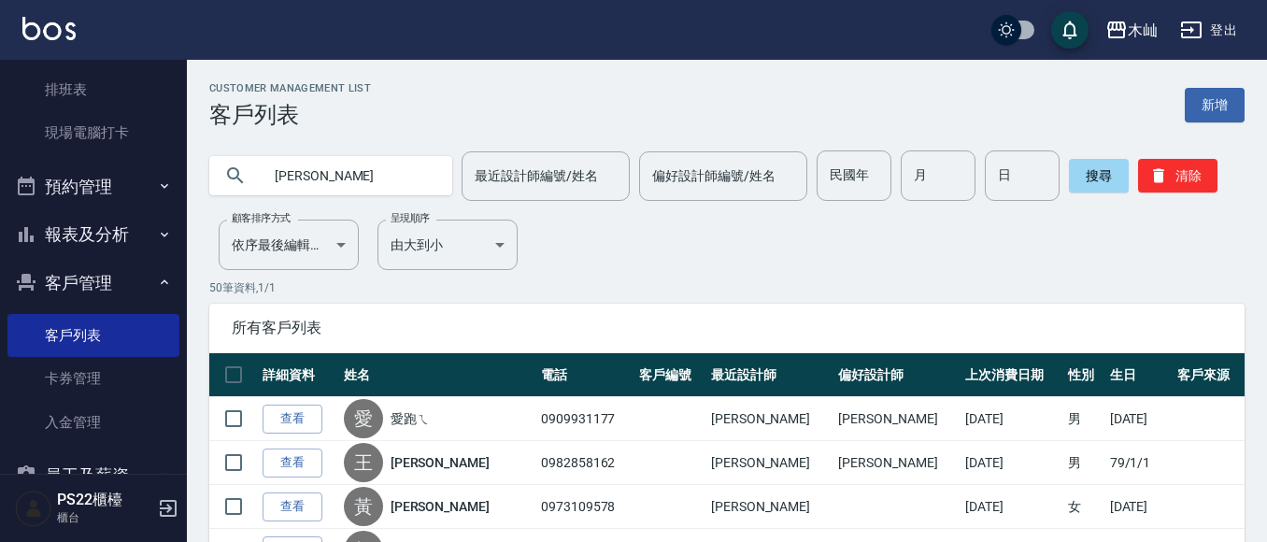
type input "賴姿"
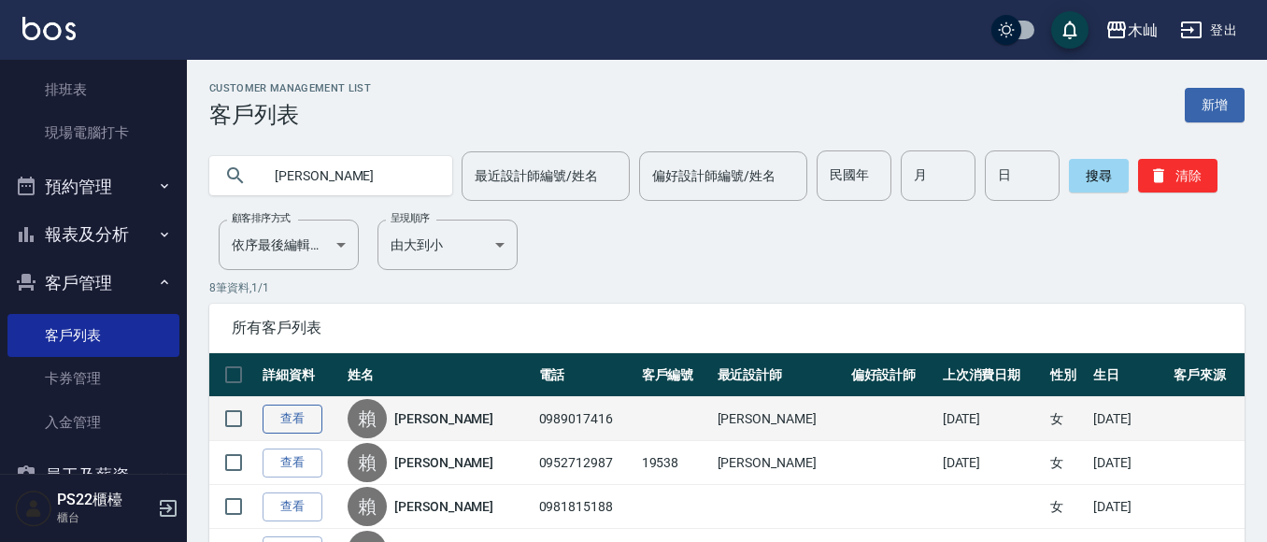
click at [300, 419] on link "查看" at bounding box center [293, 419] width 60 height 29
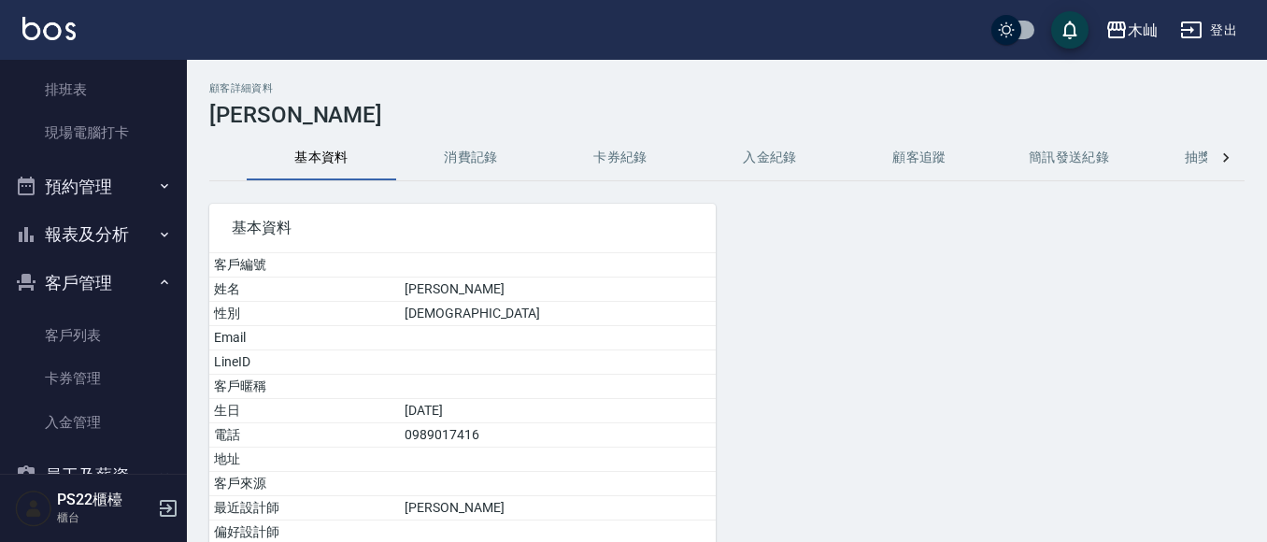
click at [471, 158] on button "消費記錄" at bounding box center [470, 157] width 149 height 45
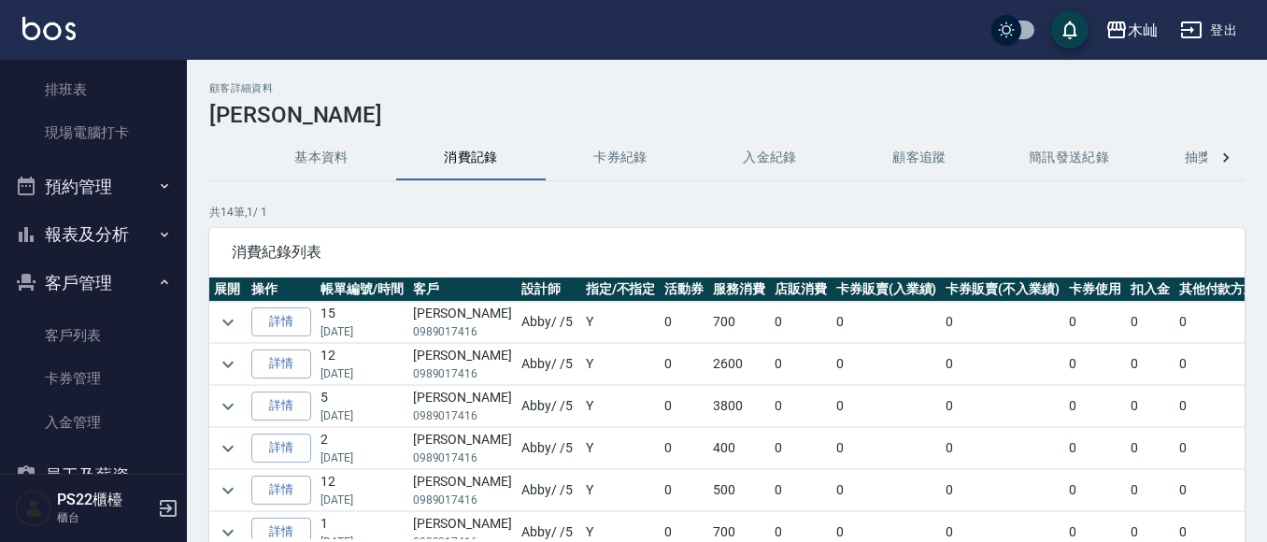
scroll to position [93, 0]
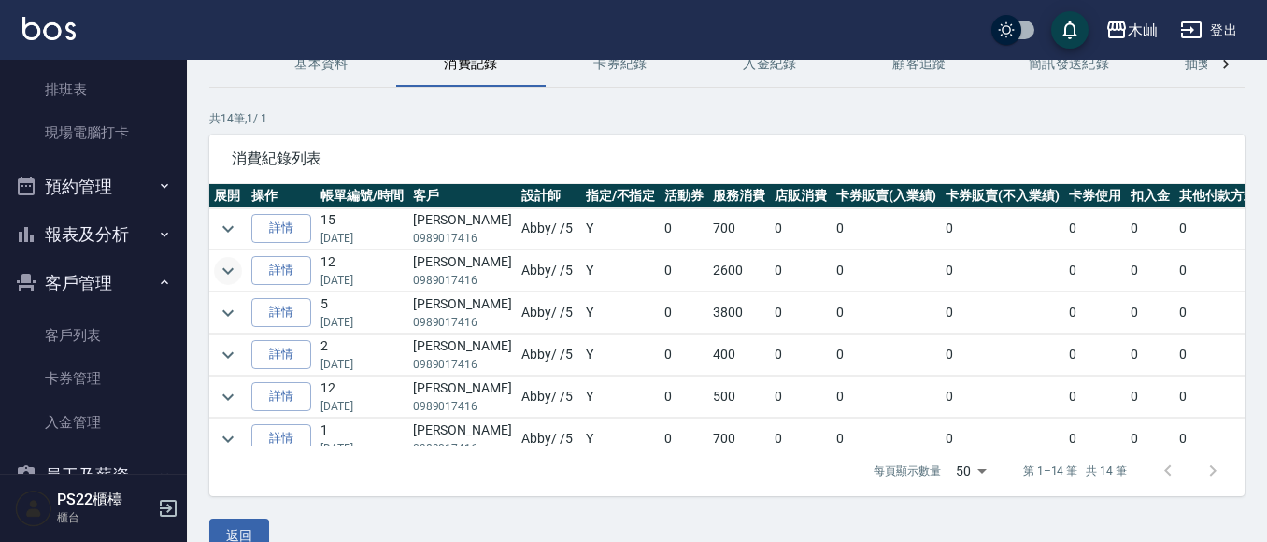
click at [225, 270] on icon "expand row" at bounding box center [227, 270] width 11 height 7
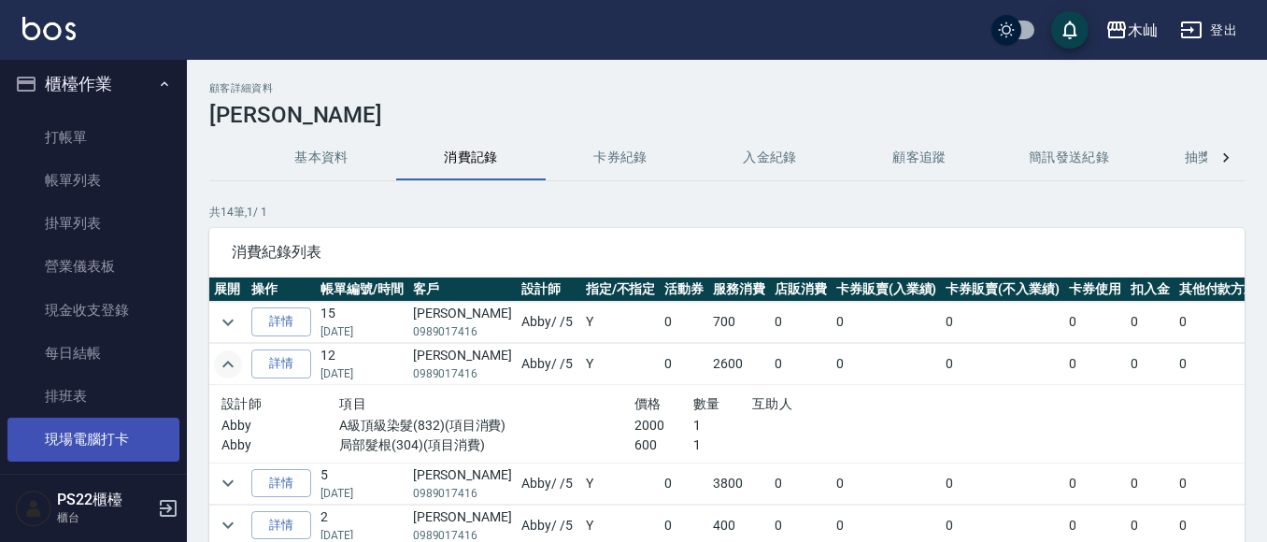
scroll to position [0, 0]
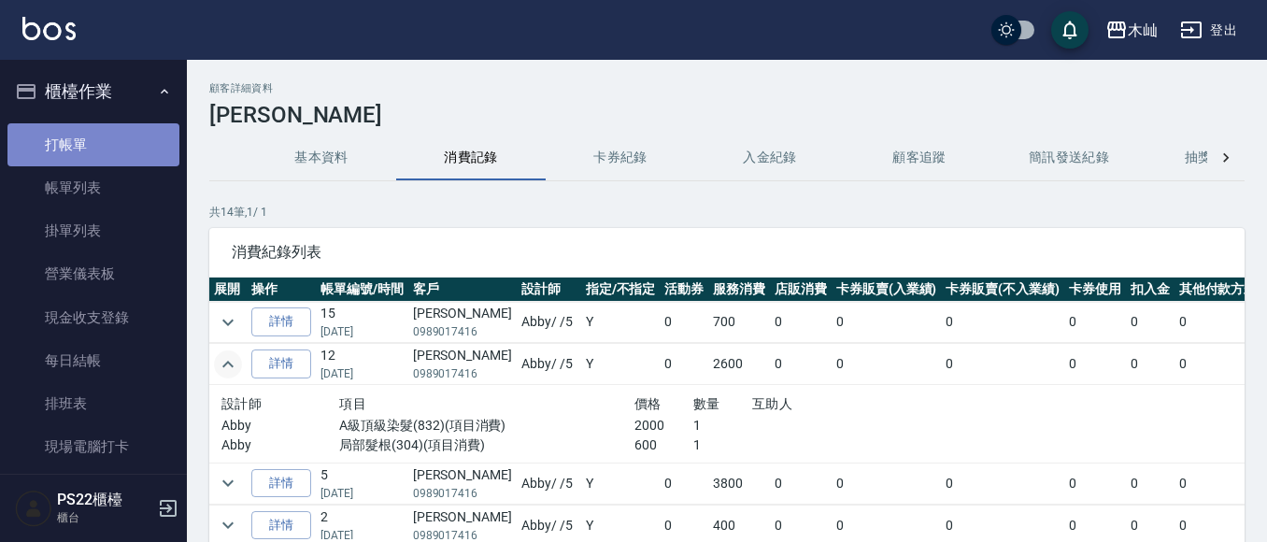
click at [102, 150] on link "打帳單" at bounding box center [93, 144] width 172 height 43
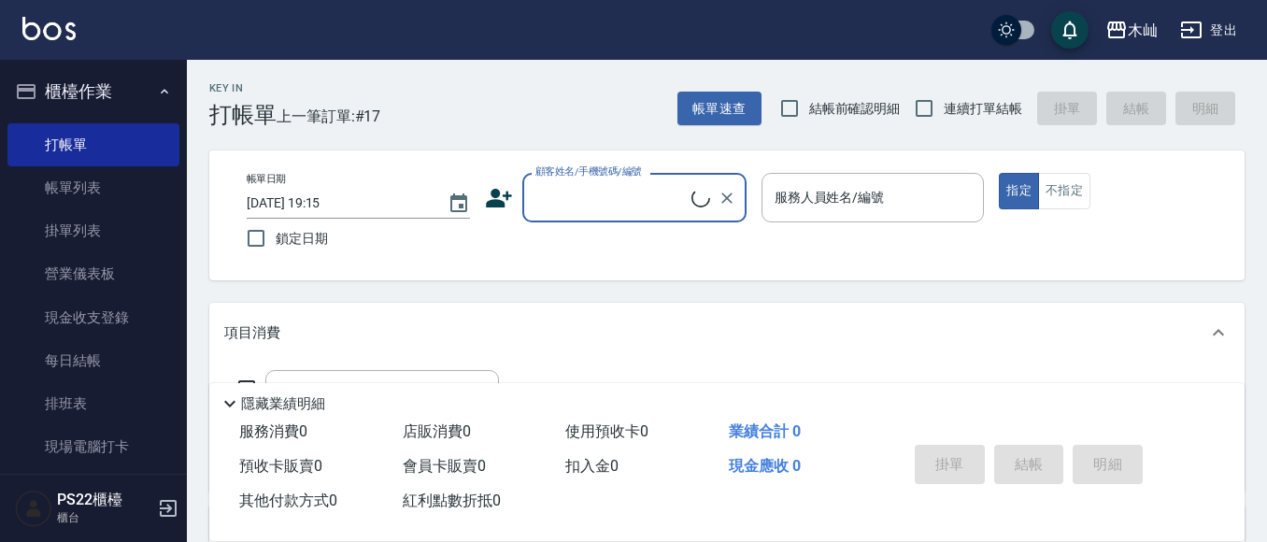
click at [592, 195] on input "顧客姓名/手機號碼/編號" at bounding box center [611, 197] width 161 height 33
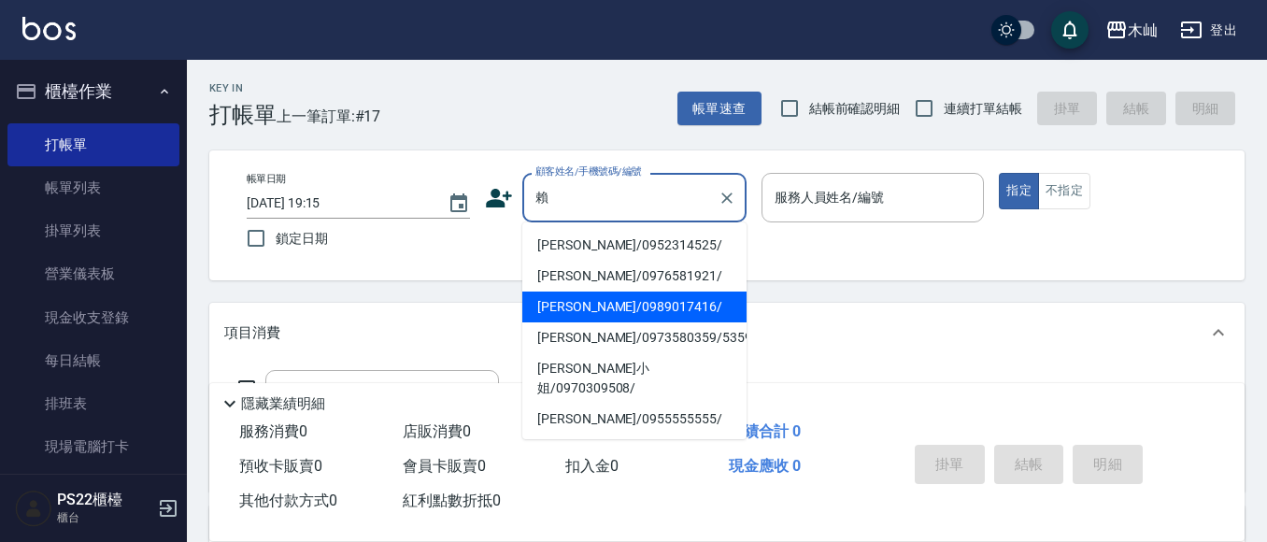
click at [643, 309] on li "賴姿穎/0989017416/" at bounding box center [634, 306] width 224 height 31
type input "賴姿穎/0989017416/"
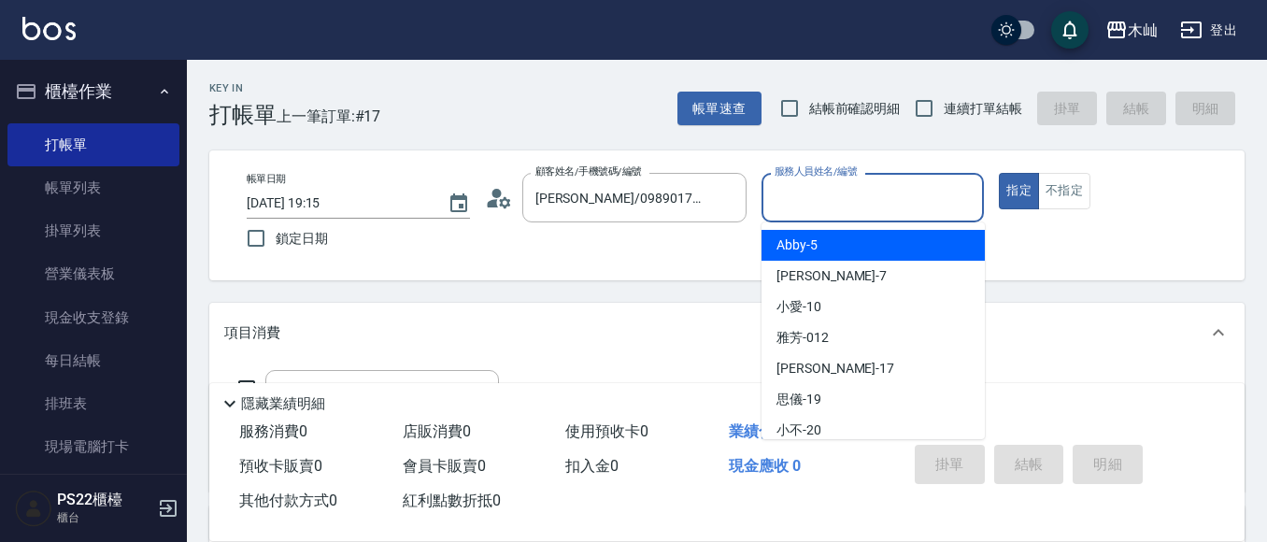
click at [808, 207] on input "服務人員姓名/編號" at bounding box center [873, 197] width 206 height 33
click at [817, 240] on div "Abby -5" at bounding box center [872, 245] width 223 height 31
type input "Abby-5"
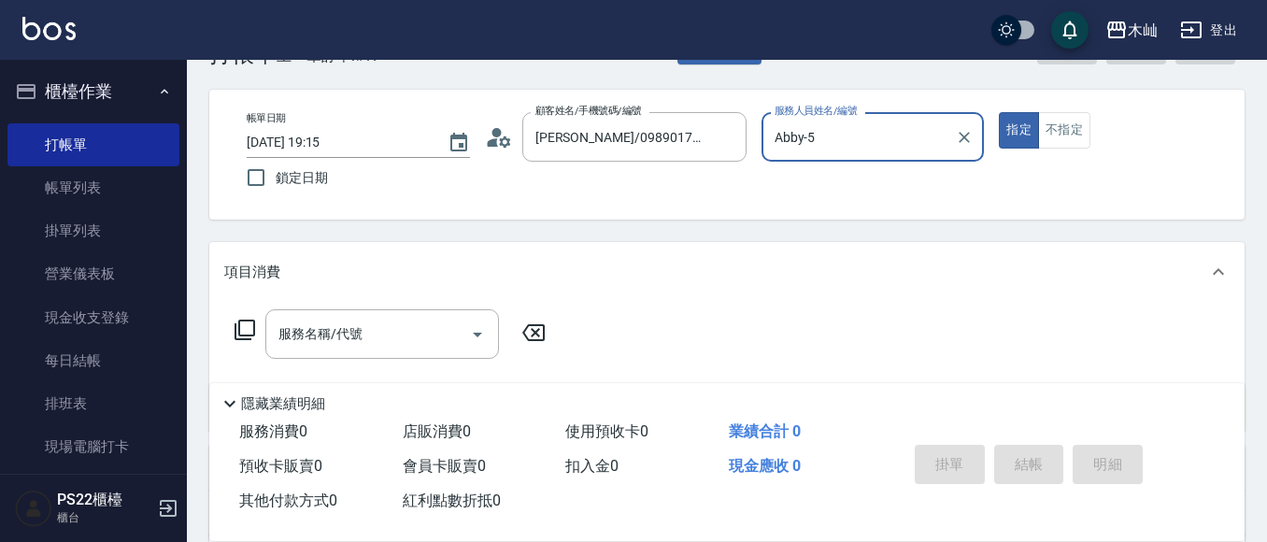
scroll to position [93, 0]
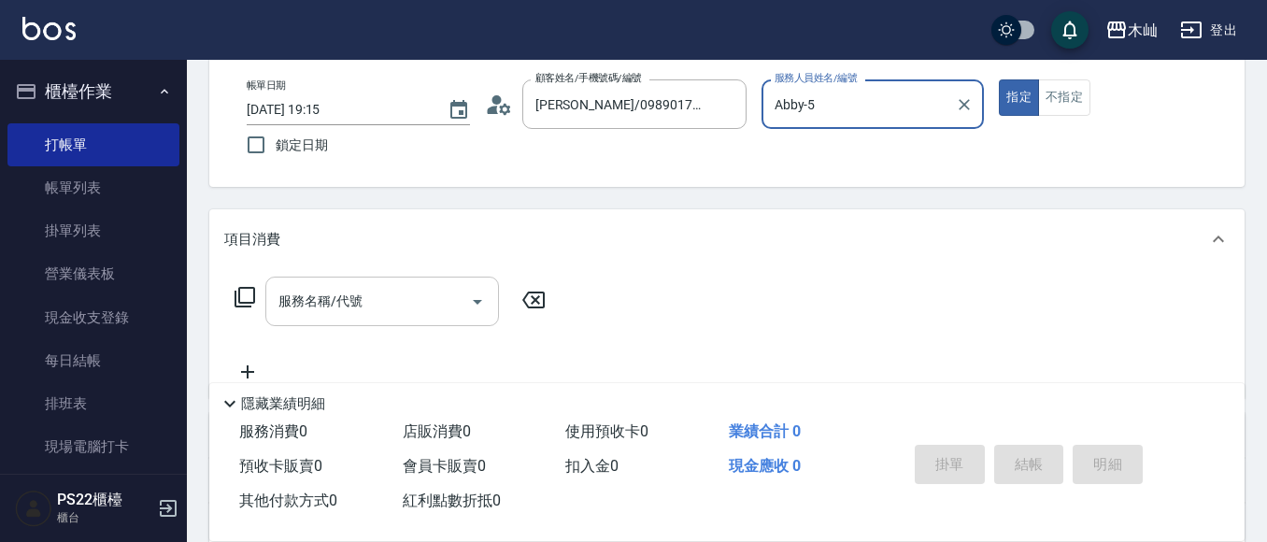
click at [354, 311] on input "服務名稱/代號" at bounding box center [368, 301] width 189 height 33
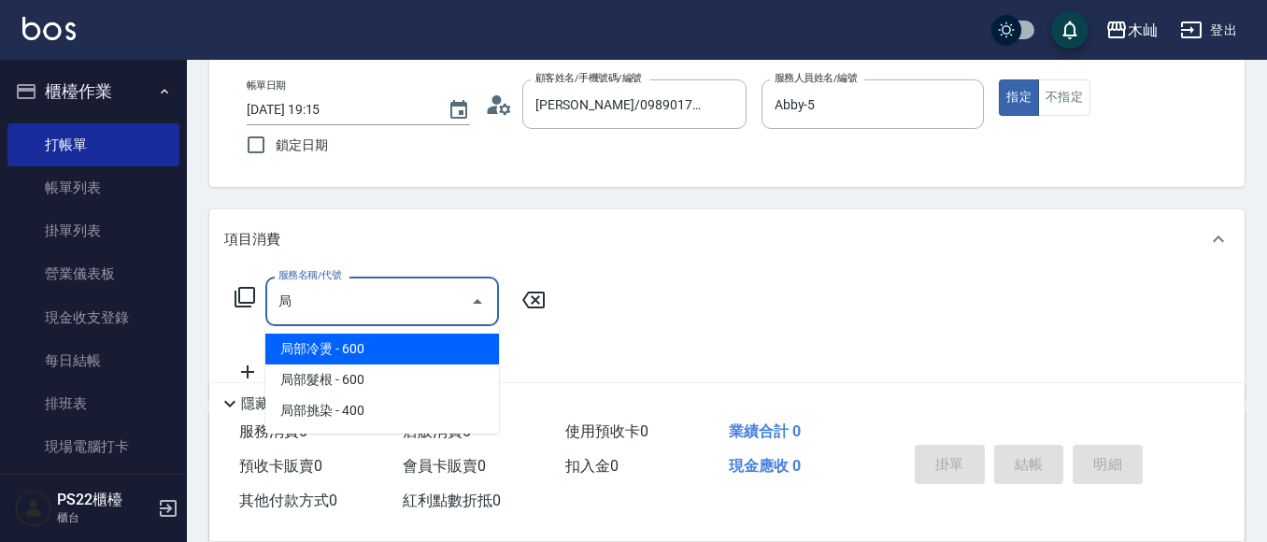
click at [358, 359] on span "局部冷燙 - 600" at bounding box center [382, 349] width 234 height 31
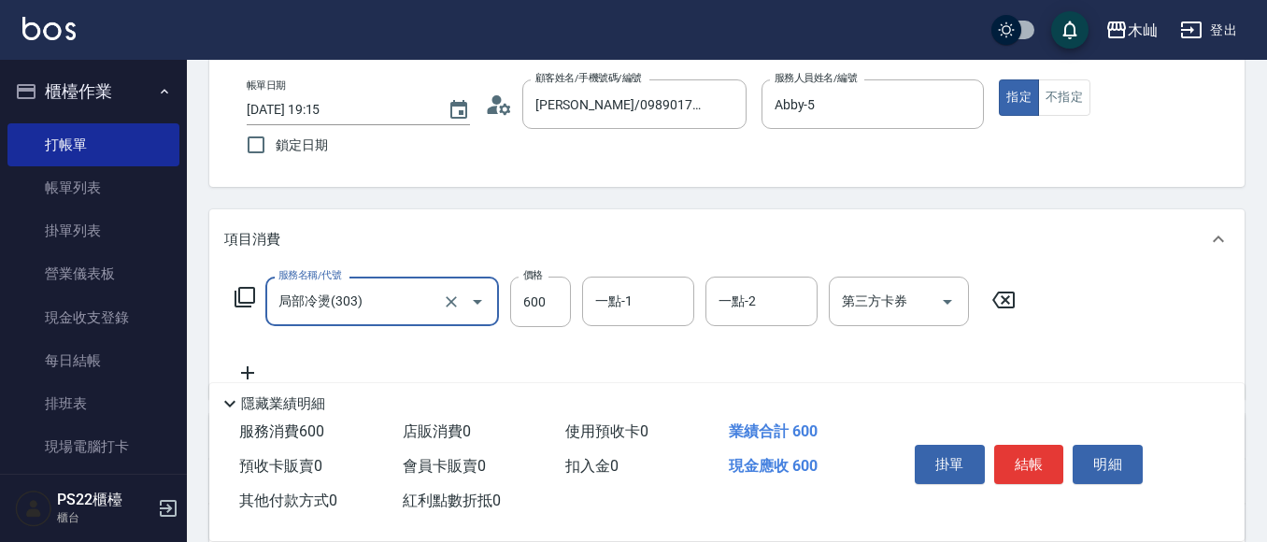
scroll to position [187, 0]
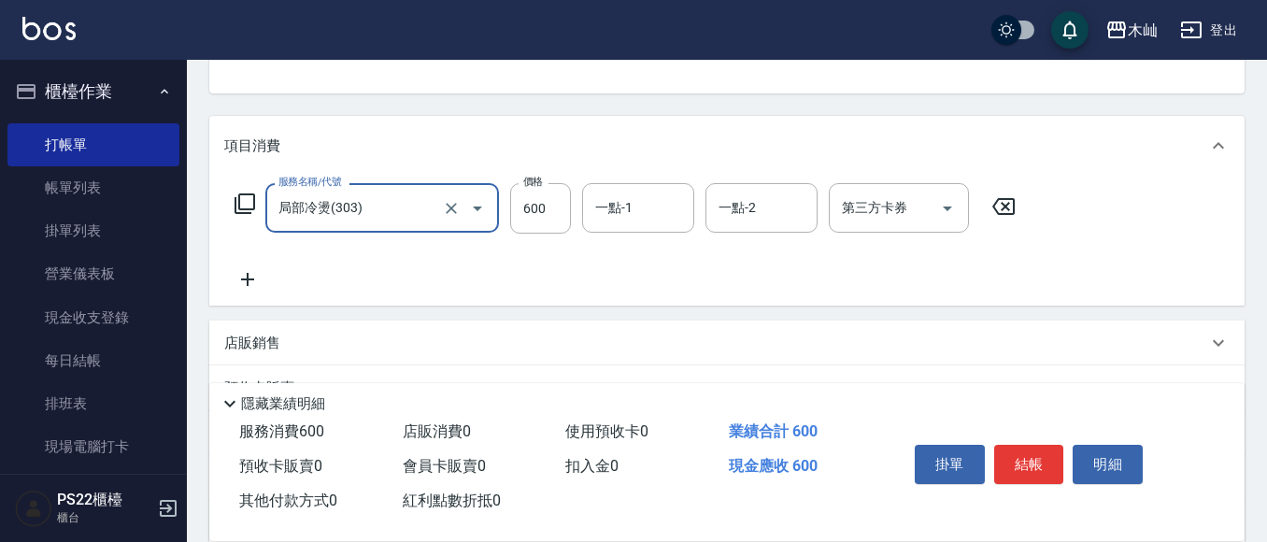
type input "局部冷燙(303)"
click at [247, 282] on icon at bounding box center [247, 279] width 13 height 13
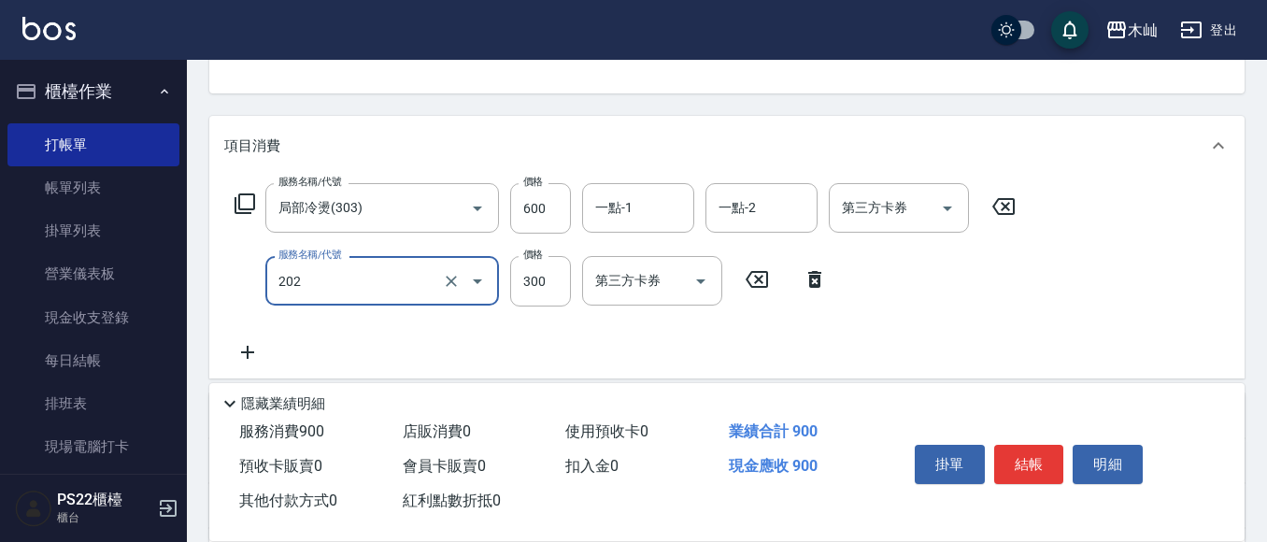
type input "單剪(202)"
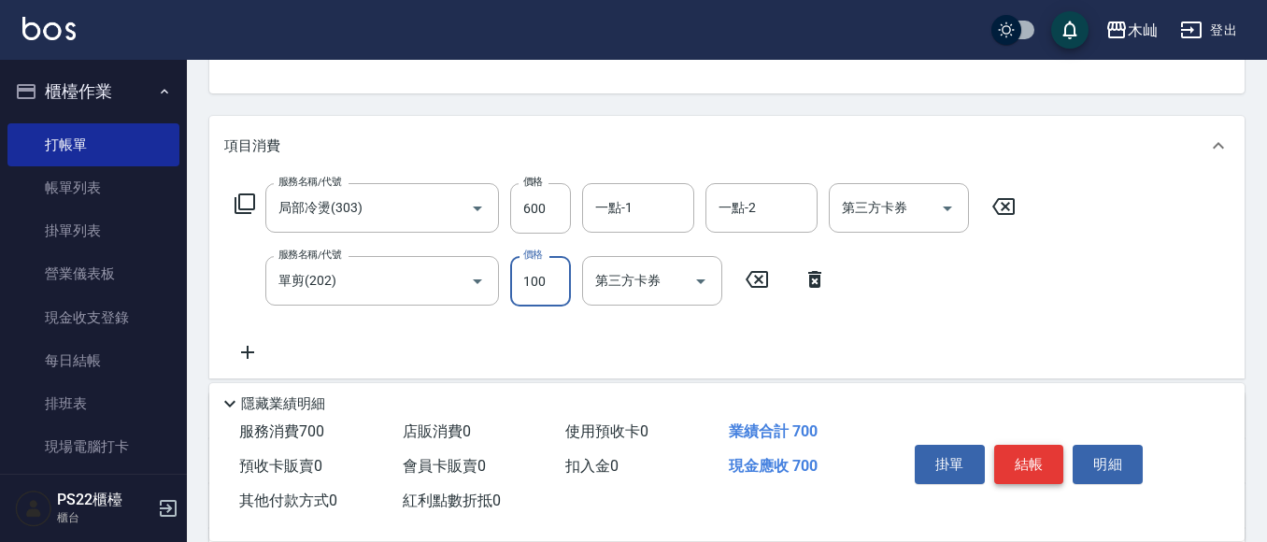
type input "100"
click at [1032, 450] on button "結帳" at bounding box center [1029, 464] width 70 height 39
